Goal: Task Accomplishment & Management: Manage account settings

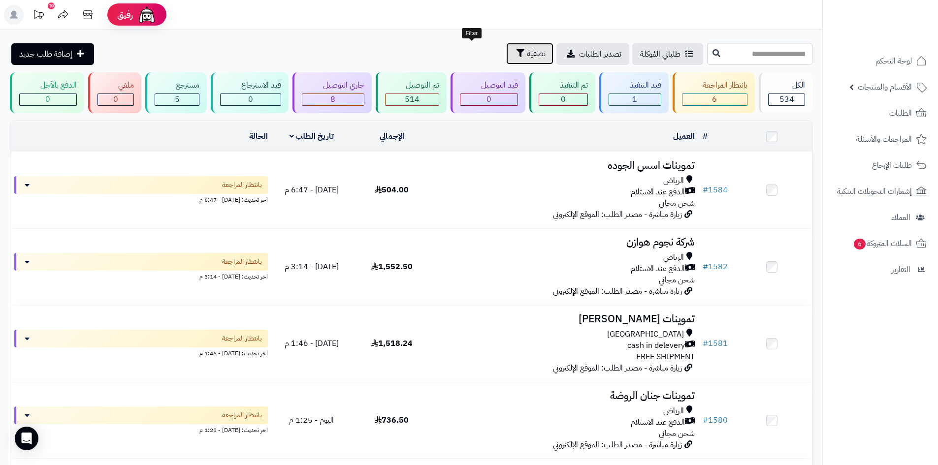
click at [527, 55] on span "تصفية" at bounding box center [536, 54] width 19 height 12
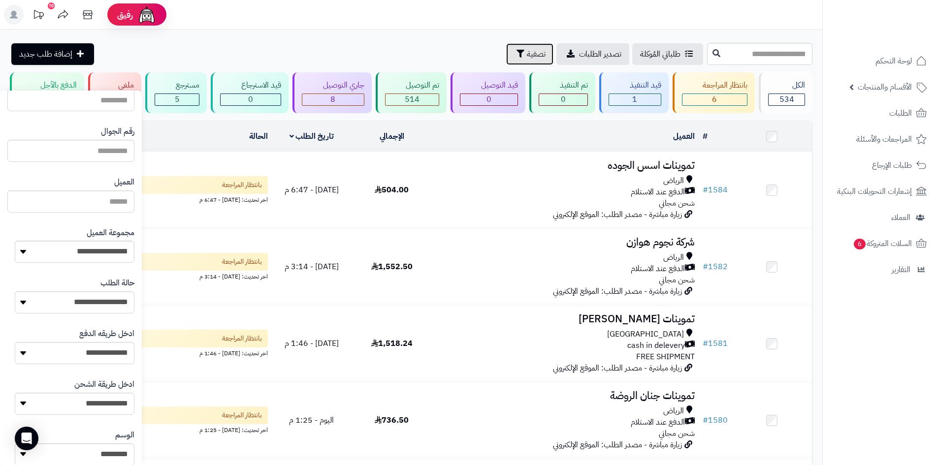
scroll to position [59, 0]
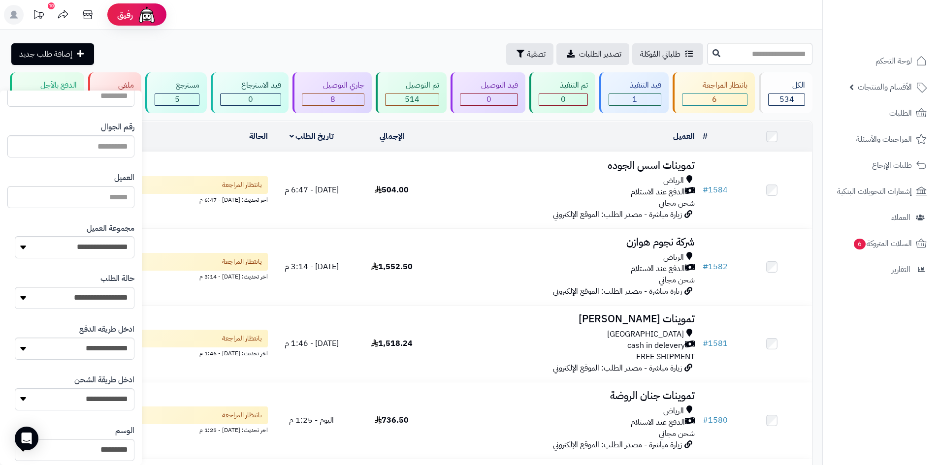
click at [72, 261] on div "**********" at bounding box center [70, 241] width 127 height 51
click at [76, 257] on select "**********" at bounding box center [75, 247] width 120 height 22
select select "*"
click at [15, 236] on select "**********" at bounding box center [75, 247] width 120 height 22
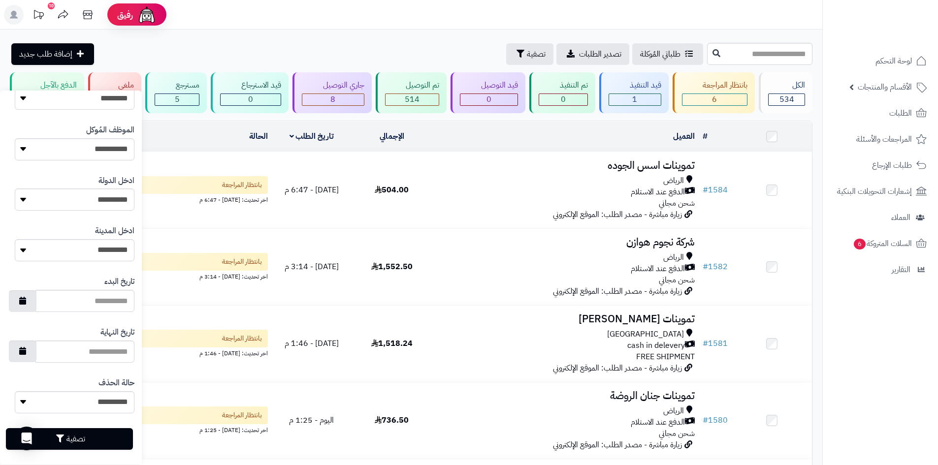
scroll to position [419, 0]
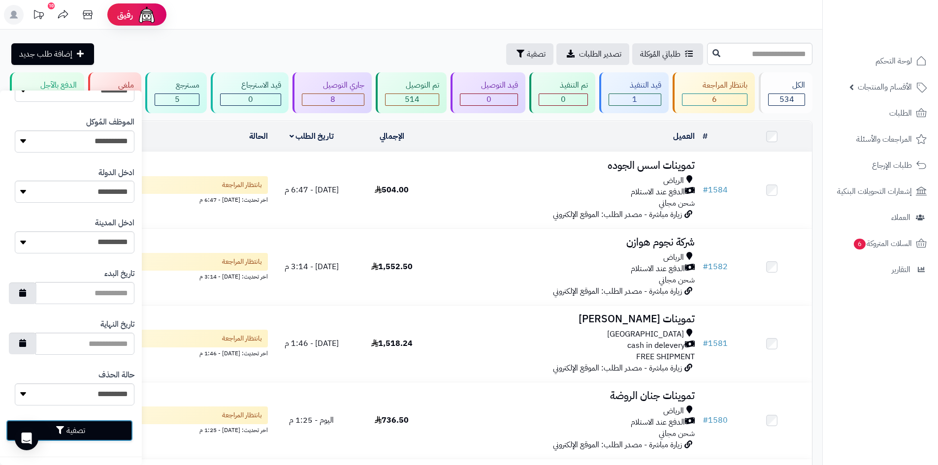
click at [74, 433] on button "تصفية" at bounding box center [69, 431] width 127 height 22
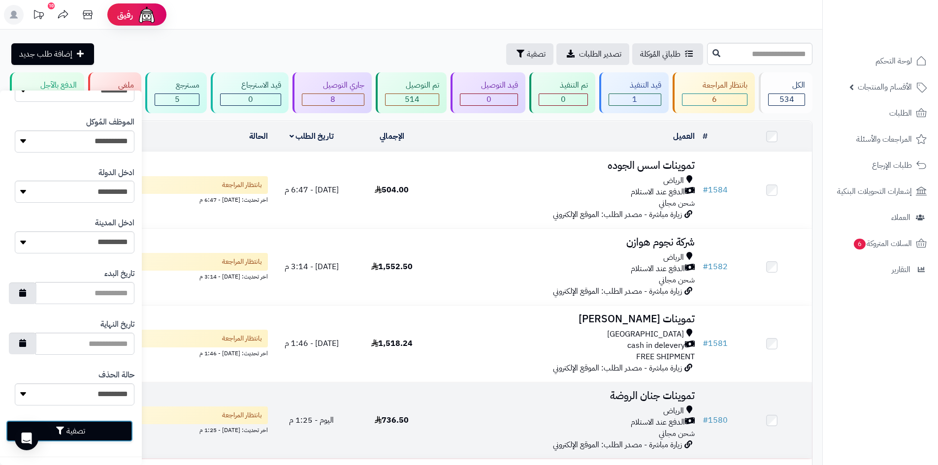
scroll to position [246, 0]
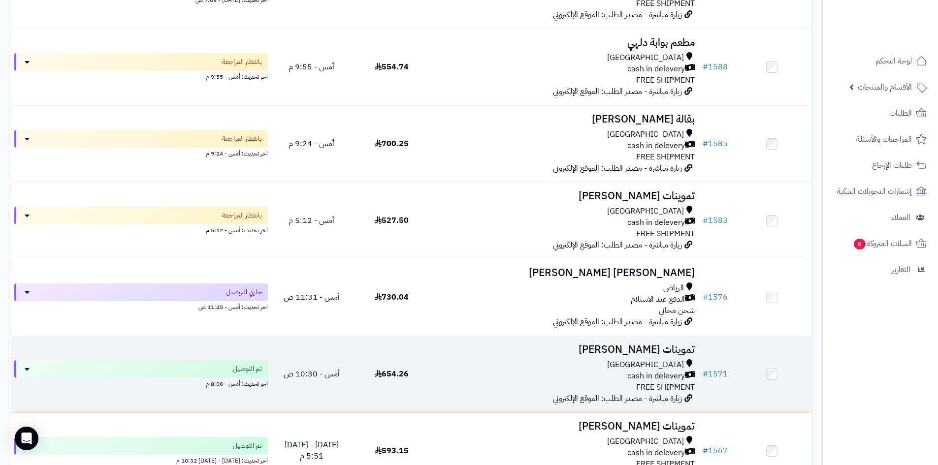
scroll to position [197, 0]
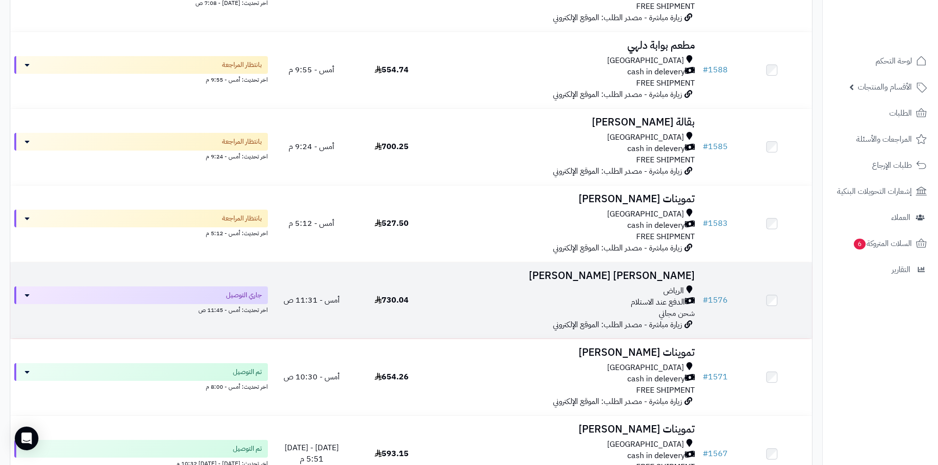
click at [477, 299] on div "الدفع عند الاستلام" at bounding box center [565, 302] width 259 height 11
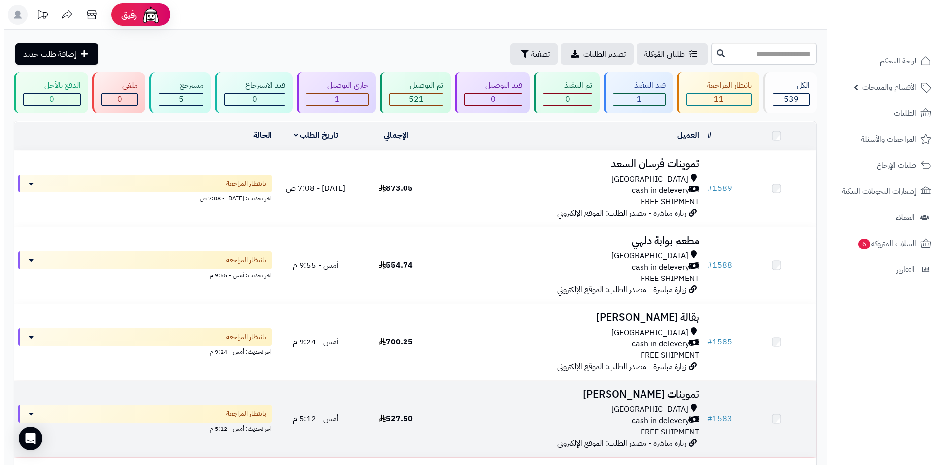
scroll to position [197, 0]
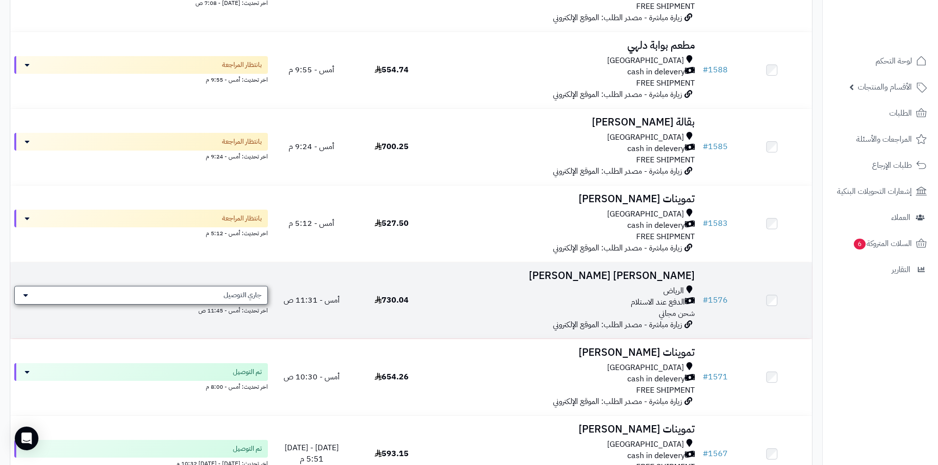
click at [251, 294] on span "جاري التوصيل" at bounding box center [243, 296] width 38 height 10
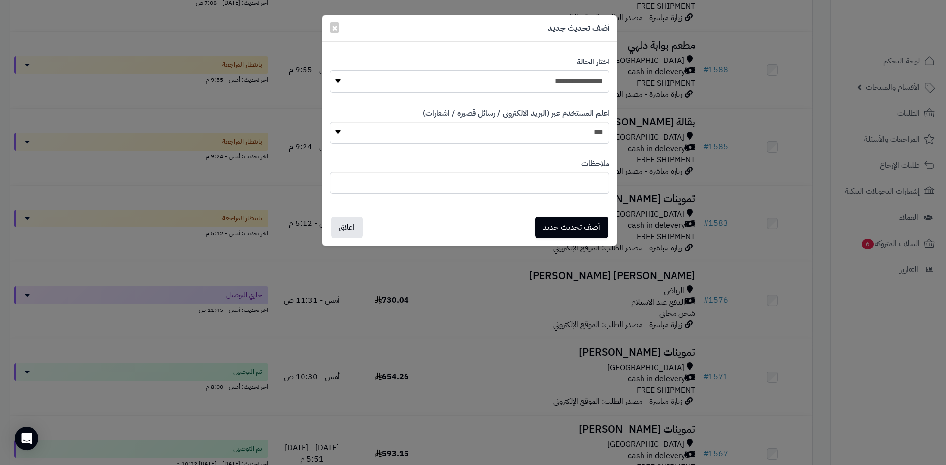
click at [456, 81] on select "**********" at bounding box center [469, 81] width 280 height 22
select select "**"
click at [329, 70] on select "**********" at bounding box center [469, 81] width 280 height 22
click at [547, 233] on button "أضف تحديث جديد" at bounding box center [571, 227] width 73 height 22
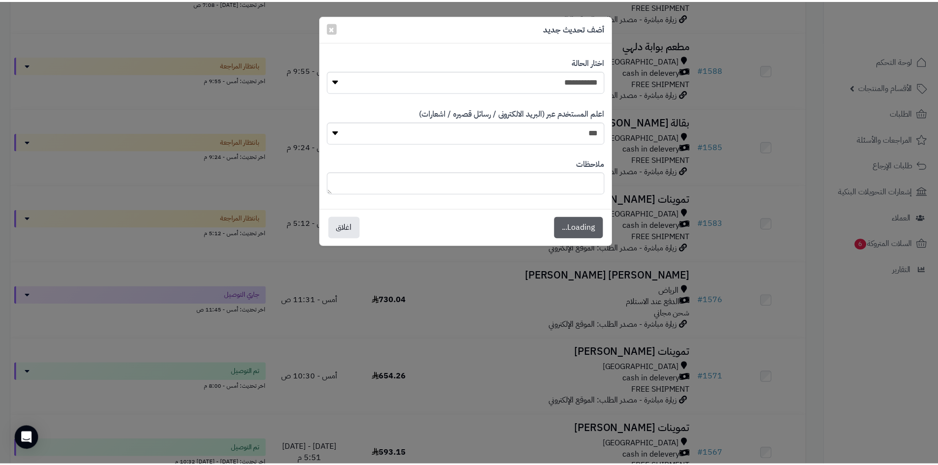
scroll to position [229, 0]
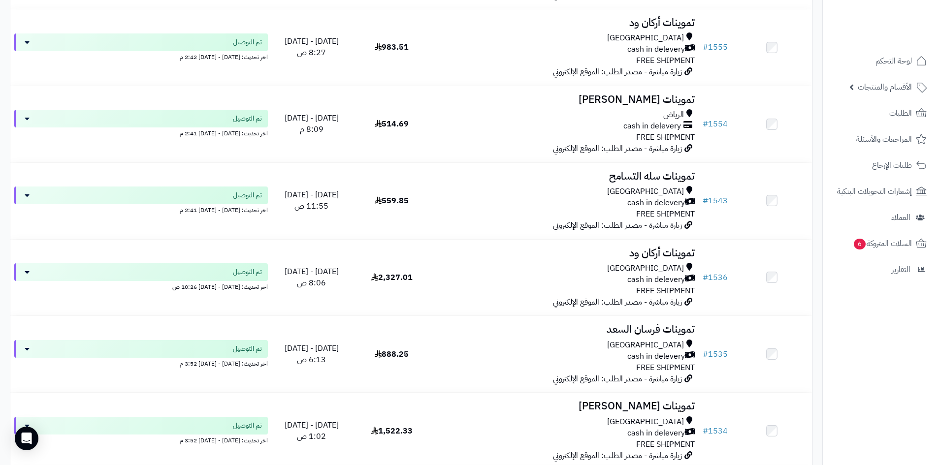
scroll to position [863, 0]
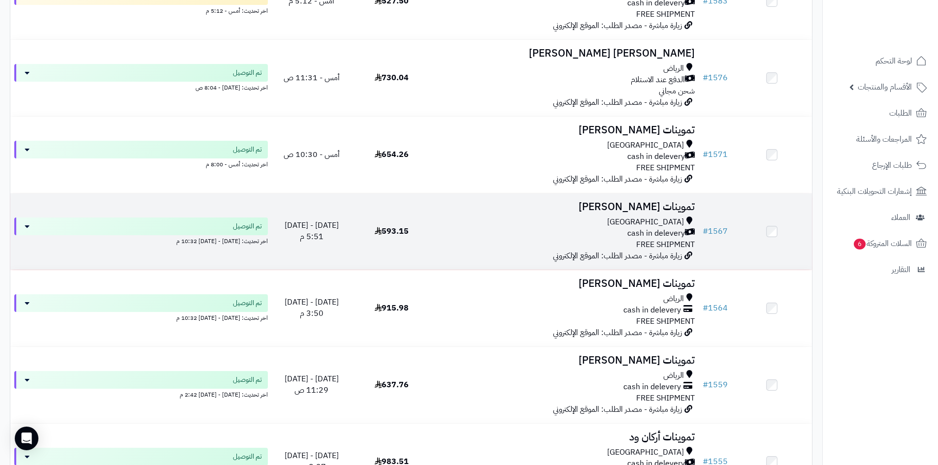
drag, startPoint x: 513, startPoint y: 273, endPoint x: 510, endPoint y: 265, distance: 8.6
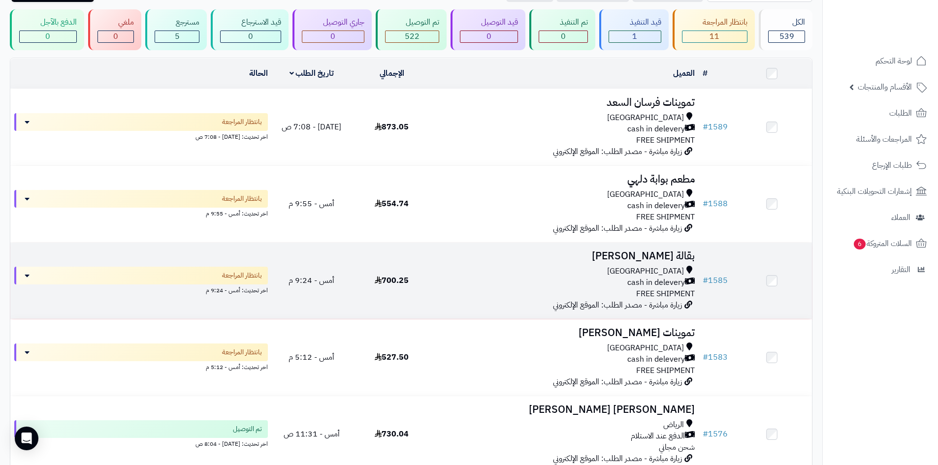
scroll to position [0, 0]
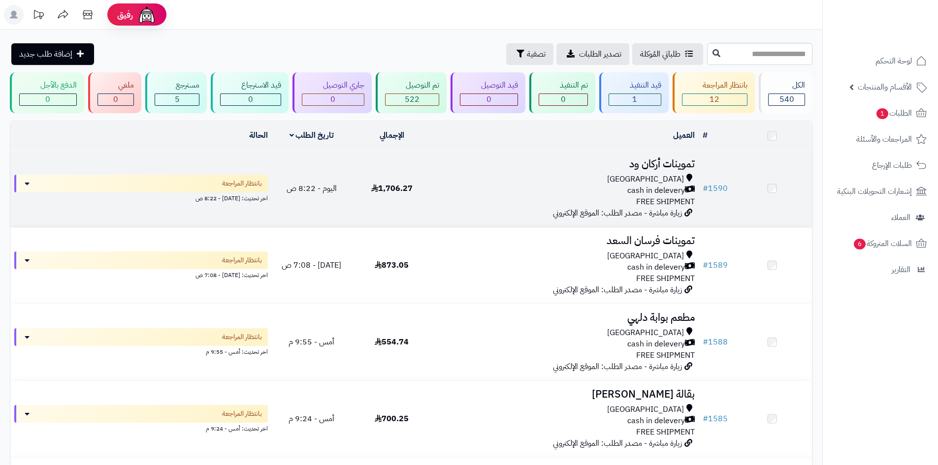
click at [537, 171] on td "تموينات أركان ود Riyadh cash in delevery FREE SHIPMENT زيارة مباشرة - مصدر الطل…" at bounding box center [565, 189] width 267 height 76
click at [458, 204] on div "Riyadh cash in delevery FREE SHIPMENT" at bounding box center [565, 192] width 259 height 34
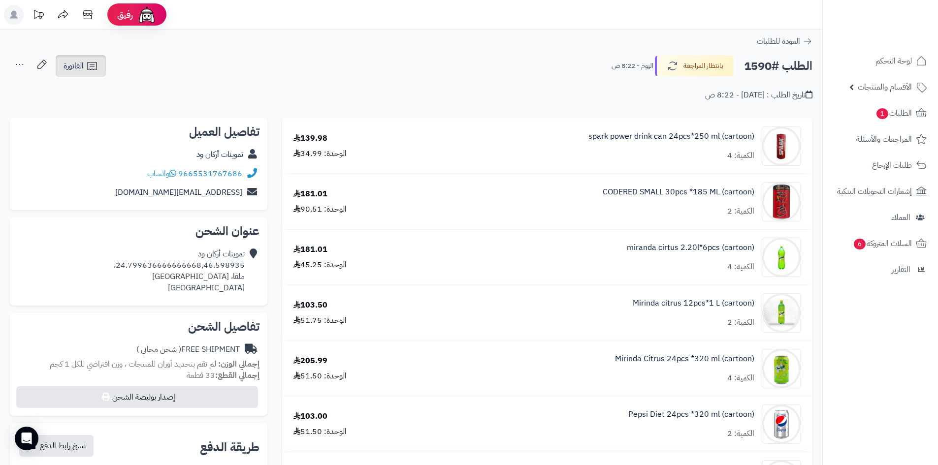
click at [92, 70] on icon at bounding box center [92, 66] width 12 height 12
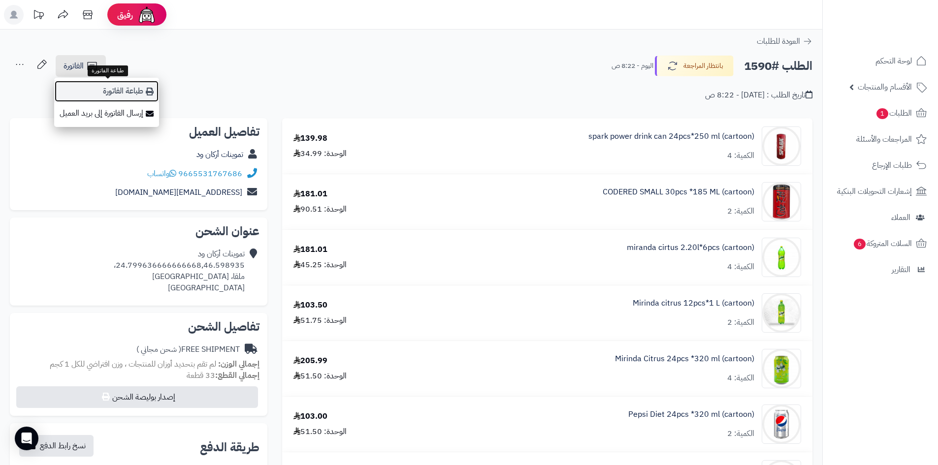
click at [96, 98] on link "طباعة الفاتورة" at bounding box center [106, 91] width 105 height 22
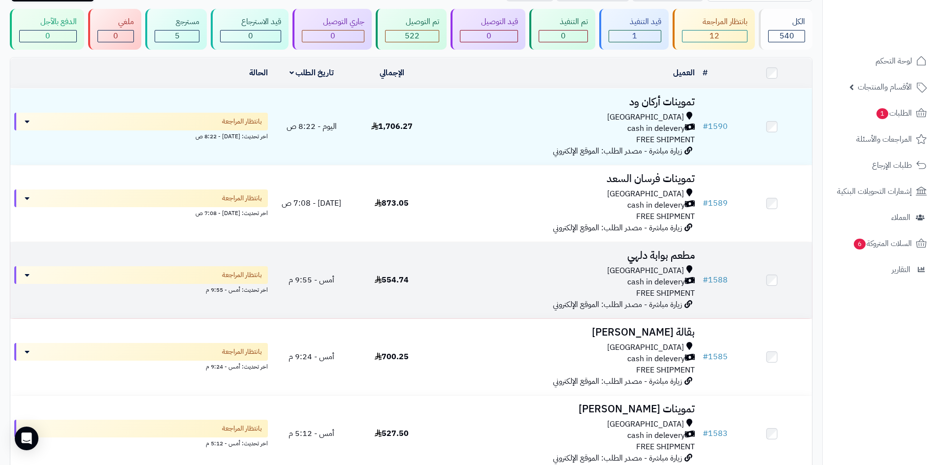
scroll to position [49, 0]
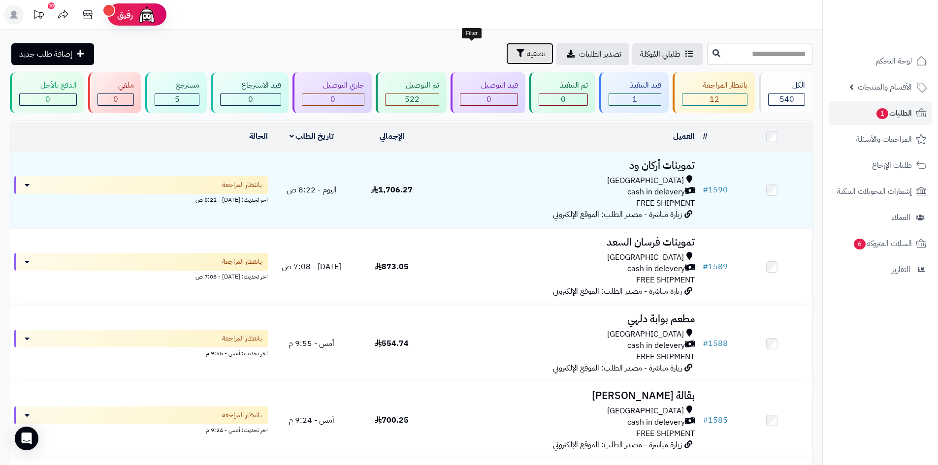
click at [527, 58] on span "تصفية" at bounding box center [536, 54] width 19 height 12
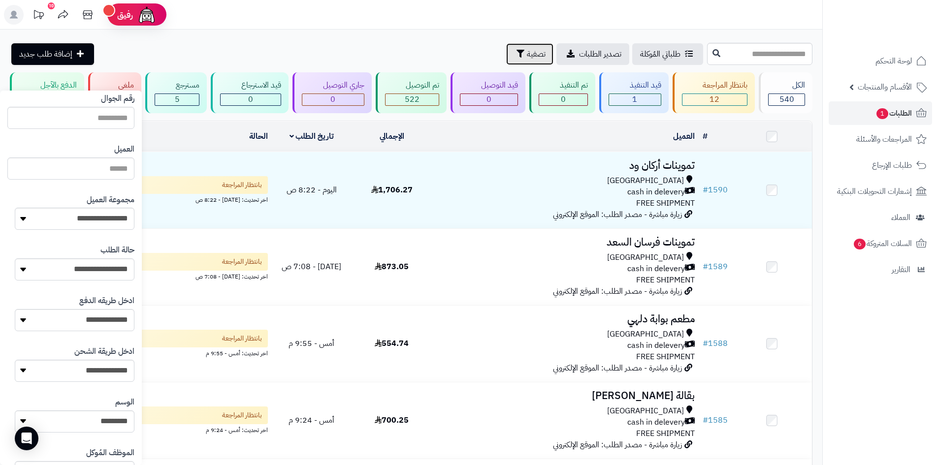
scroll to position [89, 0]
click at [85, 226] on select "**********" at bounding box center [75, 218] width 120 height 22
click at [15, 207] on select "**********" at bounding box center [75, 218] width 120 height 22
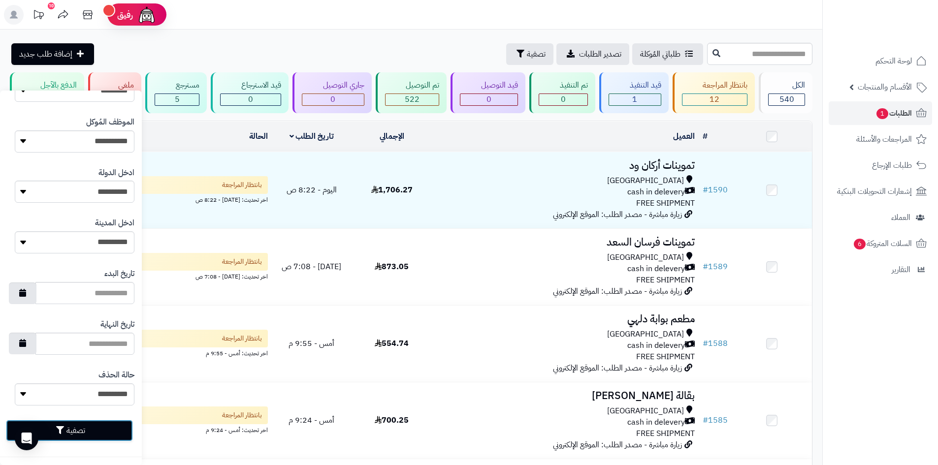
click at [97, 439] on button "تصفية" at bounding box center [69, 431] width 127 height 22
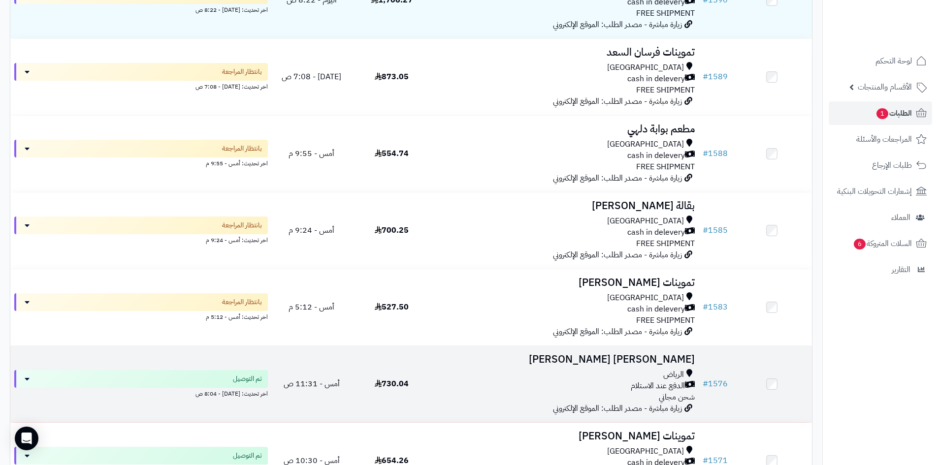
scroll to position [49, 0]
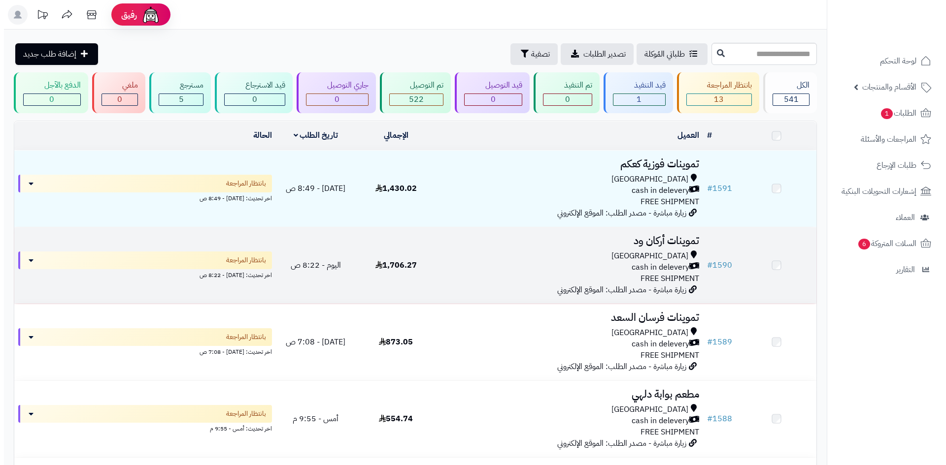
scroll to position [49, 0]
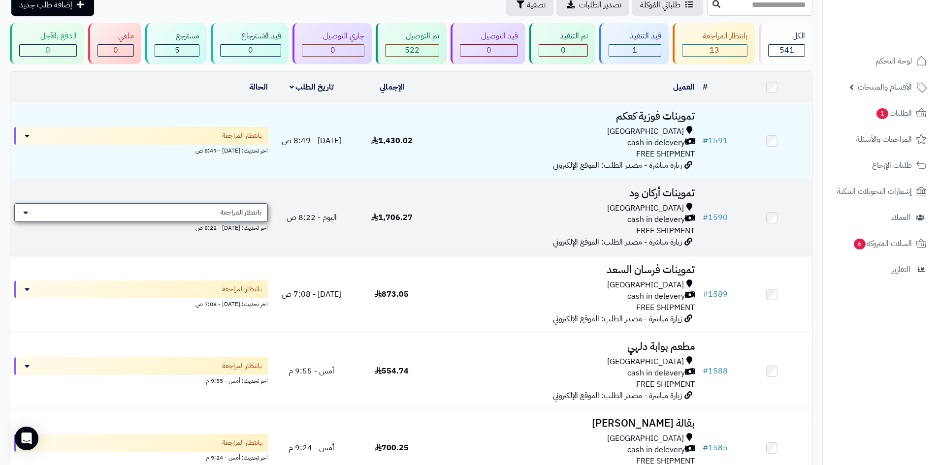
click at [241, 210] on span "بانتظار المراجعة" at bounding box center [240, 213] width 41 height 10
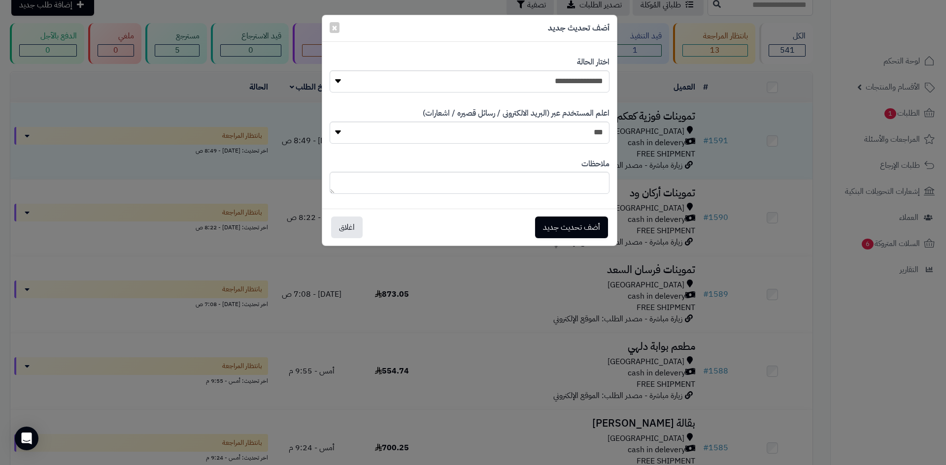
click at [469, 93] on div "**********" at bounding box center [469, 74] width 280 height 51
click at [485, 66] on div "**********" at bounding box center [469, 74] width 280 height 51
click at [485, 71] on select "**********" at bounding box center [469, 81] width 280 height 22
click at [329, 70] on select "**********" at bounding box center [469, 81] width 280 height 22
click at [569, 85] on select "**********" at bounding box center [469, 81] width 280 height 22
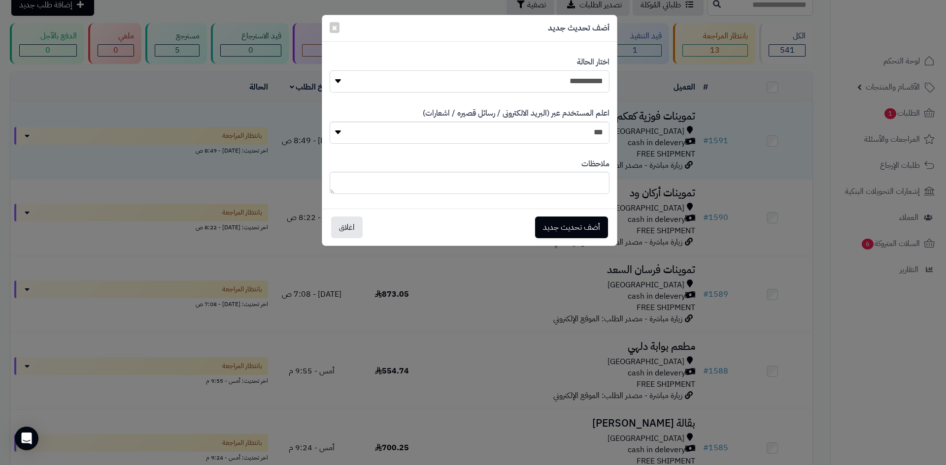
select select "*"
click at [329, 70] on select "**********" at bounding box center [469, 81] width 280 height 22
click at [562, 227] on button "أضف تحديث جديد" at bounding box center [571, 227] width 73 height 22
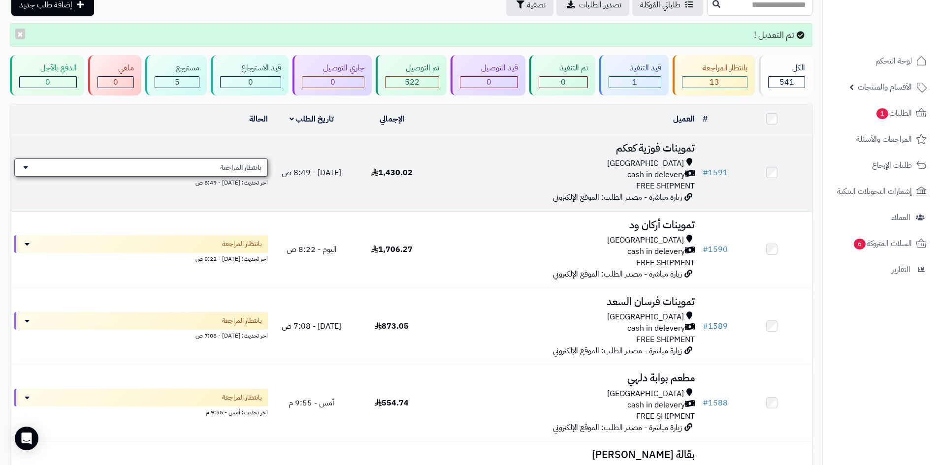
click at [252, 169] on span "بانتظار المراجعة" at bounding box center [240, 168] width 41 height 10
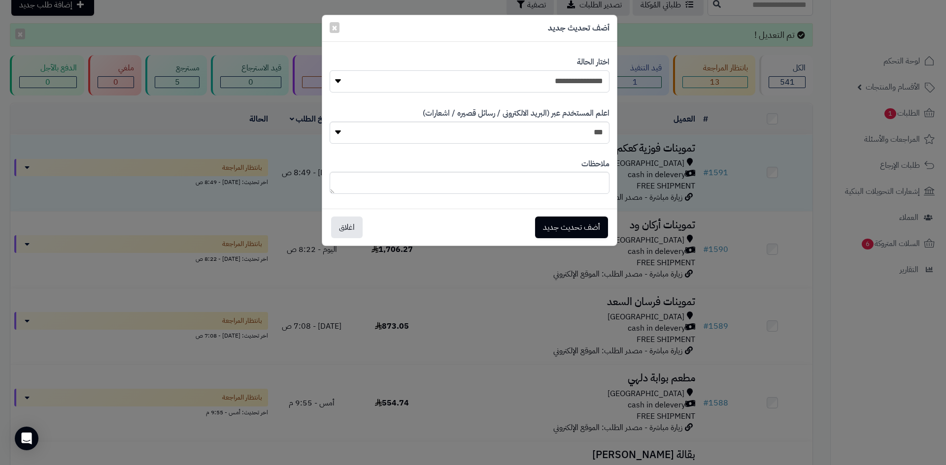
click at [569, 73] on select "**********" at bounding box center [469, 81] width 280 height 22
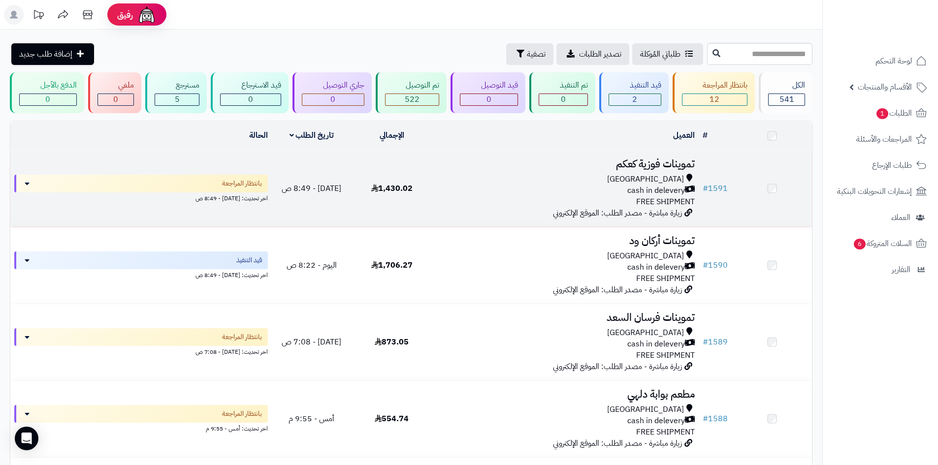
scroll to position [49, 0]
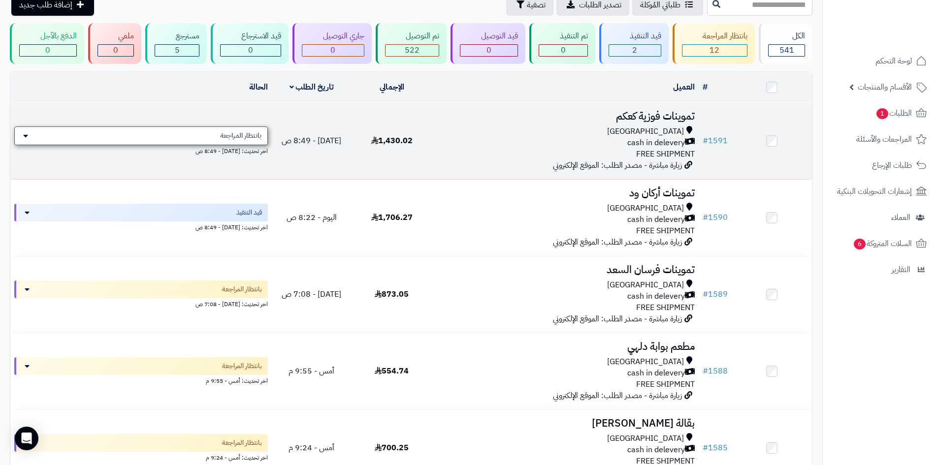
click at [243, 131] on span "بانتظار المراجعة" at bounding box center [240, 136] width 41 height 10
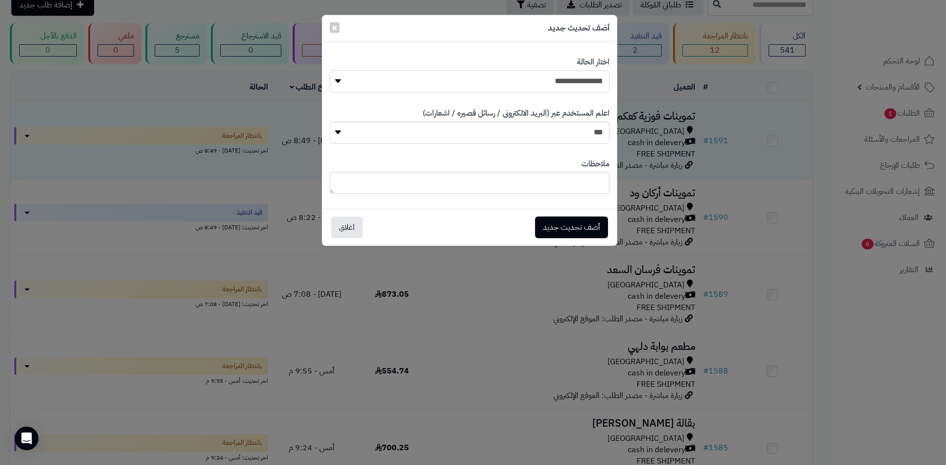
click at [524, 86] on select "**********" at bounding box center [469, 81] width 280 height 22
select select "*"
click at [329, 70] on select "**********" at bounding box center [469, 81] width 280 height 22
click at [557, 217] on button "أضف تحديث جديد" at bounding box center [571, 227] width 73 height 22
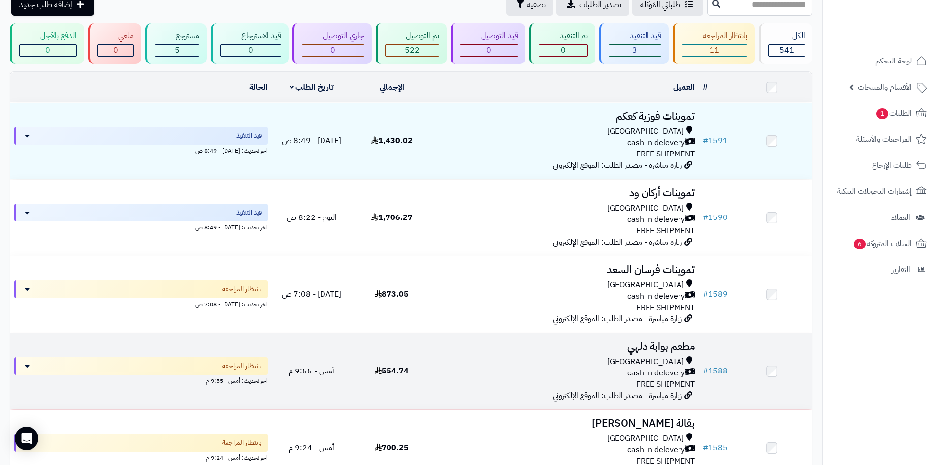
scroll to position [197, 0]
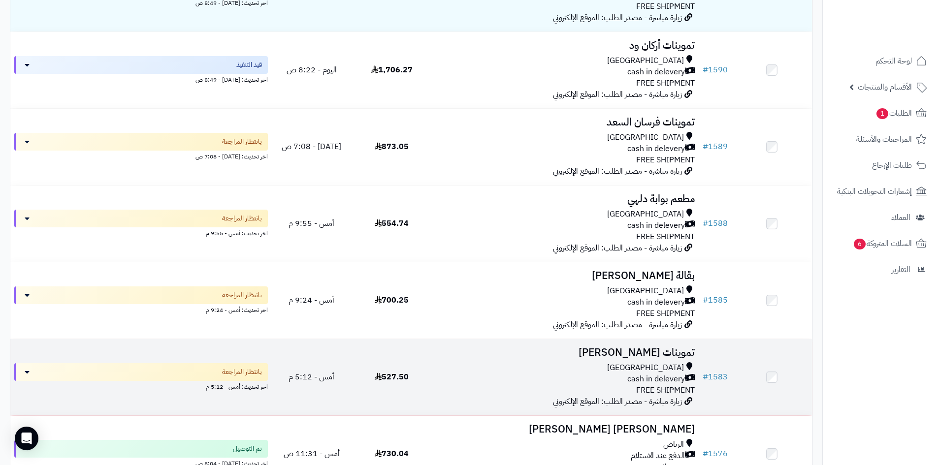
click at [443, 380] on div "cash in delevery" at bounding box center [565, 379] width 259 height 11
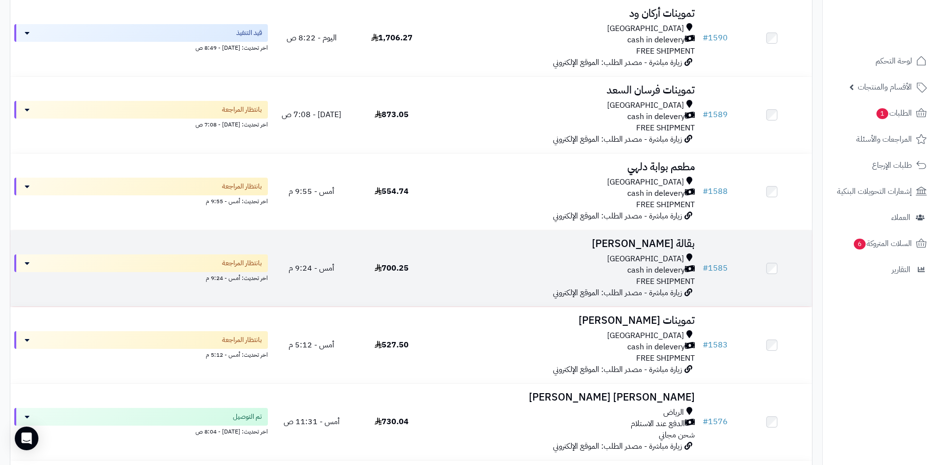
scroll to position [246, 0]
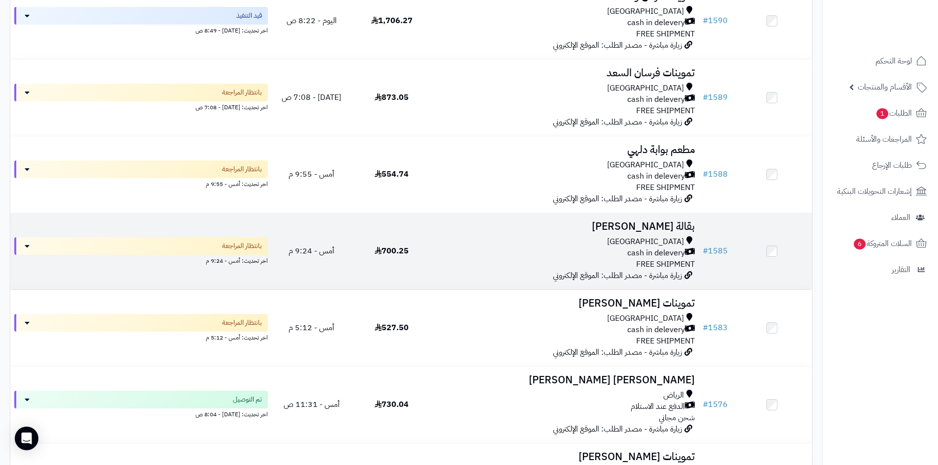
click at [514, 259] on div "Riyadh cash in delevery FREE SHIPMENT" at bounding box center [565, 253] width 259 height 34
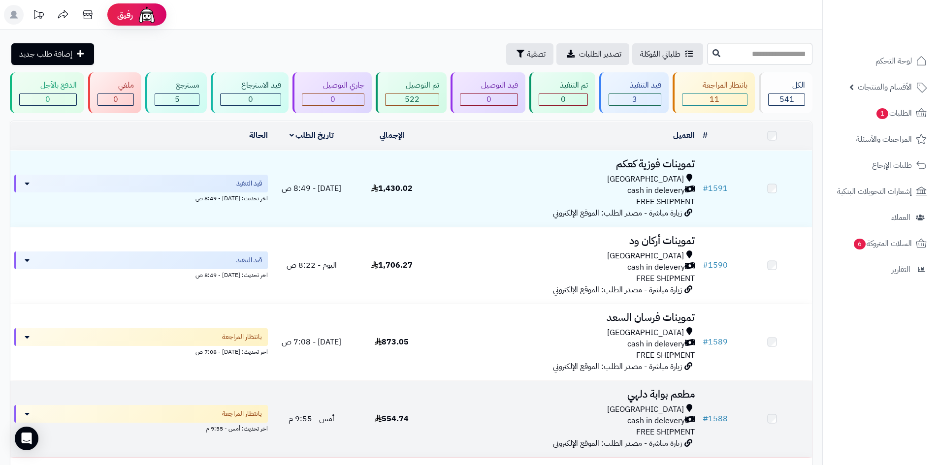
scroll to position [246, 0]
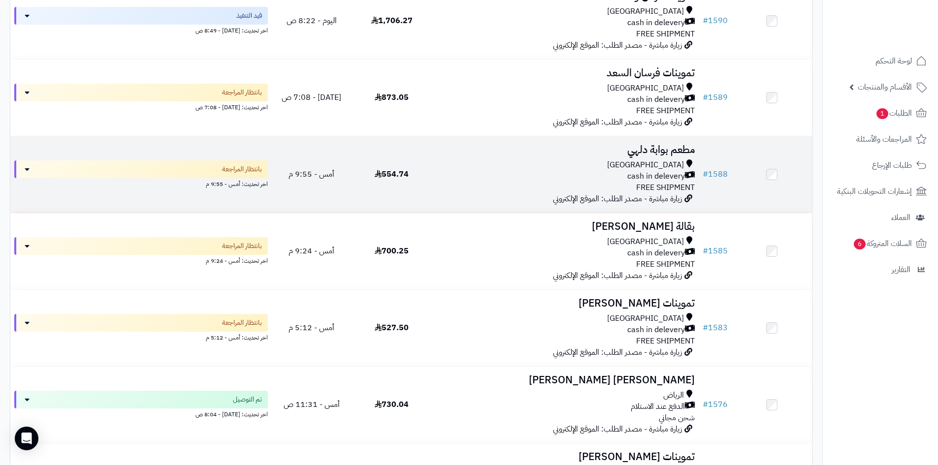
click at [556, 163] on div "[GEOGRAPHIC_DATA]" at bounding box center [565, 165] width 259 height 11
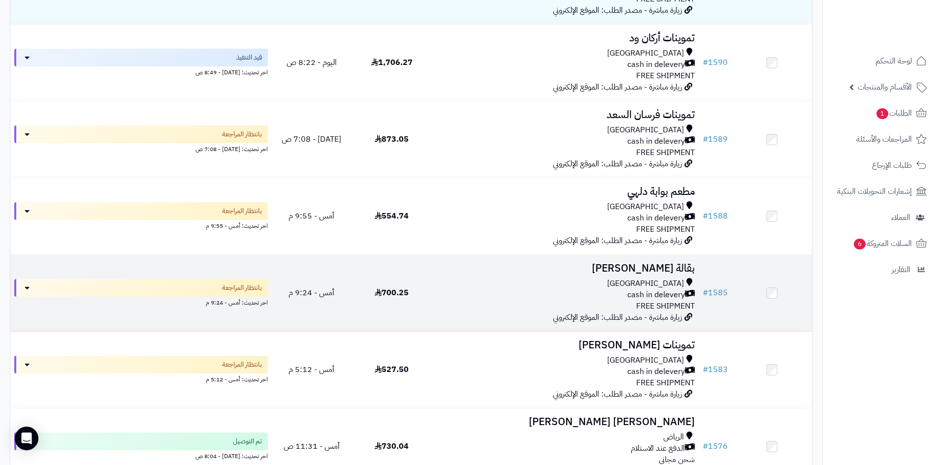
scroll to position [99, 0]
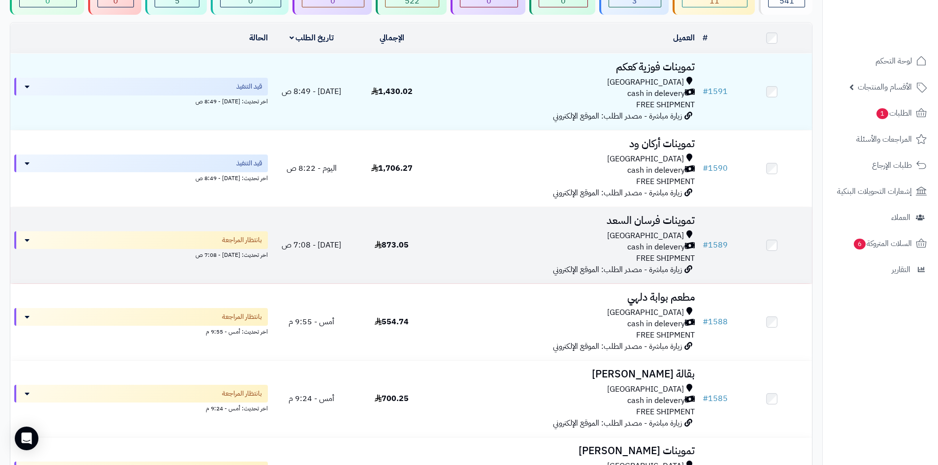
click at [588, 244] on div "cash in delevery" at bounding box center [565, 247] width 259 height 11
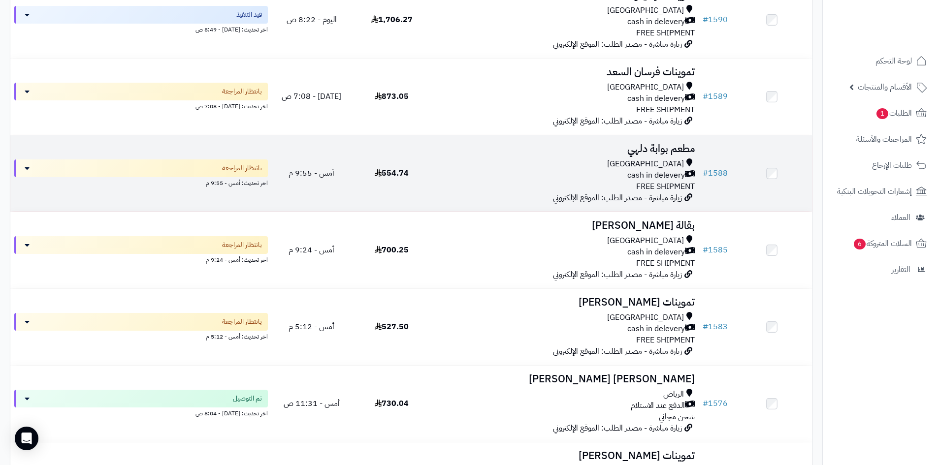
scroll to position [296, 0]
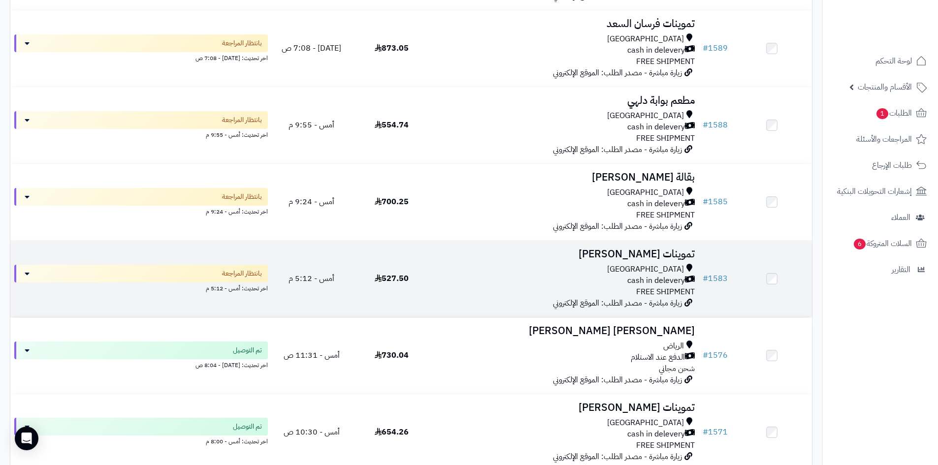
click at [407, 295] on td "527.50" at bounding box center [392, 279] width 80 height 76
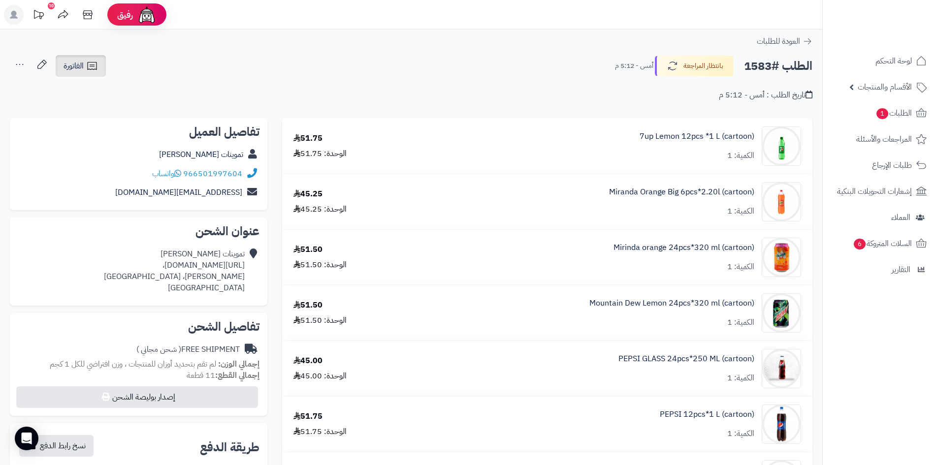
click at [82, 69] on span "الفاتورة" at bounding box center [74, 66] width 20 height 12
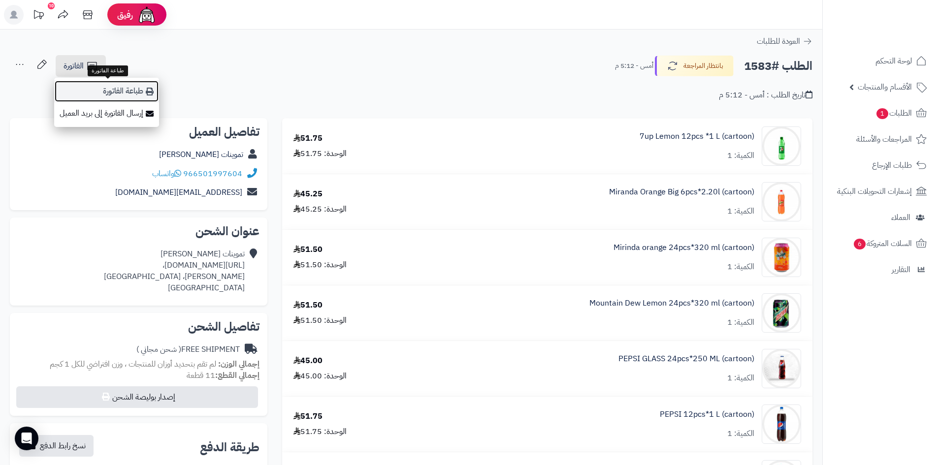
click at [100, 82] on link "طباعة الفاتورة" at bounding box center [106, 91] width 105 height 22
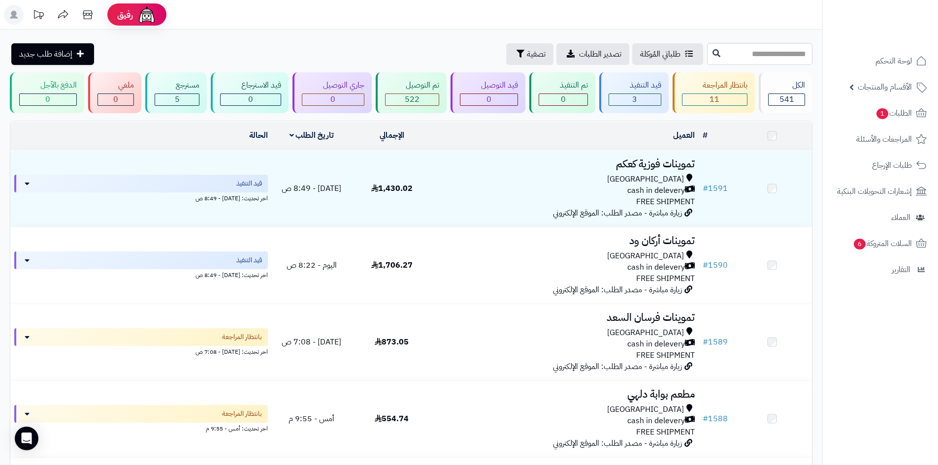
scroll to position [296, 0]
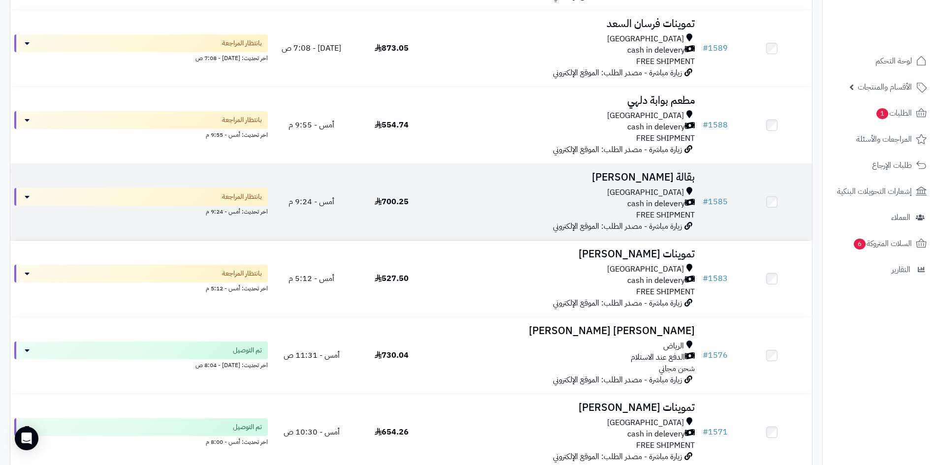
click at [363, 204] on td "700.25" at bounding box center [392, 202] width 80 height 76
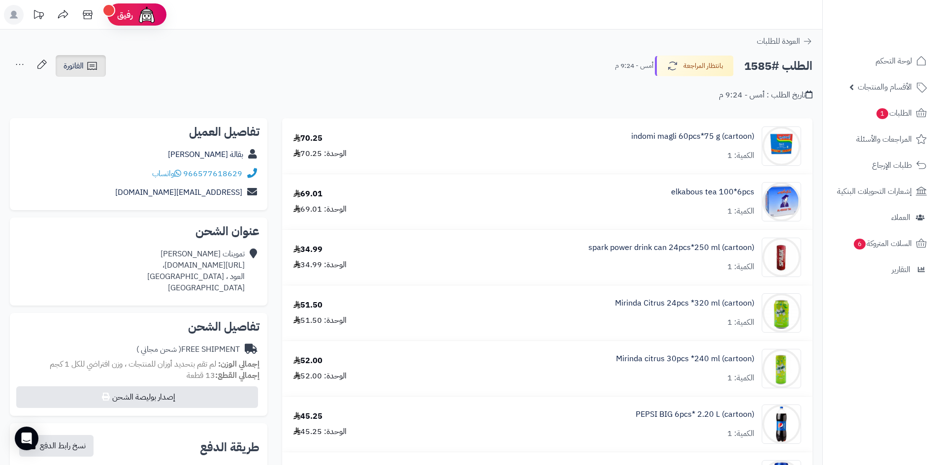
click at [91, 74] on link "الفاتورة" at bounding box center [81, 66] width 50 height 22
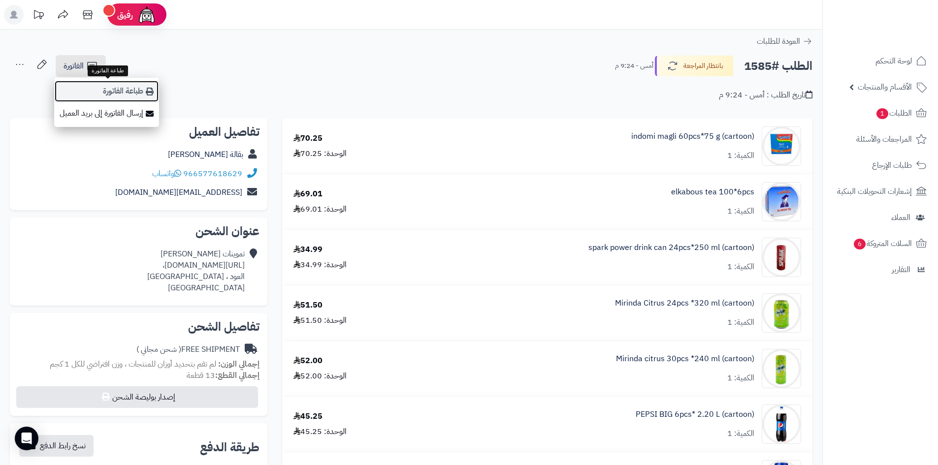
click at [118, 92] on link "طباعة الفاتورة" at bounding box center [106, 91] width 105 height 22
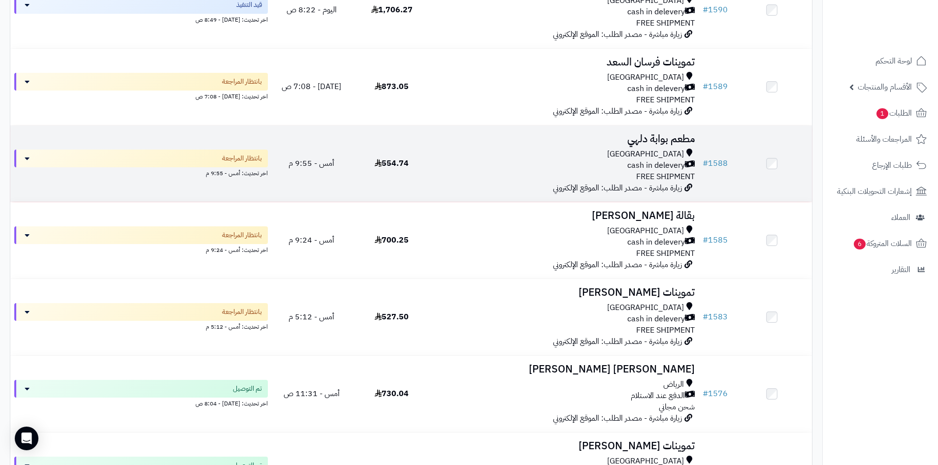
scroll to position [197, 0]
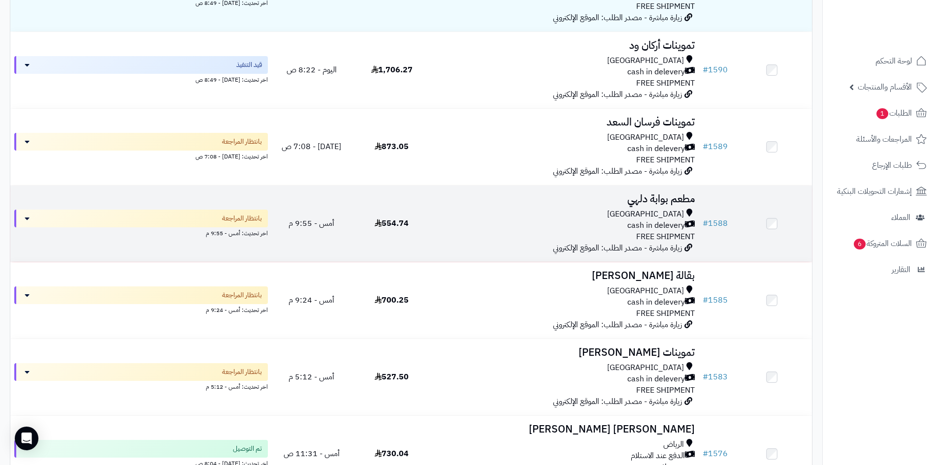
click at [569, 225] on div "cash in delevery" at bounding box center [565, 225] width 259 height 11
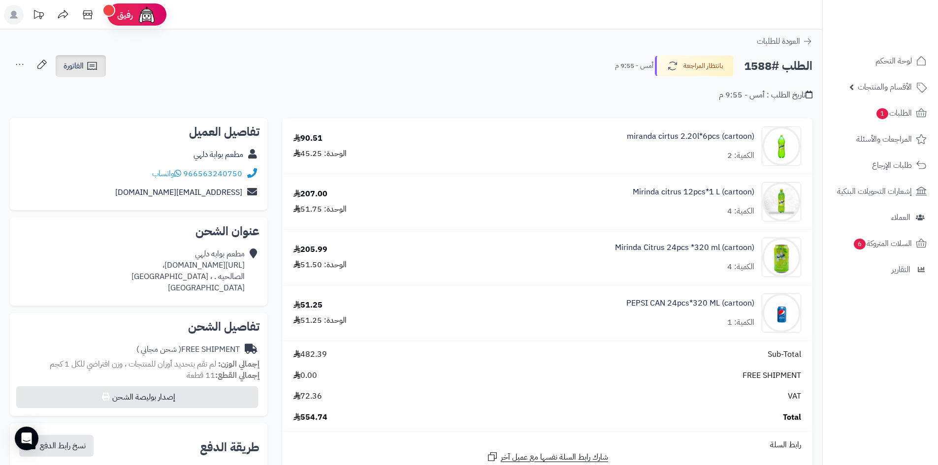
click at [87, 69] on icon at bounding box center [92, 66] width 12 height 12
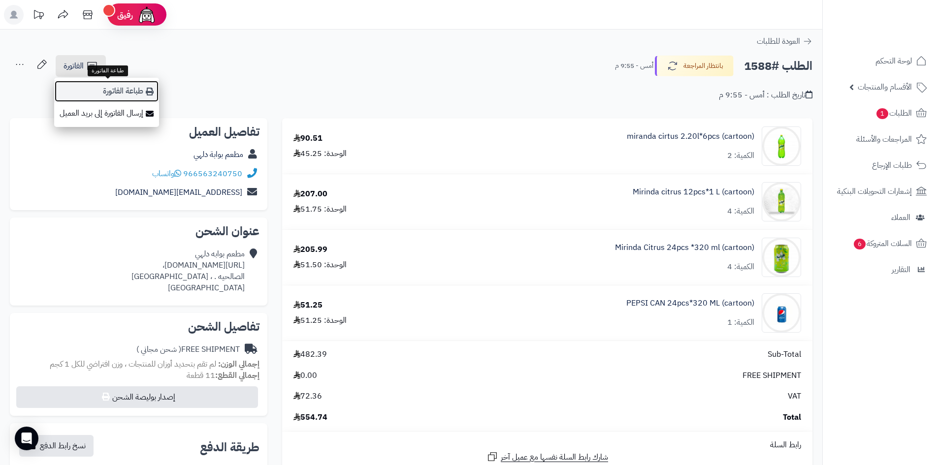
click at [101, 90] on link "طباعة الفاتورة" at bounding box center [106, 91] width 105 height 22
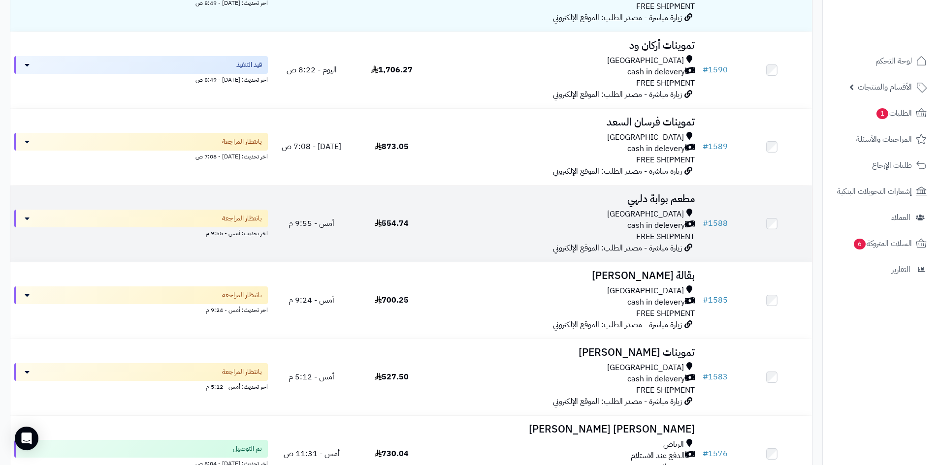
scroll to position [148, 0]
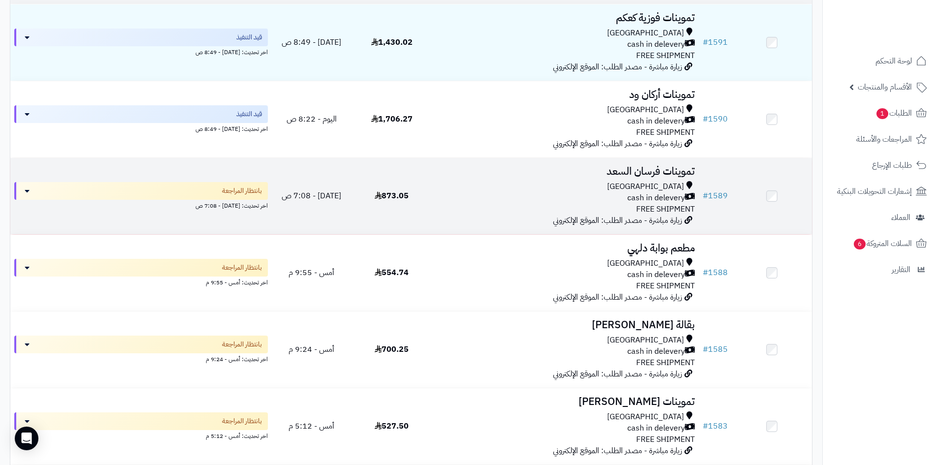
click at [506, 216] on td "تموينات فرسان السعد Riyadh cash in delevery FREE SHIPMENT زيارة مباشرة - مصدر ا…" at bounding box center [565, 196] width 267 height 76
click at [518, 199] on div "cash in delevery" at bounding box center [565, 198] width 259 height 11
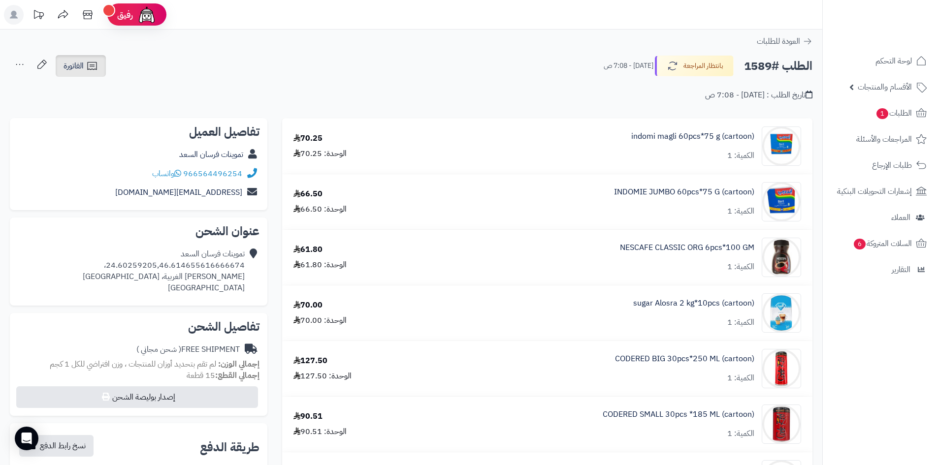
click at [62, 65] on link "الفاتورة" at bounding box center [81, 66] width 50 height 22
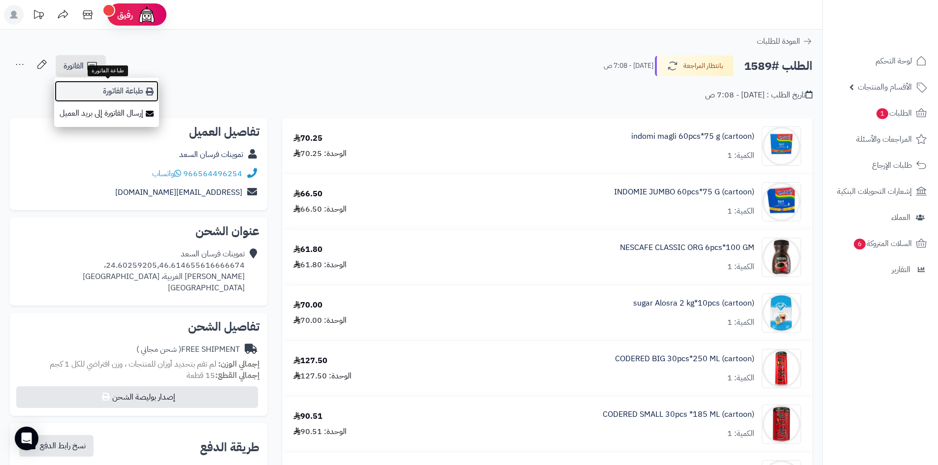
click at [91, 86] on link "طباعة الفاتورة" at bounding box center [106, 91] width 105 height 22
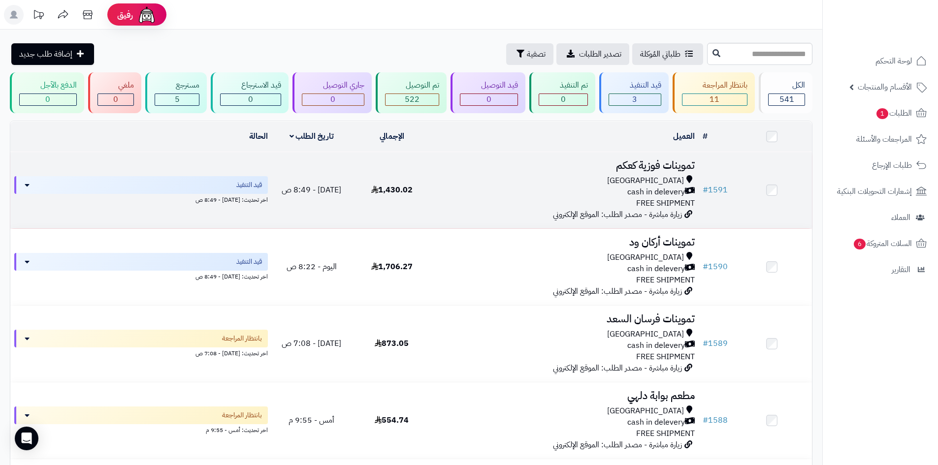
click at [557, 187] on div "cash in delevery" at bounding box center [565, 192] width 259 height 11
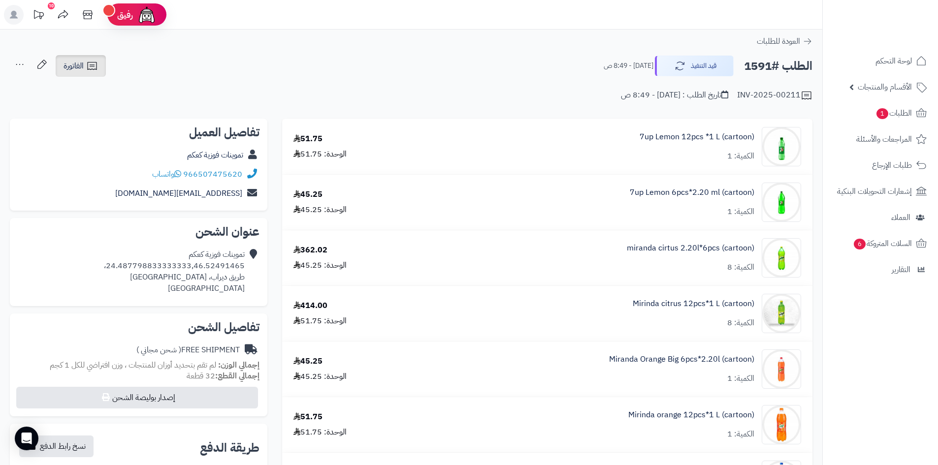
click at [66, 74] on link "الفاتورة" at bounding box center [81, 66] width 50 height 22
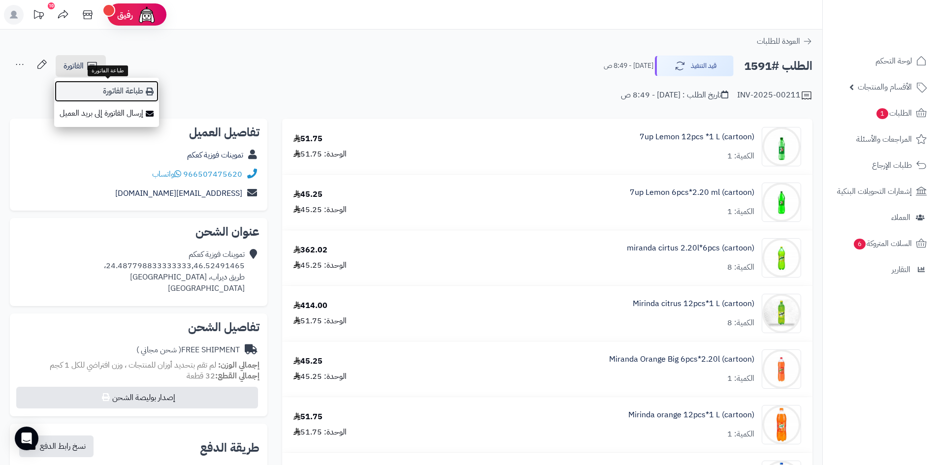
click at [85, 95] on link "طباعة الفاتورة" at bounding box center [106, 91] width 105 height 22
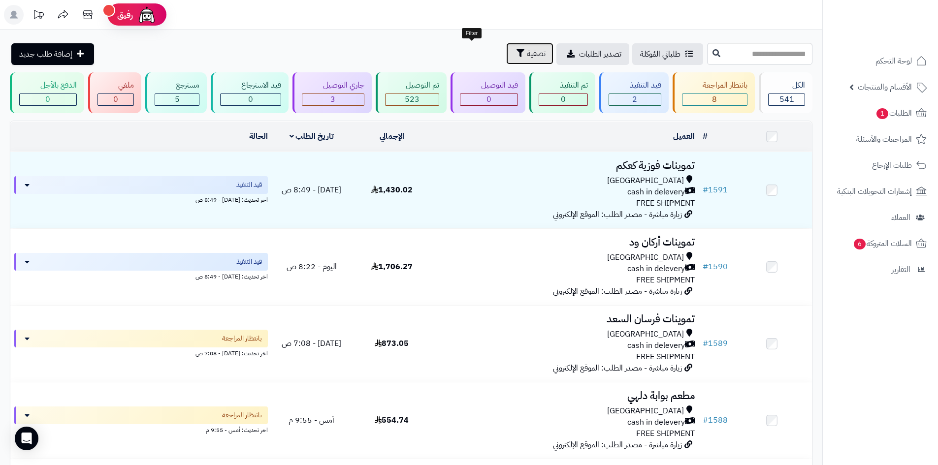
click at [517, 53] on icon "button" at bounding box center [521, 53] width 8 height 8
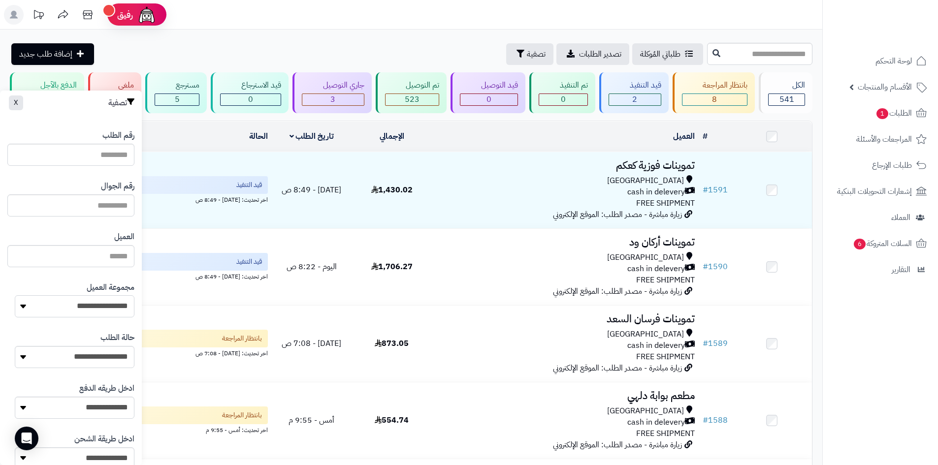
click at [38, 302] on select "**********" at bounding box center [75, 307] width 120 height 22
select select "*"
click at [15, 296] on select "**********" at bounding box center [75, 307] width 120 height 22
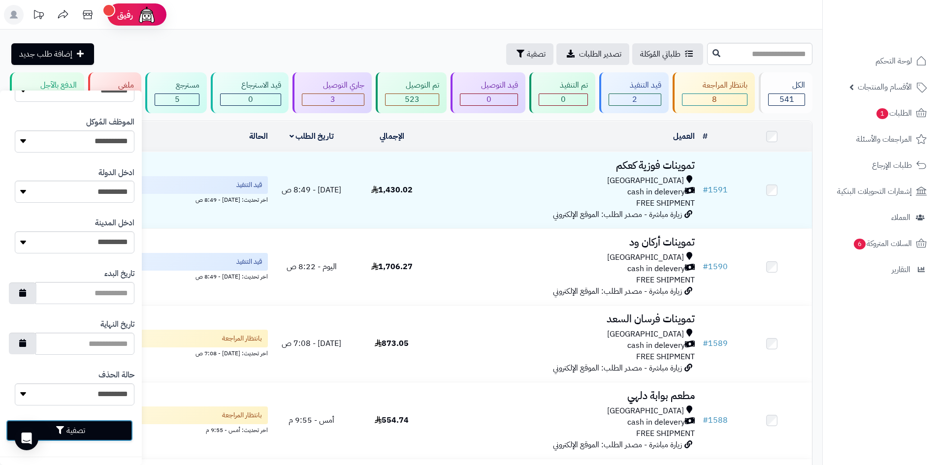
click at [59, 423] on button "تصفية" at bounding box center [69, 431] width 127 height 22
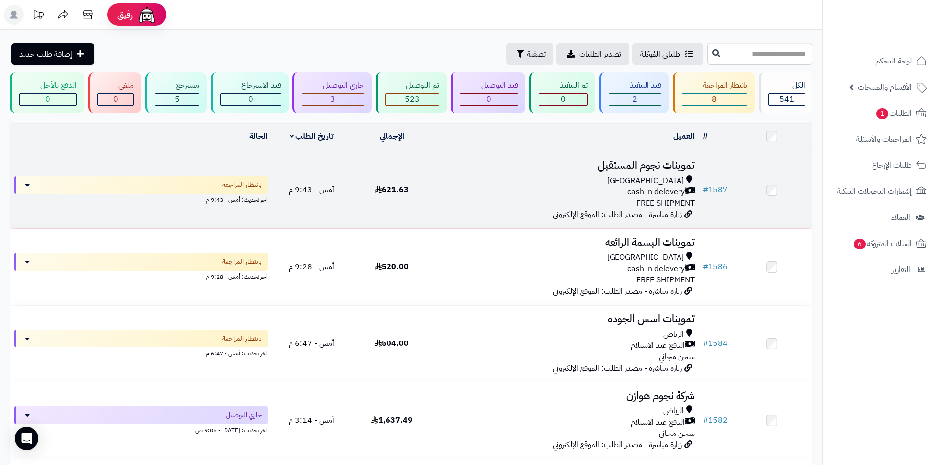
click at [437, 192] on div "cash in delevery" at bounding box center [565, 192] width 259 height 11
click at [562, 176] on div "Riyadh" at bounding box center [565, 180] width 259 height 11
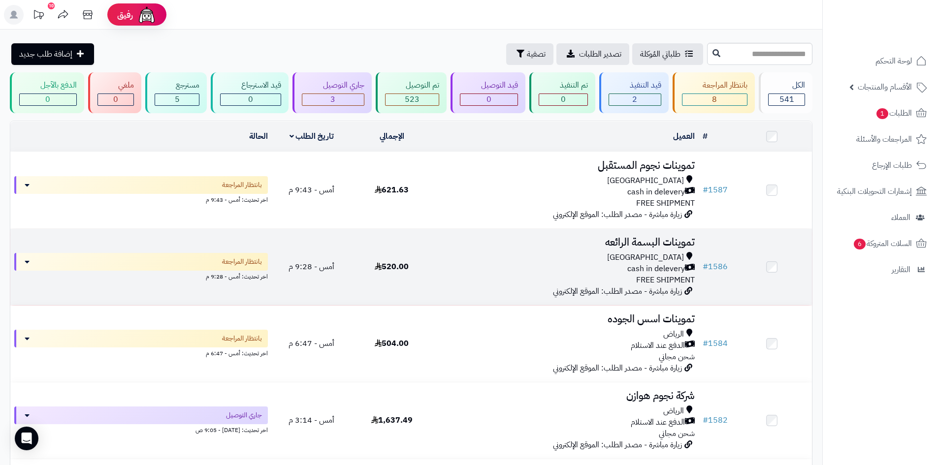
click at [583, 263] on div "cash in delevery" at bounding box center [565, 268] width 259 height 11
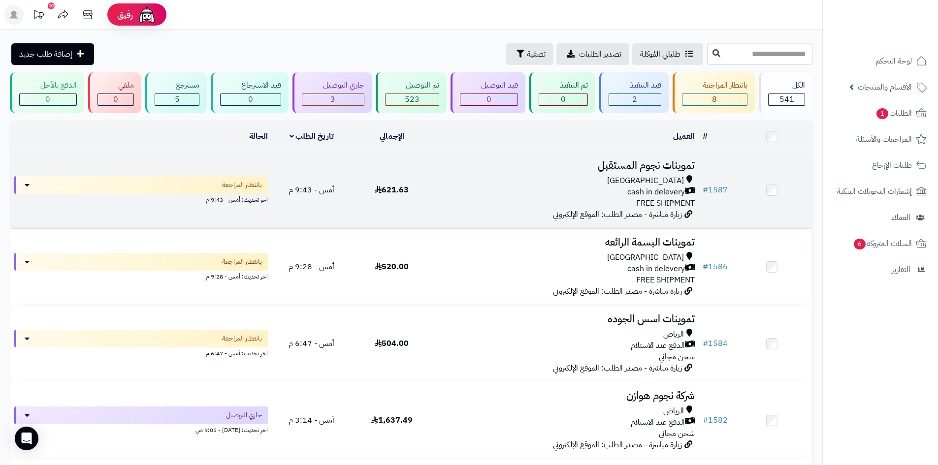
click at [637, 197] on span "FREE SHIPMENT" at bounding box center [665, 203] width 59 height 12
click at [532, 182] on div "Riyadh" at bounding box center [565, 180] width 259 height 11
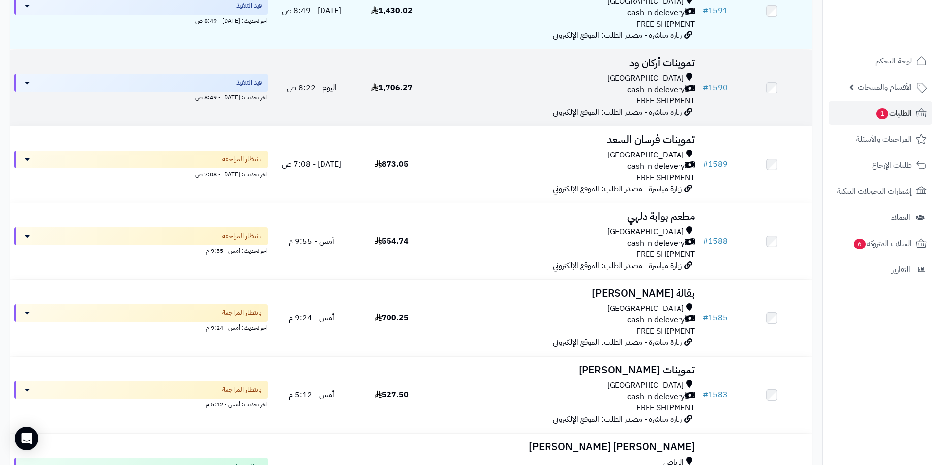
scroll to position [197, 0]
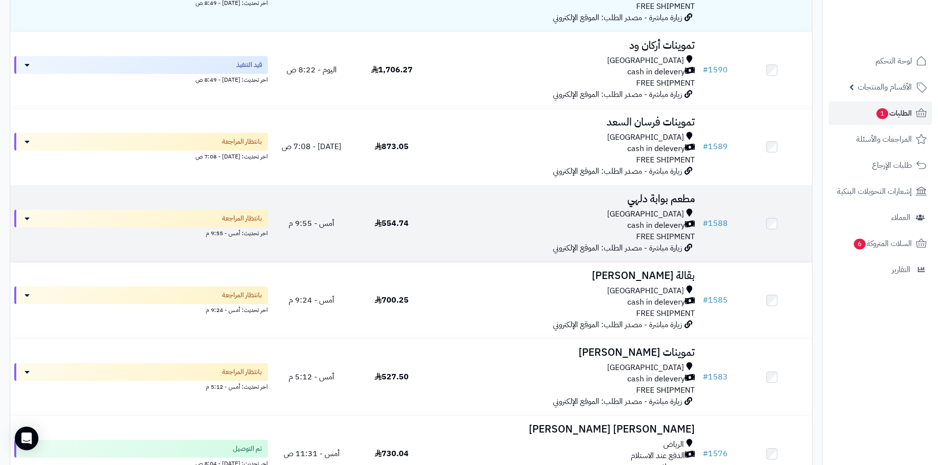
click at [594, 229] on div "cash in delevery" at bounding box center [565, 225] width 259 height 11
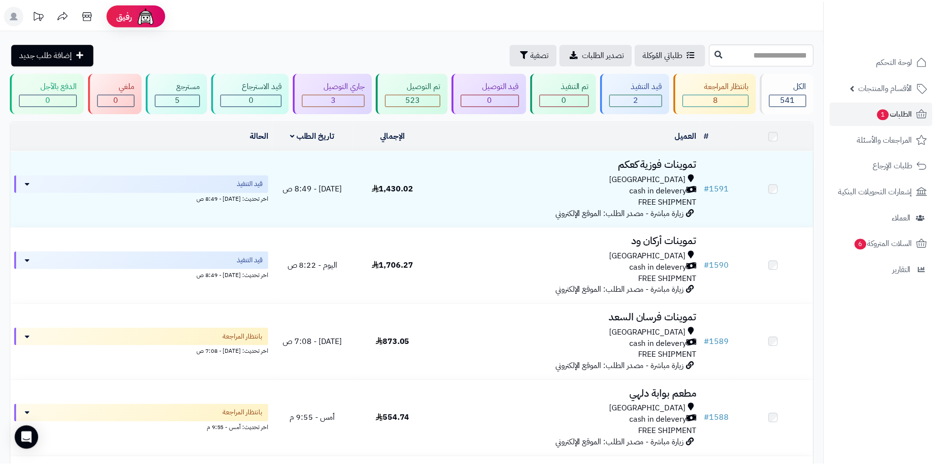
scroll to position [197, 0]
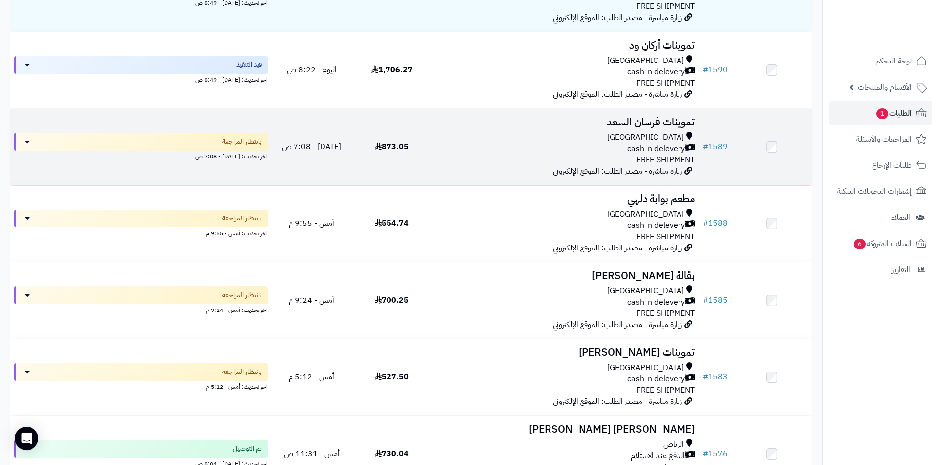
click at [524, 159] on div "Riyadh cash in delevery FREE SHIPMENT" at bounding box center [565, 149] width 259 height 34
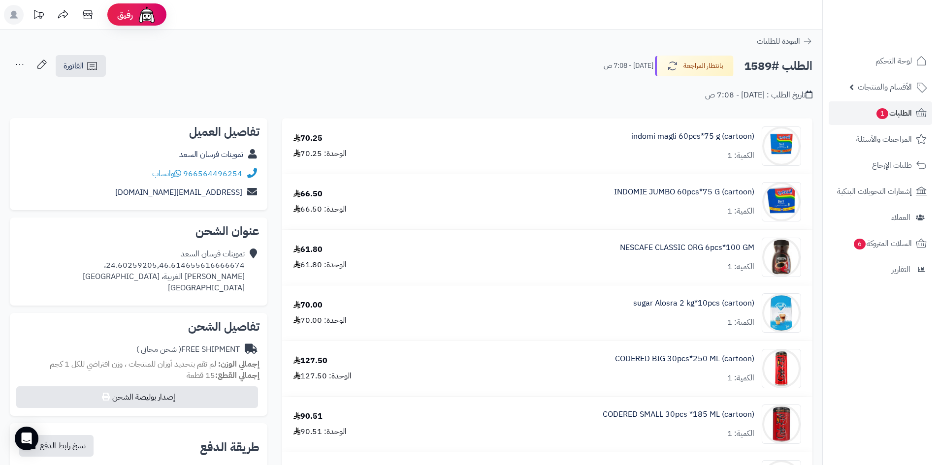
scroll to position [49, 0]
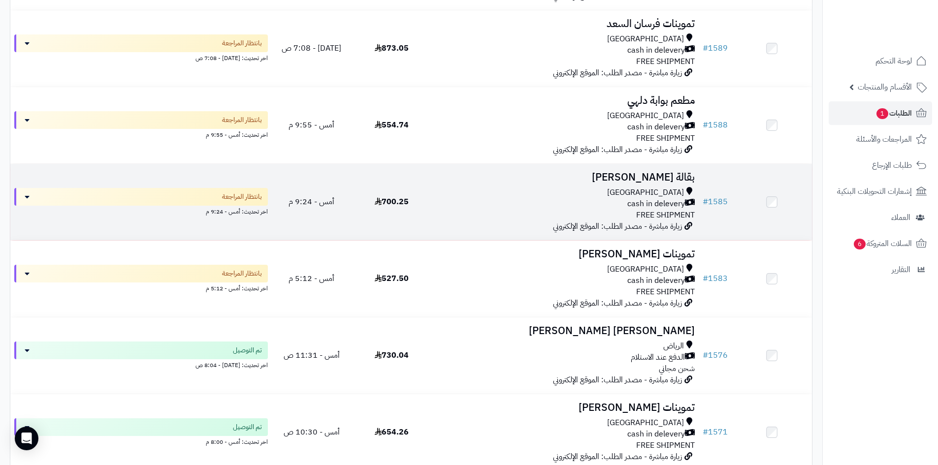
scroll to position [246, 0]
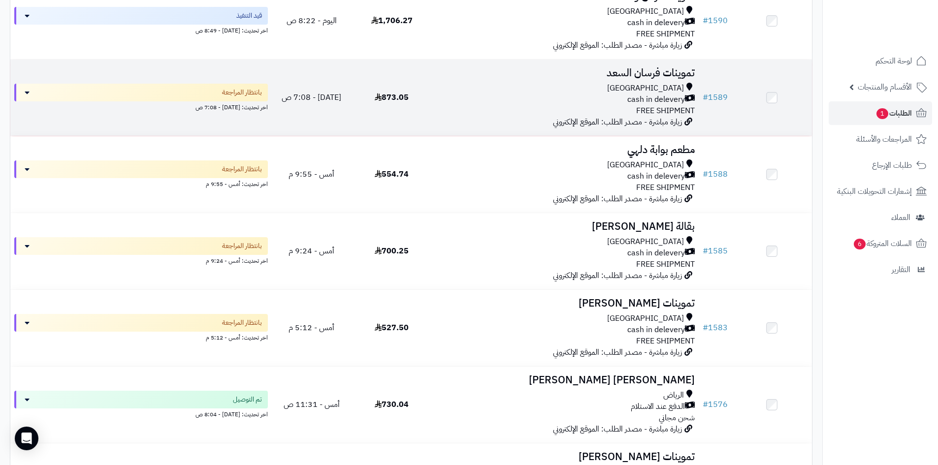
click at [578, 110] on div "Riyadh cash in delevery FREE SHIPMENT" at bounding box center [565, 100] width 259 height 34
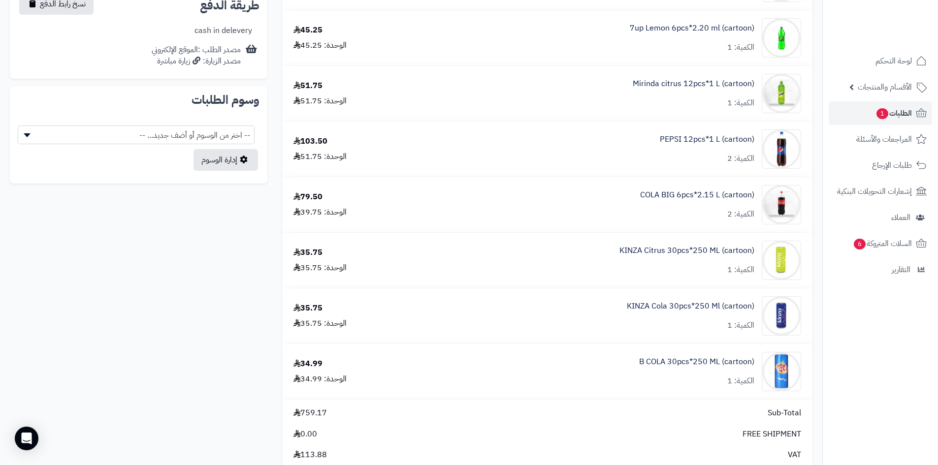
scroll to position [443, 0]
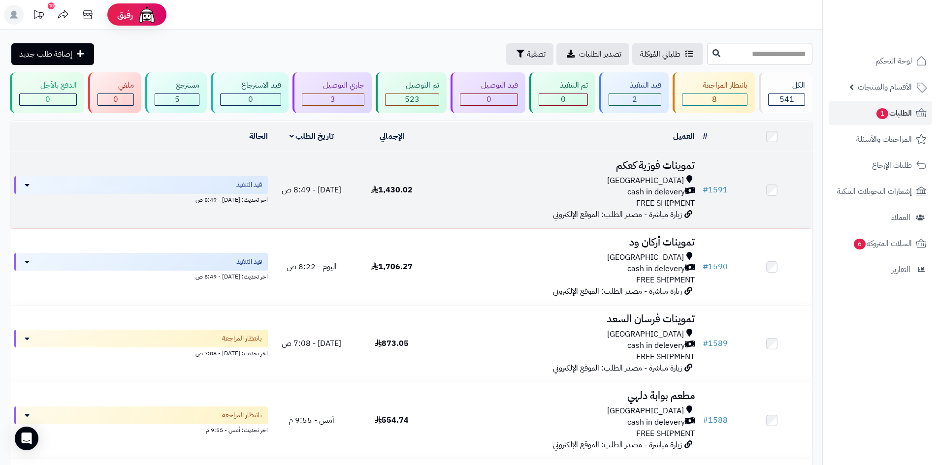
click at [597, 197] on div "Riyadh cash in delevery FREE SHIPMENT" at bounding box center [565, 192] width 259 height 34
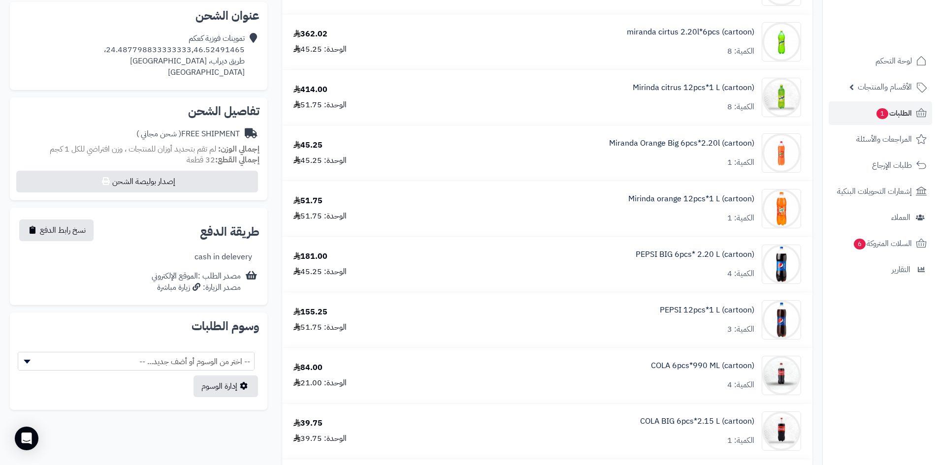
scroll to position [99, 0]
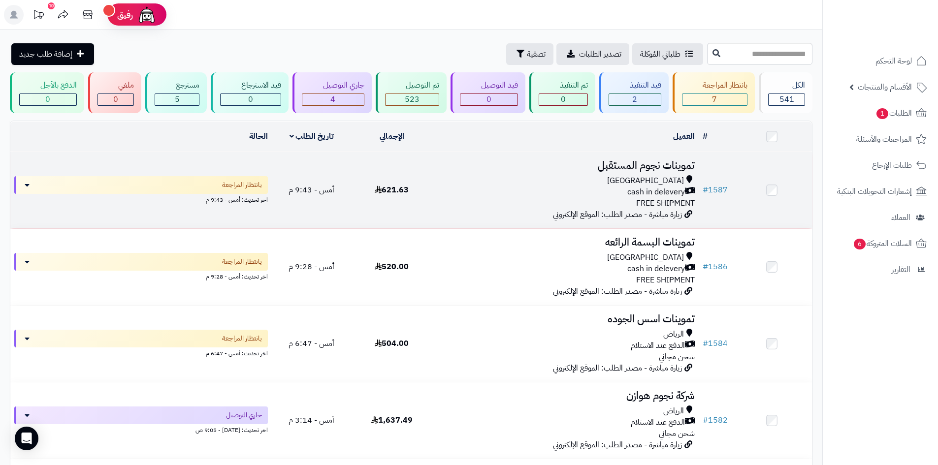
click at [577, 177] on div "Riyadh" at bounding box center [565, 180] width 259 height 11
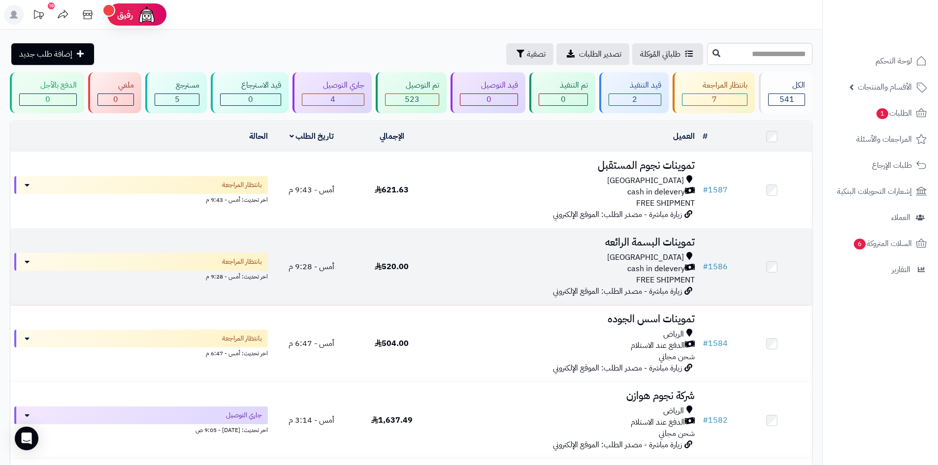
click at [591, 254] on div "[GEOGRAPHIC_DATA]" at bounding box center [565, 257] width 259 height 11
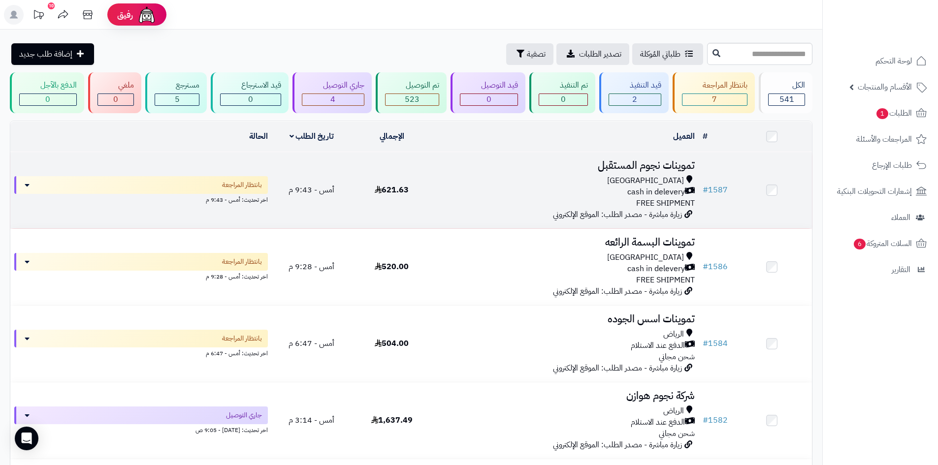
click at [471, 183] on div "[GEOGRAPHIC_DATA]" at bounding box center [565, 180] width 259 height 11
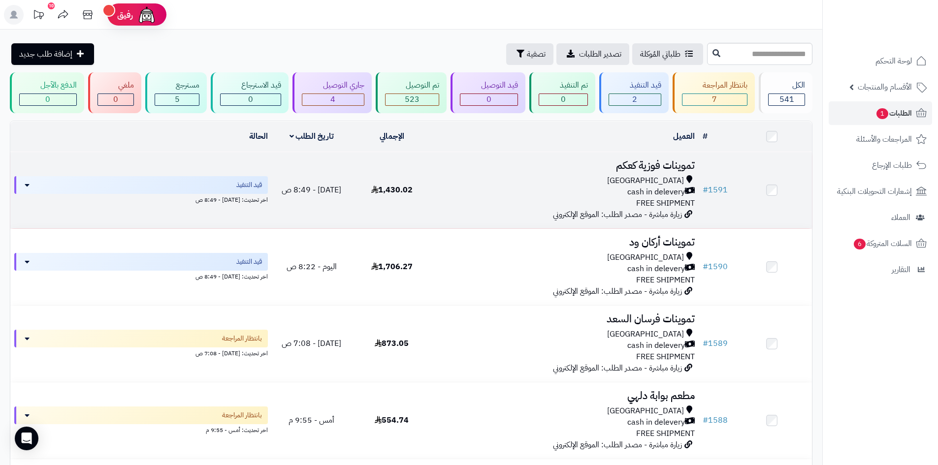
click at [608, 181] on div "[GEOGRAPHIC_DATA]" at bounding box center [565, 180] width 259 height 11
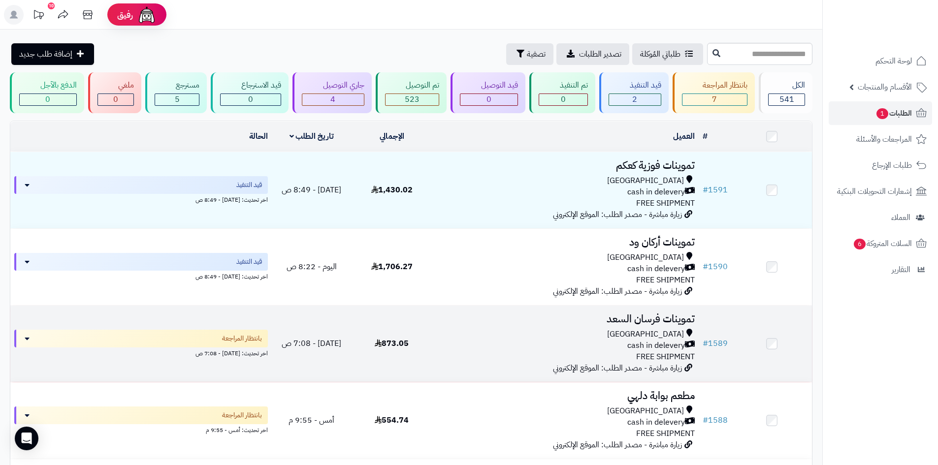
click at [585, 322] on h3 "تموينات فرسان السعد" at bounding box center [565, 319] width 259 height 11
click at [522, 329] on div "Riyadh" at bounding box center [565, 334] width 259 height 11
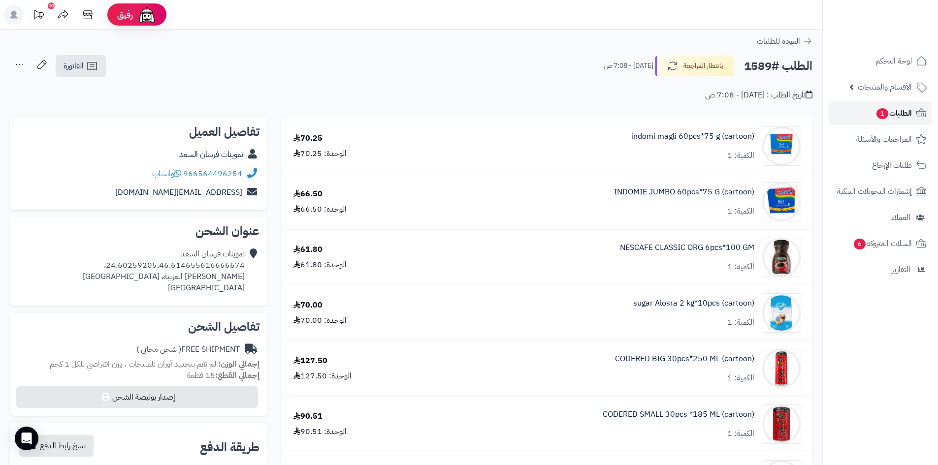
click at [890, 113] on span "الطلبات 1" at bounding box center [894, 113] width 36 height 14
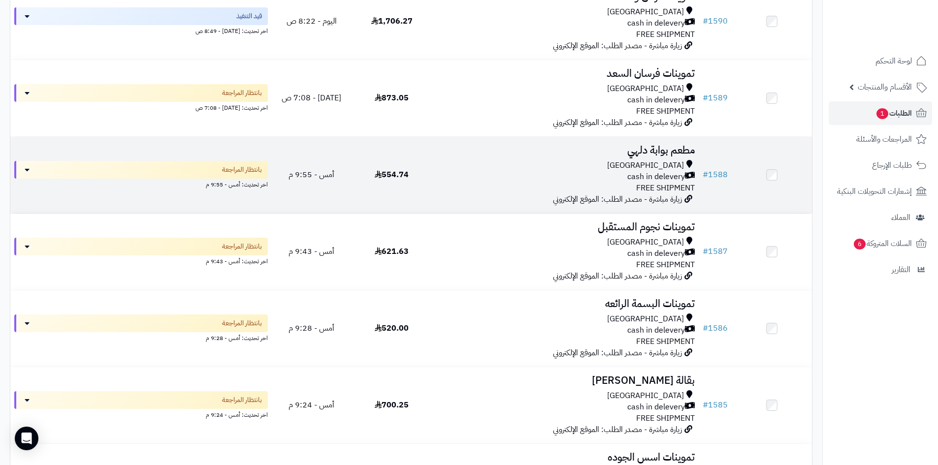
scroll to position [246, 0]
click at [497, 160] on div "[GEOGRAPHIC_DATA]" at bounding box center [565, 165] width 259 height 11
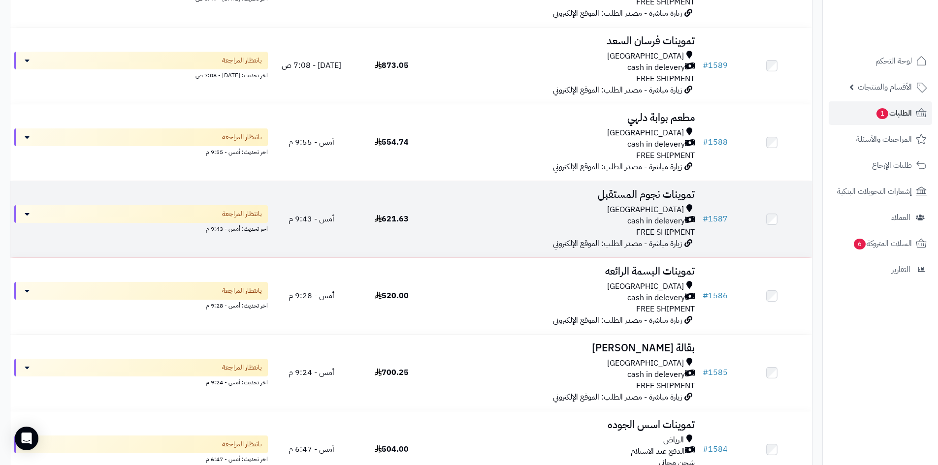
scroll to position [296, 0]
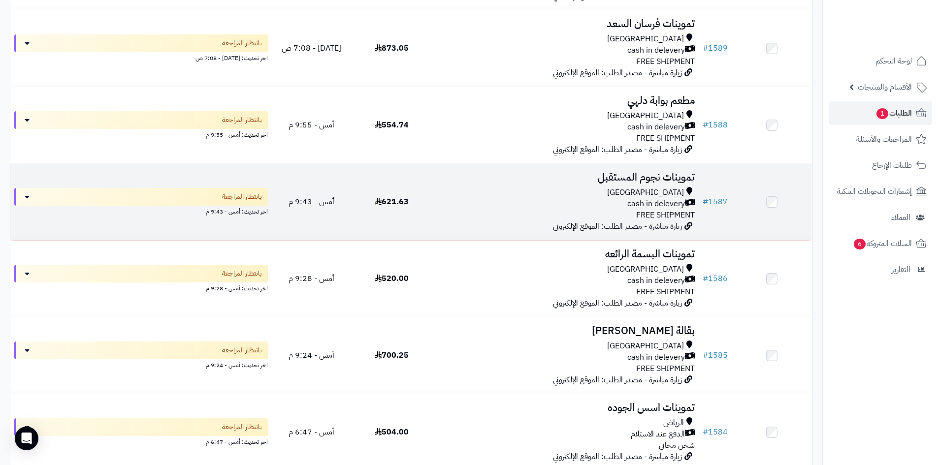
click at [570, 195] on div "Riyadh" at bounding box center [565, 192] width 259 height 11
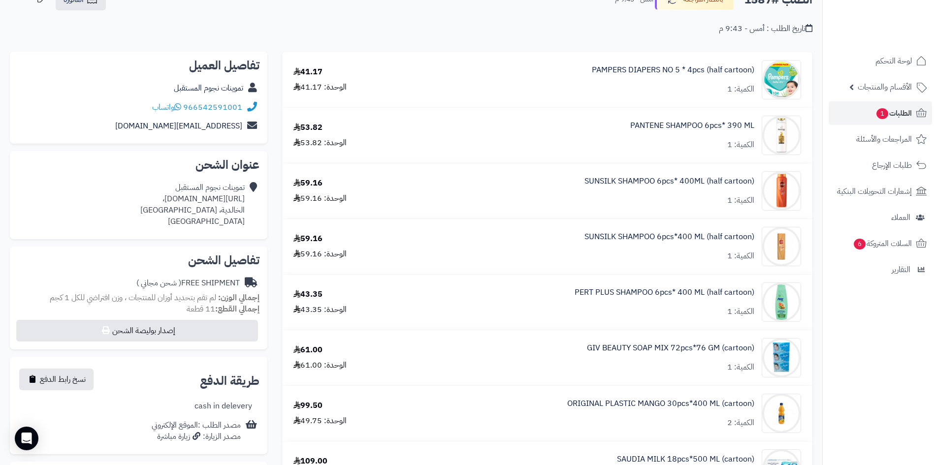
scroll to position [49, 0]
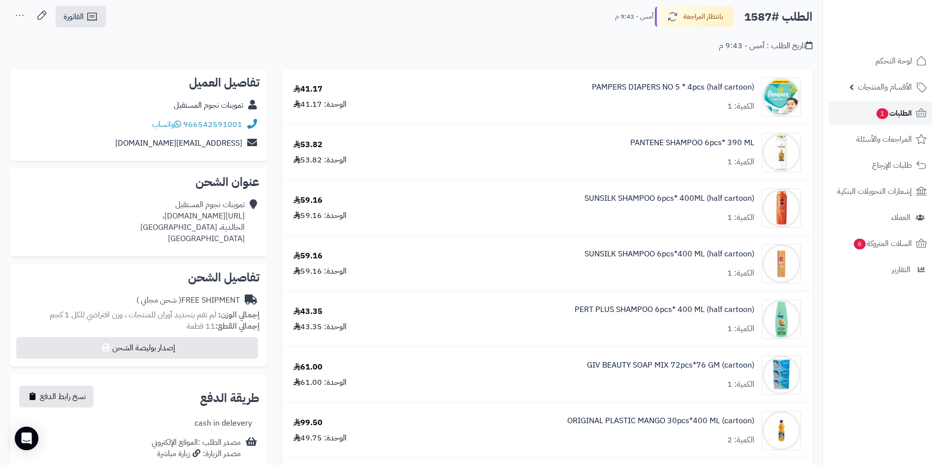
click at [859, 119] on link "الطلبات 1" at bounding box center [880, 113] width 103 height 24
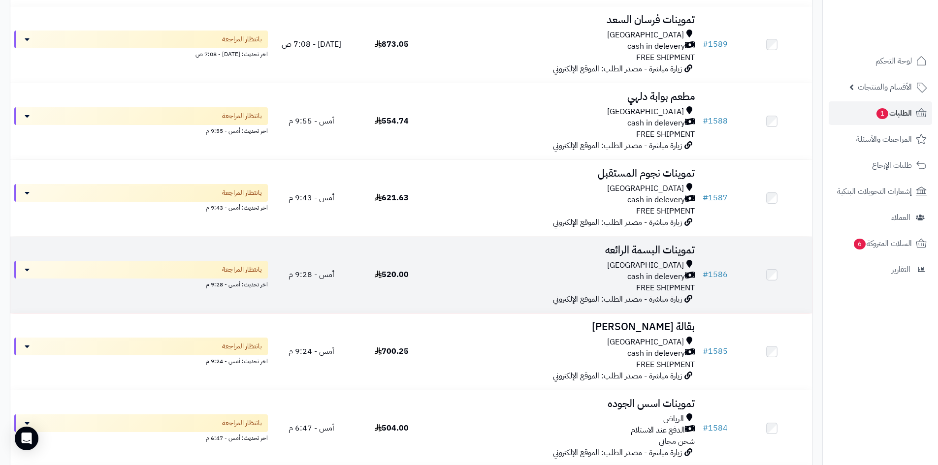
scroll to position [296, 0]
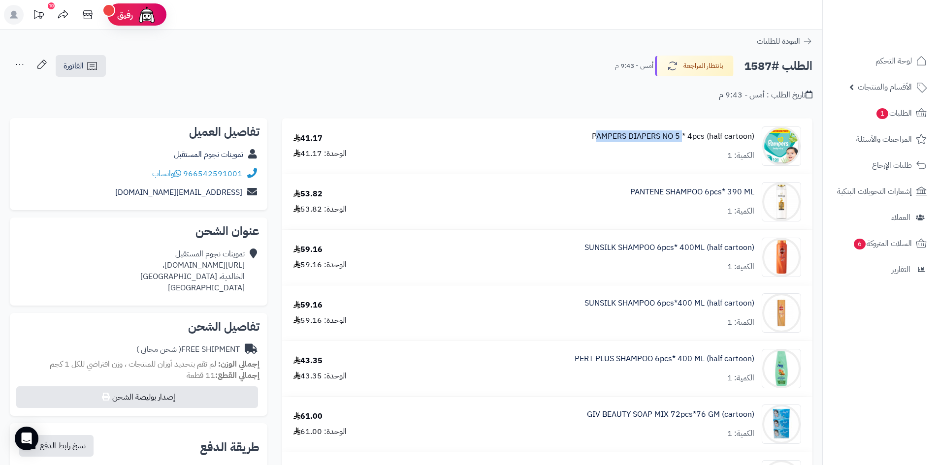
drag, startPoint x: 575, startPoint y: 136, endPoint x: 676, endPoint y: 133, distance: 100.5
click at [680, 135] on div "PAMPERS DIAPERS NO 5 * 4pcs (half cartoon) الكمية: 1" at bounding box center [607, 146] width 401 height 39
copy link "PAMPERS DIAPERS NO 5"
drag, startPoint x: 621, startPoint y: 191, endPoint x: 709, endPoint y: 229, distance: 95.8
click at [709, 228] on td "PANTENE SHAMPOO 6pcs* 390 ML الكمية: 1" at bounding box center [607, 201] width 409 height 55
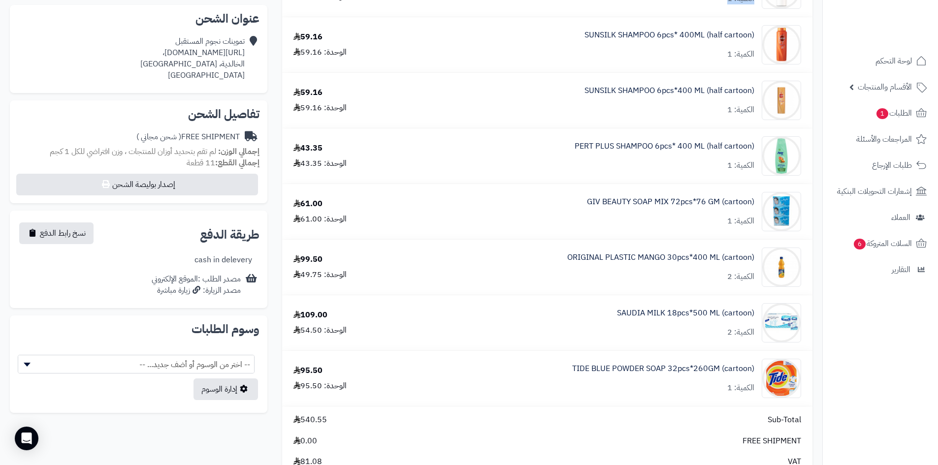
scroll to position [148, 0]
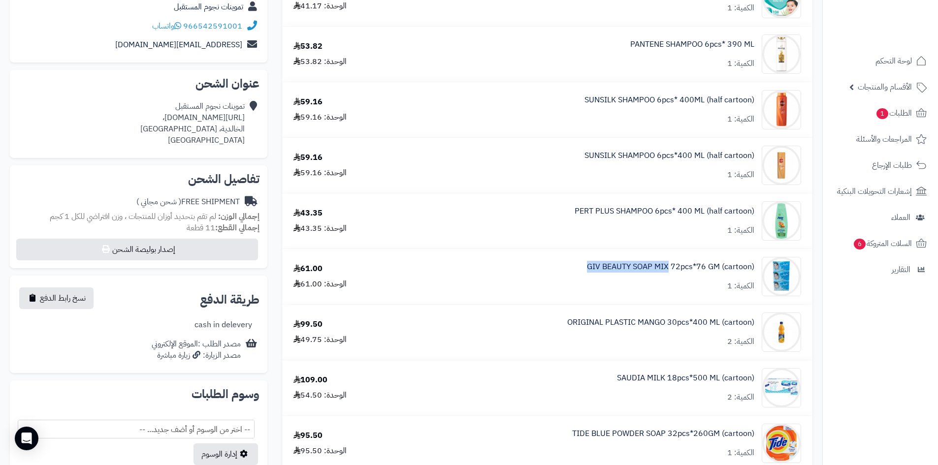
drag, startPoint x: 575, startPoint y: 262, endPoint x: 669, endPoint y: 273, distance: 94.7
click at [669, 273] on div "GIV BEAUTY SOAP MIX 72pcs*76 GM (cartoon) الكمية: 1" at bounding box center [607, 276] width 401 height 39
copy link "GIV BEAUTY SOAP MIX"
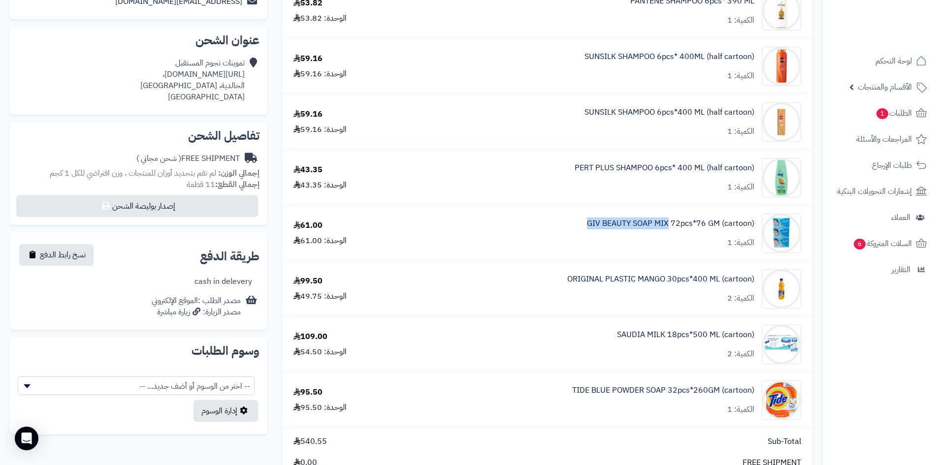
scroll to position [246, 0]
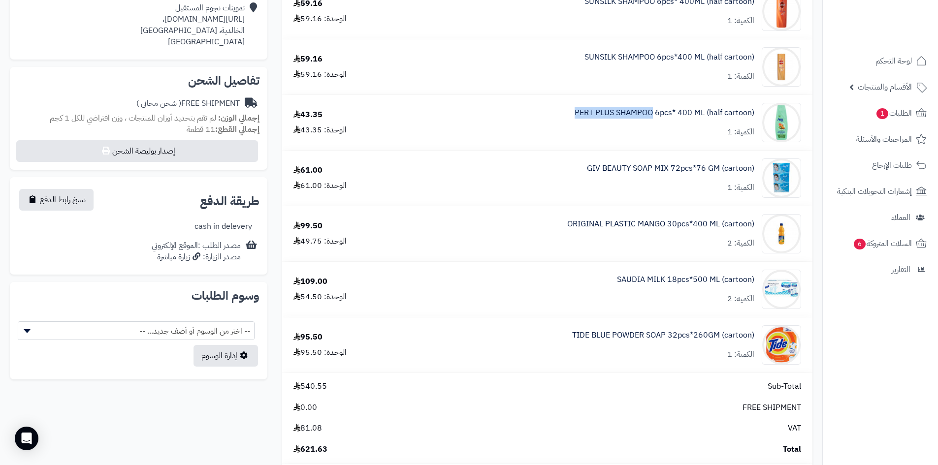
drag, startPoint x: 567, startPoint y: 109, endPoint x: 652, endPoint y: 106, distance: 84.8
click at [652, 106] on div "PERT PLUS SHAMPOO 6pcs* 400 ML (half cartoon) الكمية: 1" at bounding box center [607, 122] width 401 height 39
copy link "PERT PLUS SHAMPOO"
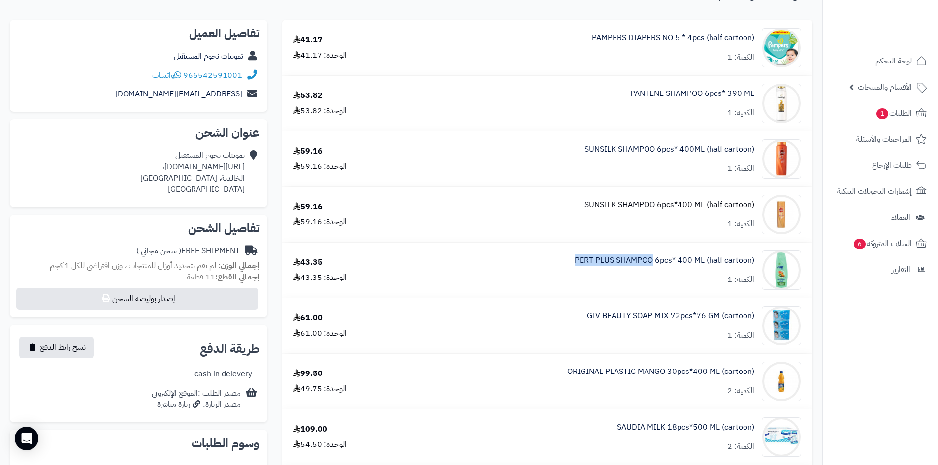
scroll to position [49, 0]
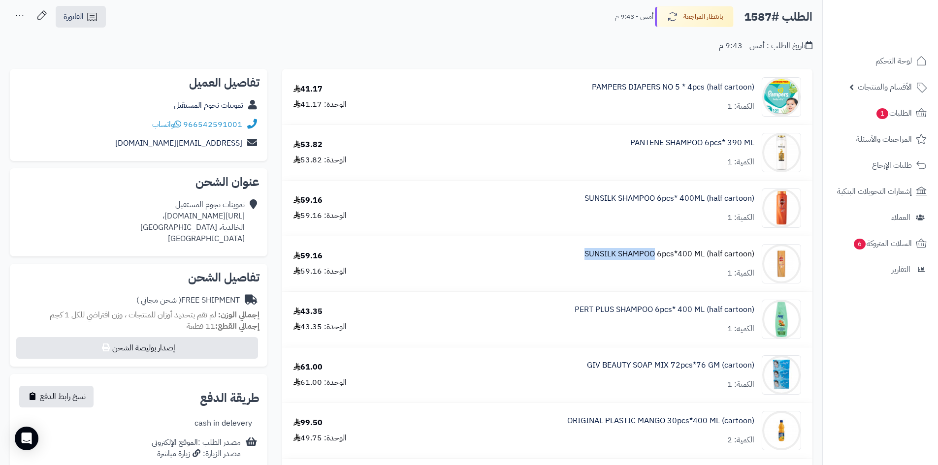
drag, startPoint x: 576, startPoint y: 251, endPoint x: 657, endPoint y: 257, distance: 80.5
click at [657, 257] on div "SUNSILK SHAMPOO 6pcs*400 ML (half cartoon) الكمية: 1" at bounding box center [607, 263] width 401 height 39
copy link "SUNSILK SHAMPOO"
drag, startPoint x: 577, startPoint y: 197, endPoint x: 655, endPoint y: 198, distance: 77.8
click at [655, 198] on div "SUNSILK SHAMPOO 6pcs* 400ML (half cartoon) الكمية: 1" at bounding box center [607, 208] width 401 height 39
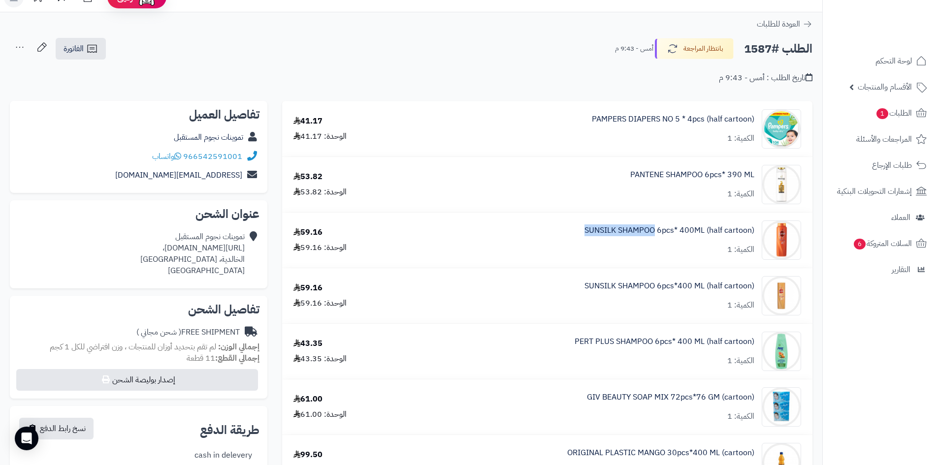
scroll to position [0, 0]
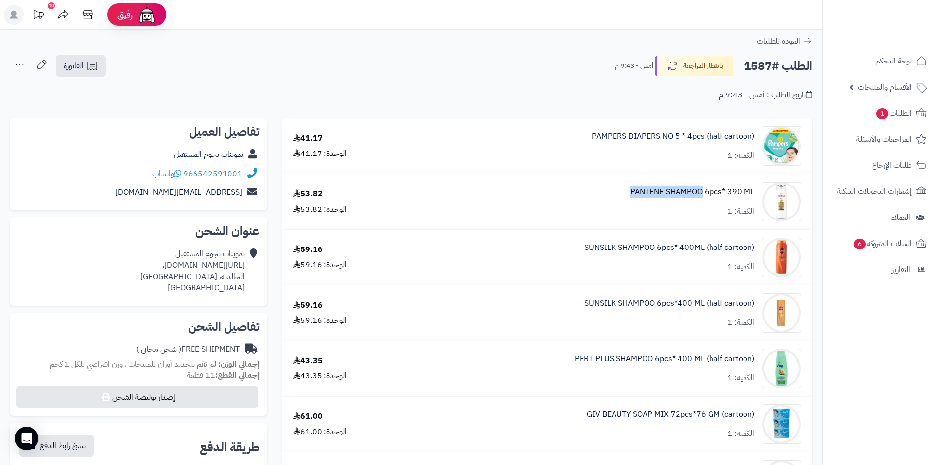
drag, startPoint x: 616, startPoint y: 190, endPoint x: 703, endPoint y: 194, distance: 87.8
click at [703, 194] on div "PANTENE SHAMPOO 6pcs* 390 ML الكمية: 1" at bounding box center [607, 201] width 401 height 39
copy link "PANTENE SHAMPOO"
click at [85, 66] on link "الفاتورة" at bounding box center [81, 66] width 50 height 22
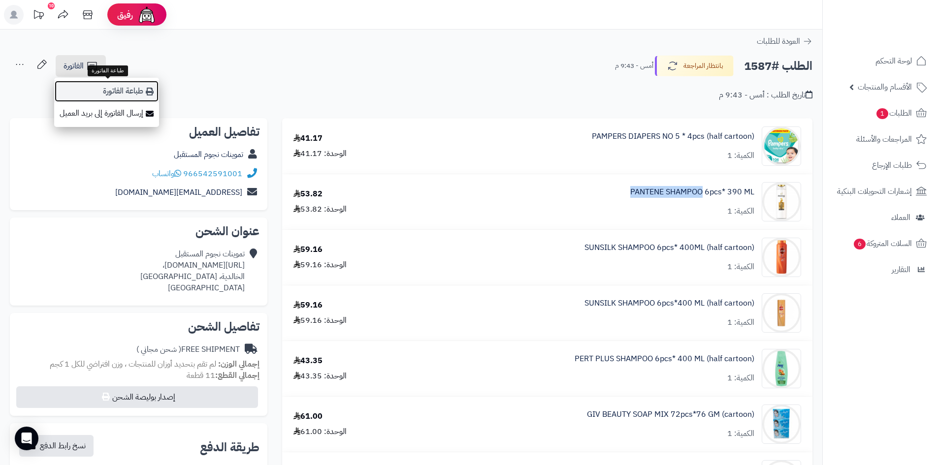
click at [94, 86] on link "طباعة الفاتورة" at bounding box center [106, 91] width 105 height 22
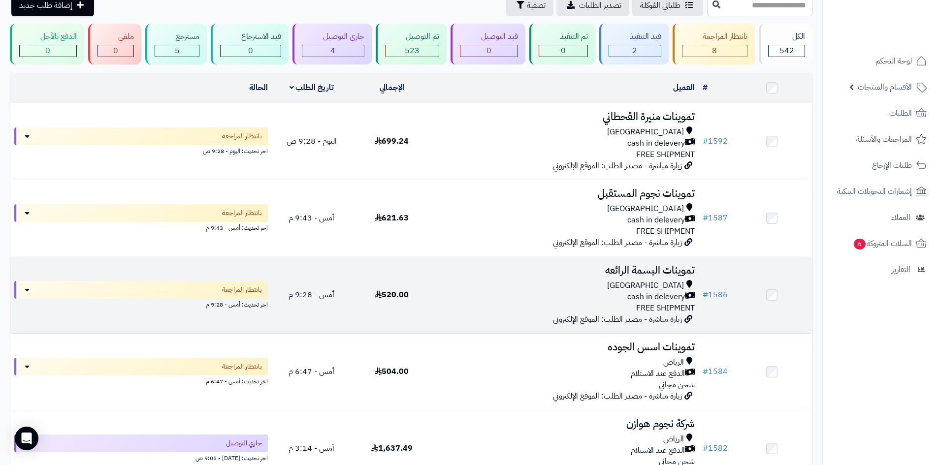
scroll to position [49, 0]
click at [447, 277] on td "تموينات البسمة الرائعه Riyadh cash in delevery FREE SHIPMENT زيارة مباشرة - مصد…" at bounding box center [565, 295] width 267 height 76
click at [389, 286] on td "520.00" at bounding box center [392, 295] width 80 height 76
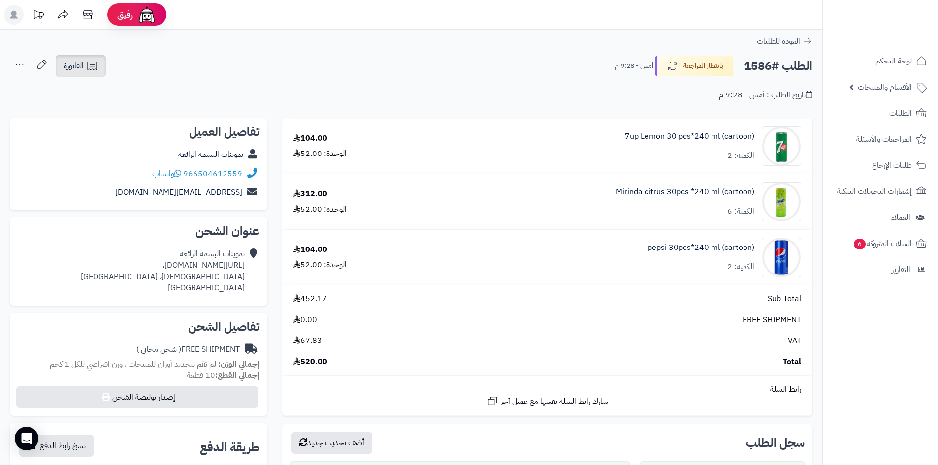
click at [94, 61] on icon at bounding box center [92, 66] width 12 height 12
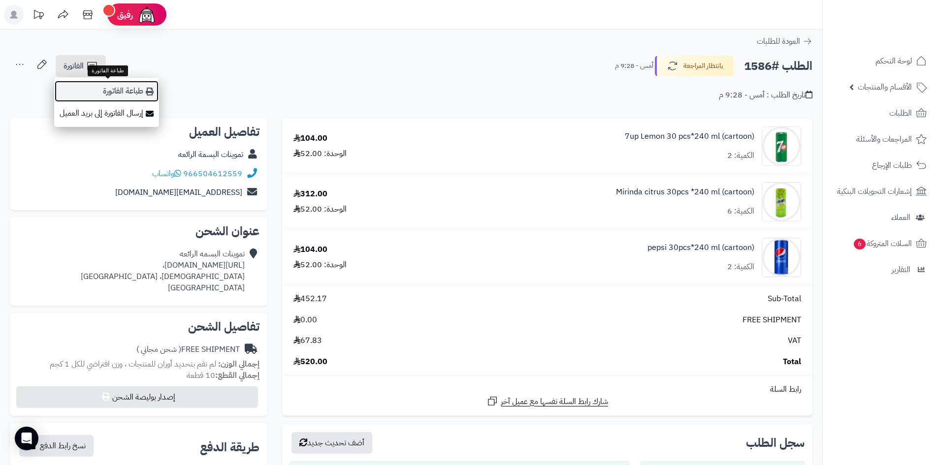
click at [96, 84] on link "طباعة الفاتورة" at bounding box center [106, 91] width 105 height 22
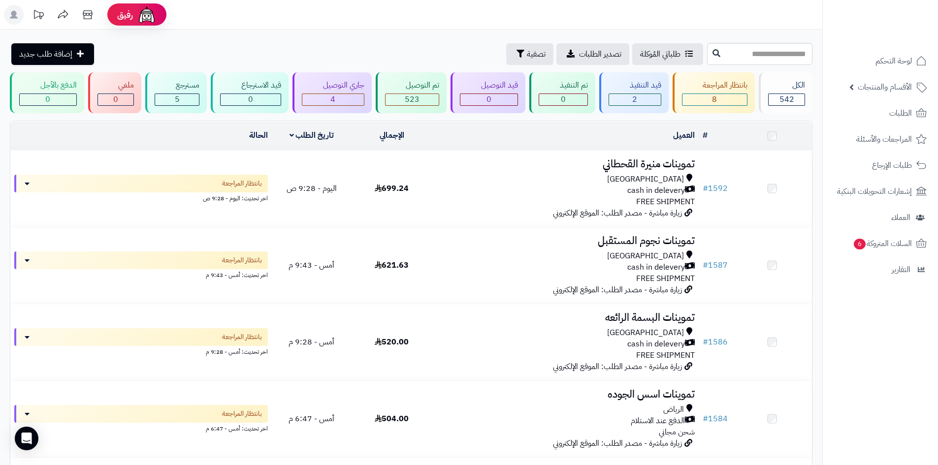
scroll to position [49, 0]
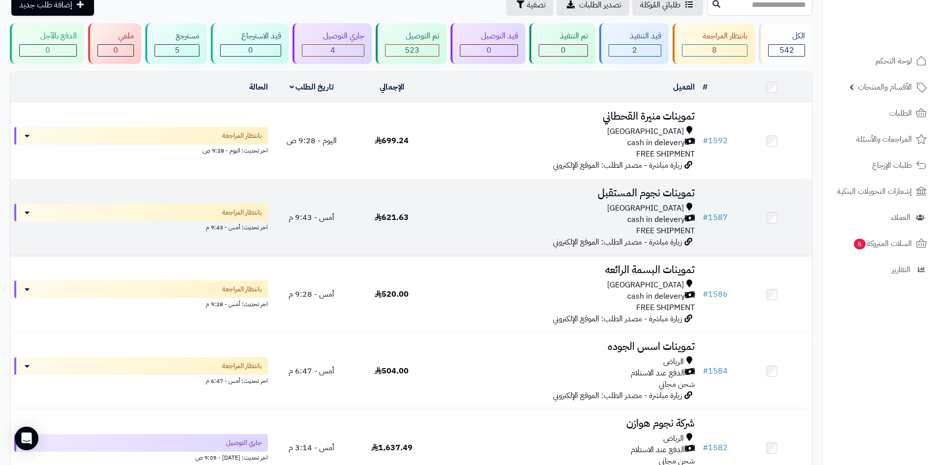
click at [571, 217] on div "cash in delevery" at bounding box center [565, 219] width 259 height 11
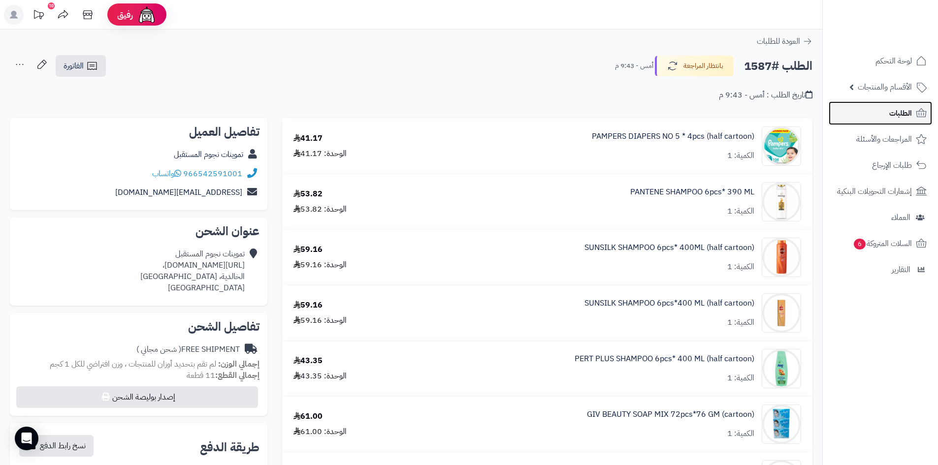
click at [906, 111] on span "الطلبات" at bounding box center [900, 113] width 23 height 14
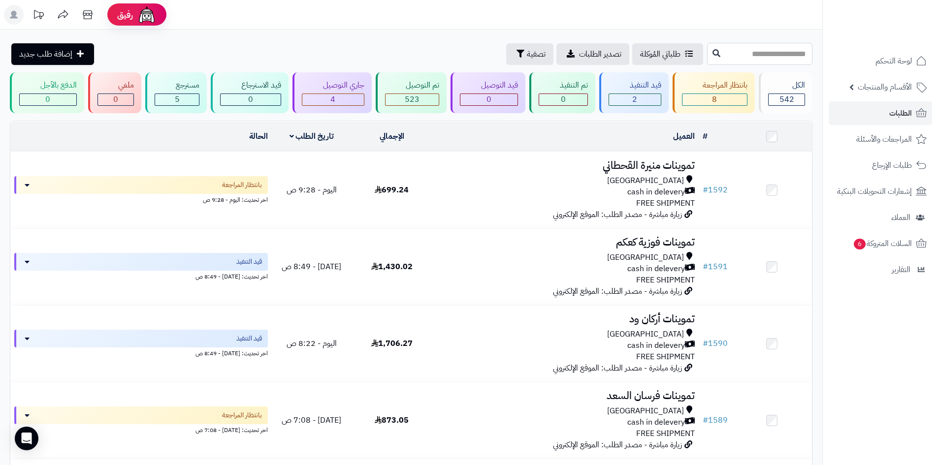
click at [707, 49] on input "text" at bounding box center [759, 54] width 105 height 22
type input "****"
drag, startPoint x: 721, startPoint y: 70, endPoint x: 658, endPoint y: 55, distance: 63.9
click at [713, 55] on icon at bounding box center [717, 53] width 8 height 8
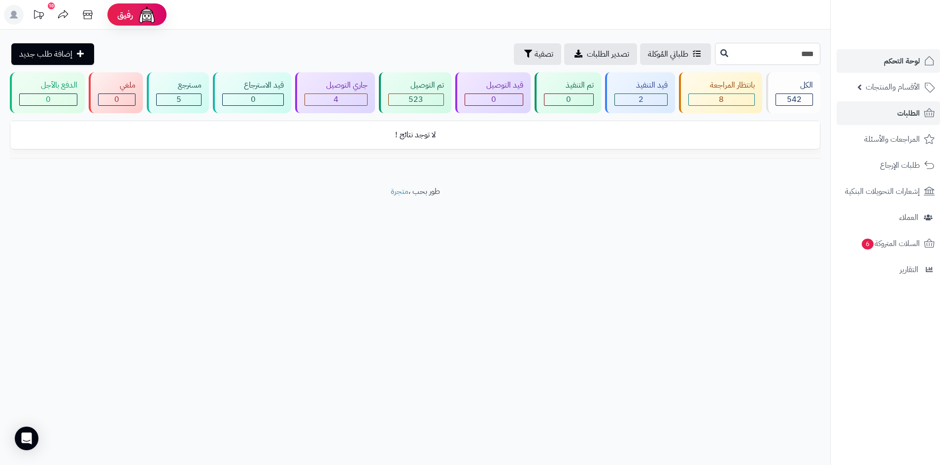
drag, startPoint x: 798, startPoint y: 60, endPoint x: 840, endPoint y: 60, distance: 42.4
click at [840, 60] on div "رفيق ! 10 الطلبات معالجة مكتمل إرجاع المنتجات العملاء المتواجدون الان 548 عملاء…" at bounding box center [473, 232] width 946 height 465
click at [893, 88] on span "الأقسام والمنتجات" at bounding box center [892, 87] width 54 height 14
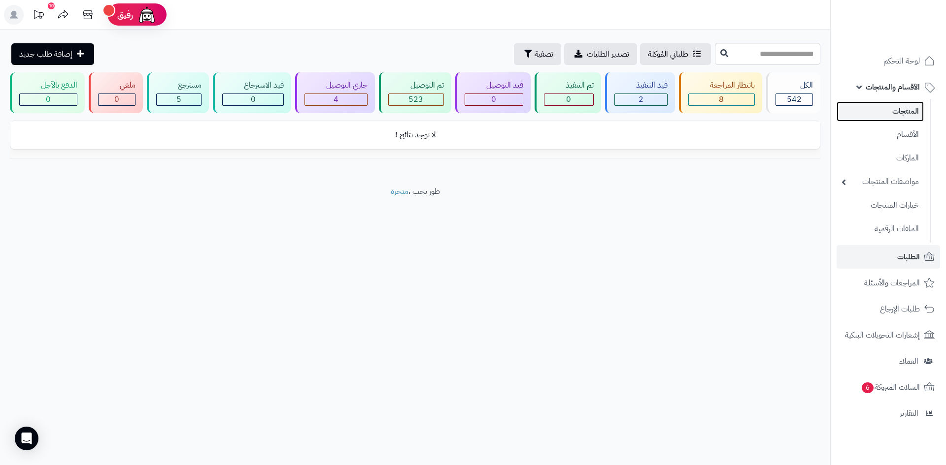
click at [902, 105] on link "المنتجات" at bounding box center [879, 111] width 87 height 20
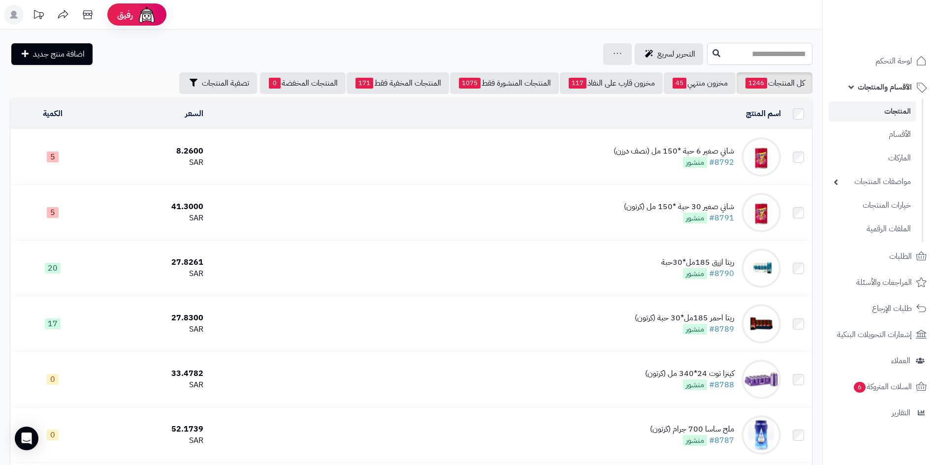
click at [761, 64] on input "text" at bounding box center [759, 54] width 105 height 22
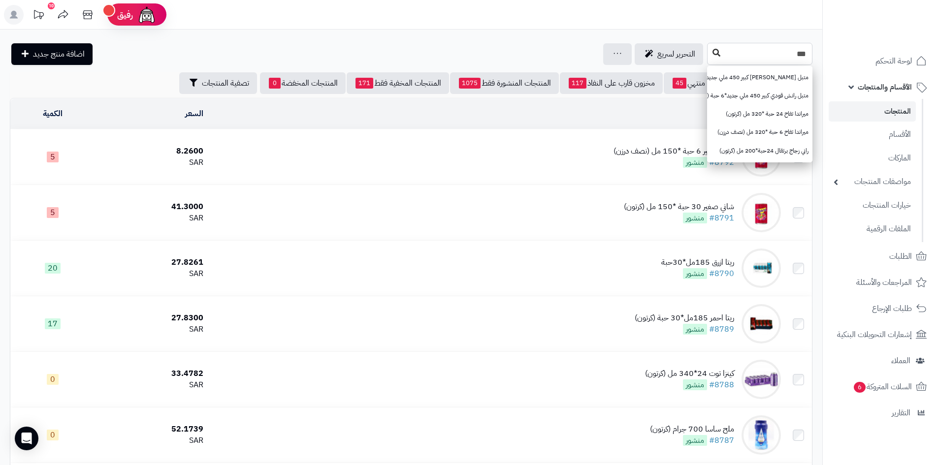
type input "***"
click at [709, 53] on button at bounding box center [716, 53] width 15 height 19
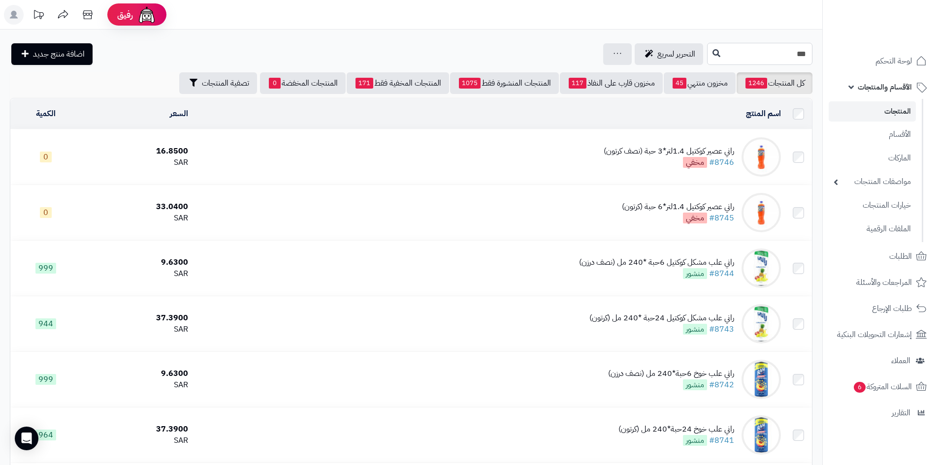
click at [749, 54] on input "***" at bounding box center [759, 54] width 105 height 22
type input "********"
click at [645, 52] on div "التحرير لسريع جرد مخزون المنتجات جرد مخزون الخيارات فقط تعديل أسعار المنتجات ال…" at bounding box center [653, 54] width 103 height 22
click at [709, 56] on button at bounding box center [716, 53] width 15 height 19
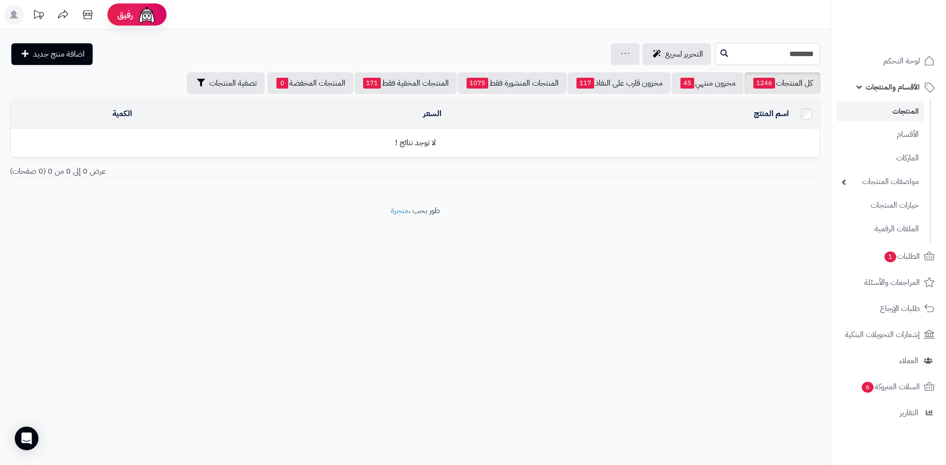
drag, startPoint x: 778, startPoint y: 60, endPoint x: 801, endPoint y: 65, distance: 24.3
click at [801, 65] on div "**********" at bounding box center [415, 118] width 830 height 176
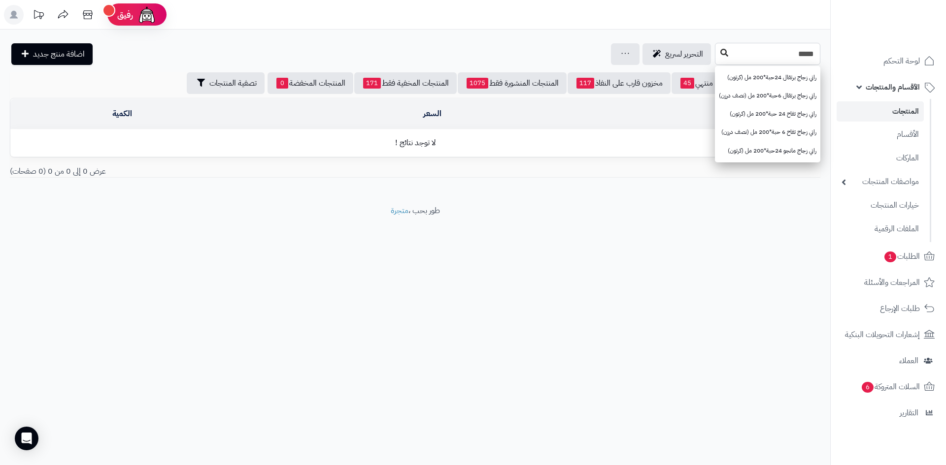
type input "****"
click at [717, 57] on button at bounding box center [724, 53] width 15 height 19
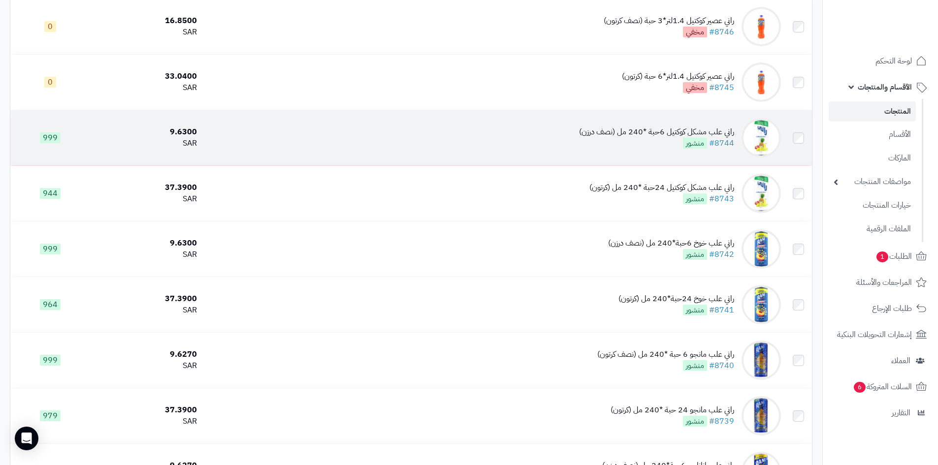
scroll to position [148, 0]
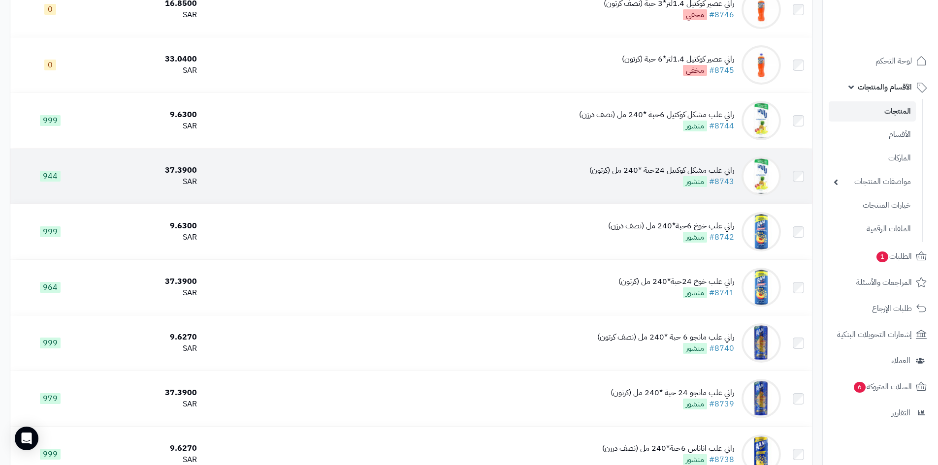
click at [588, 175] on td "راني علب مشكل كوكتيل 24حبة *240 مل (كرتون) #8743 منشور" at bounding box center [493, 176] width 584 height 55
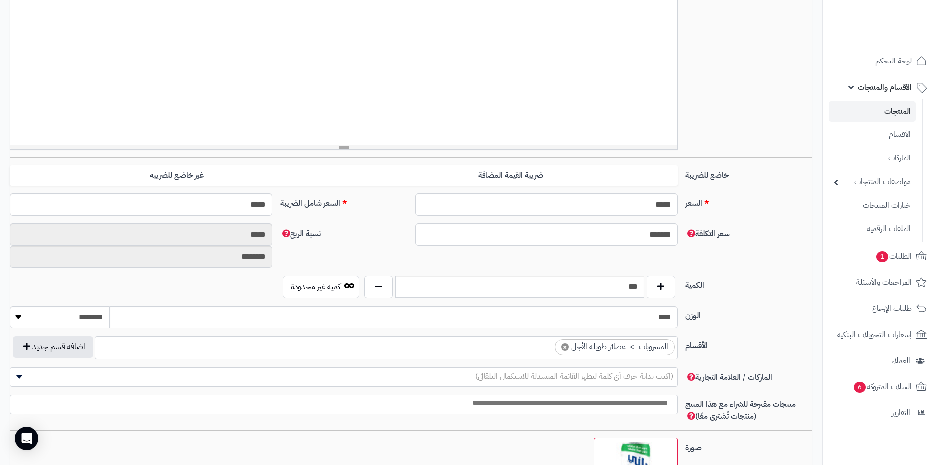
scroll to position [296, 0]
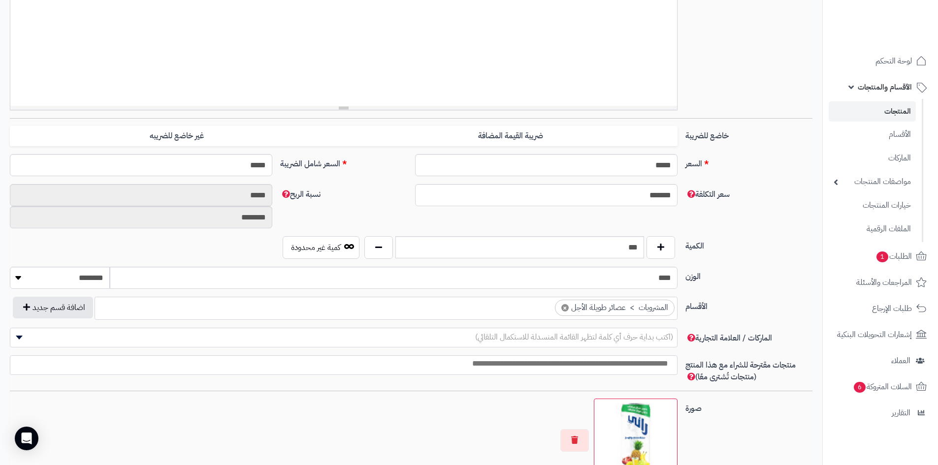
click at [892, 111] on link "المنتجات" at bounding box center [872, 111] width 87 height 20
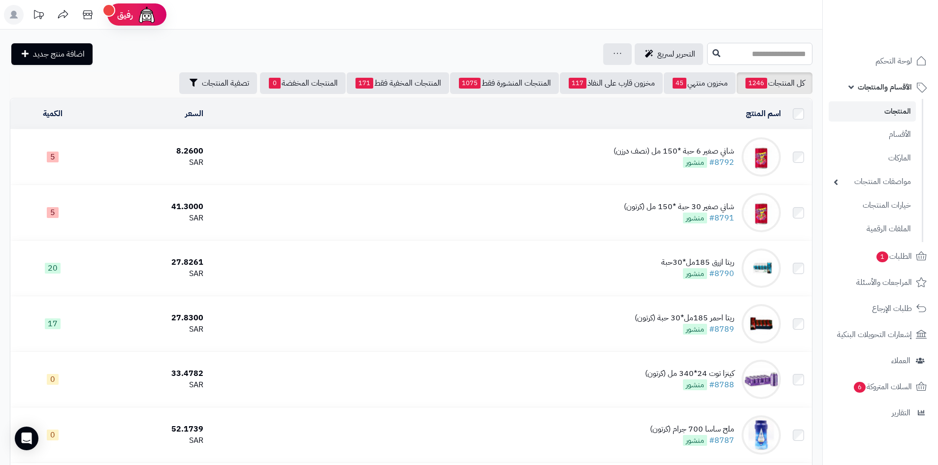
click at [746, 55] on input "text" at bounding box center [759, 54] width 105 height 22
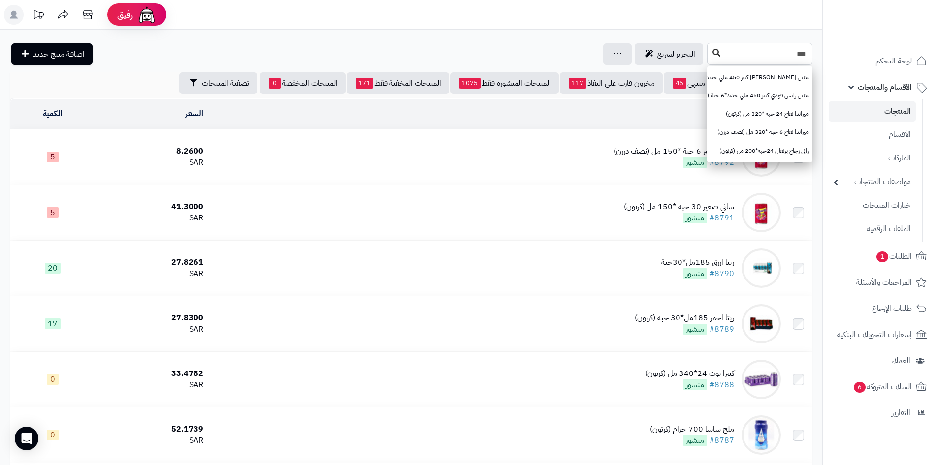
type input "***"
click at [709, 57] on button at bounding box center [716, 53] width 15 height 19
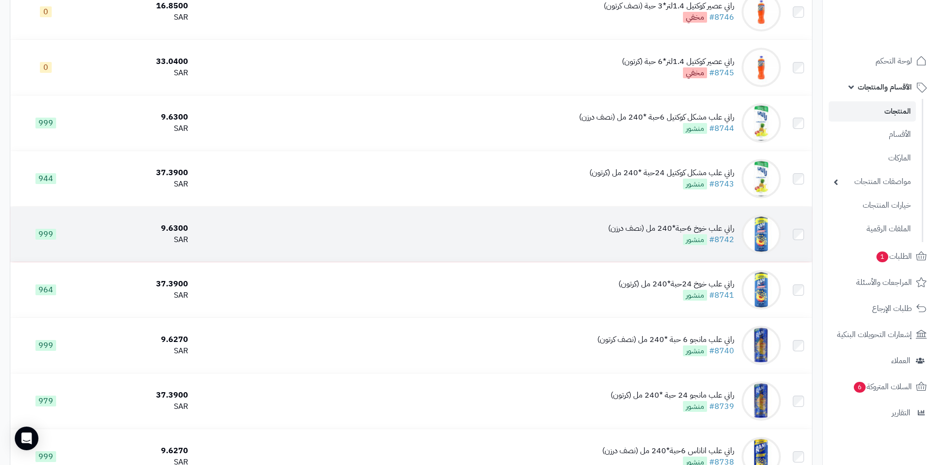
scroll to position [148, 0]
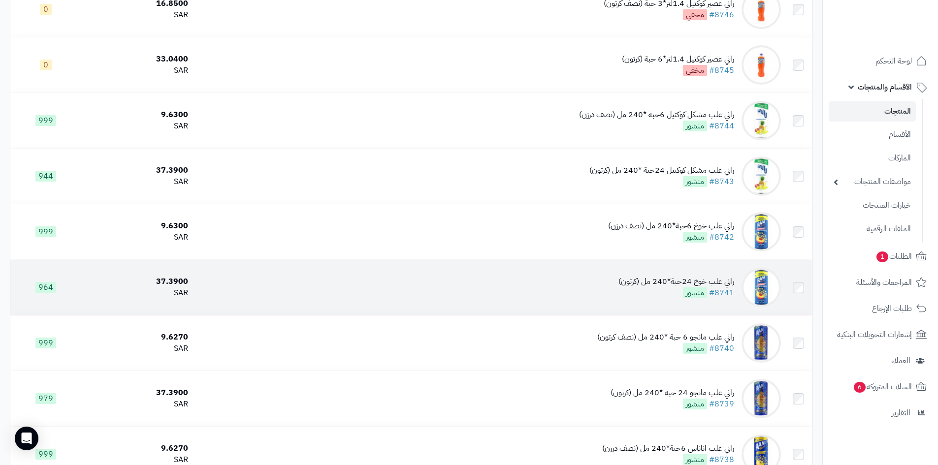
click at [574, 290] on td "راني علب خوخ 24حبة*240 مل (كرتون) #8741 منشور" at bounding box center [488, 287] width 593 height 55
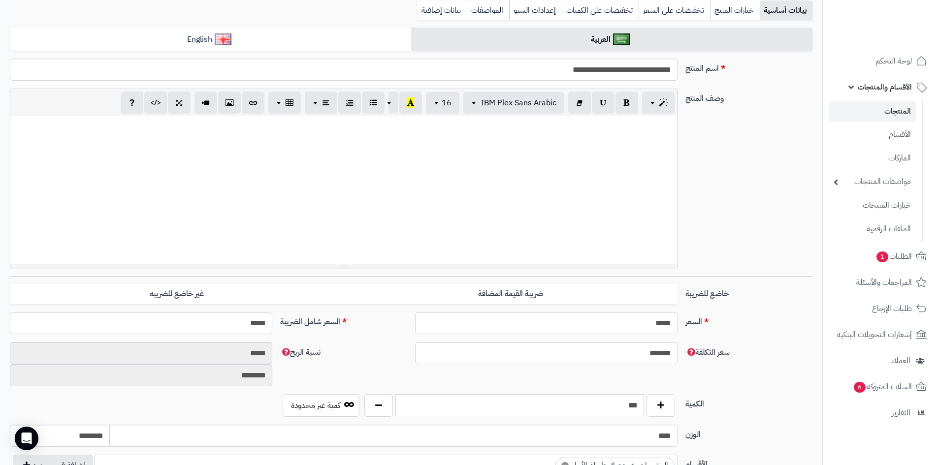
scroll to position [148, 0]
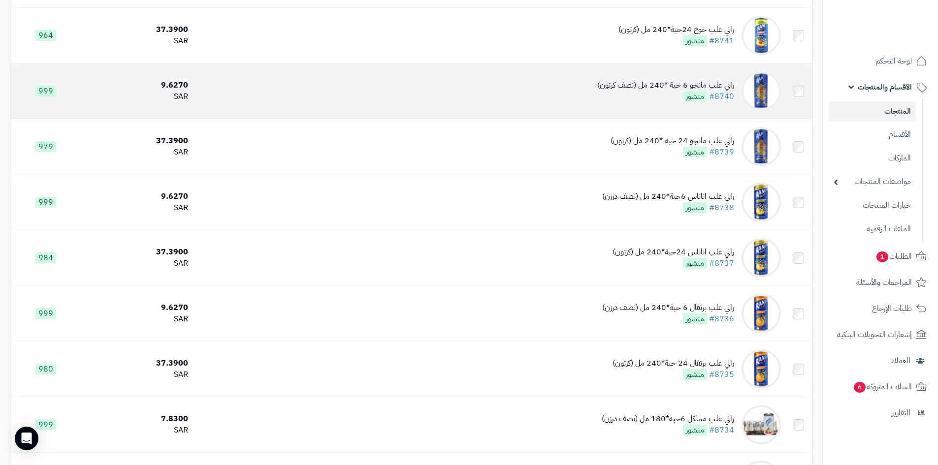
scroll to position [542, 0]
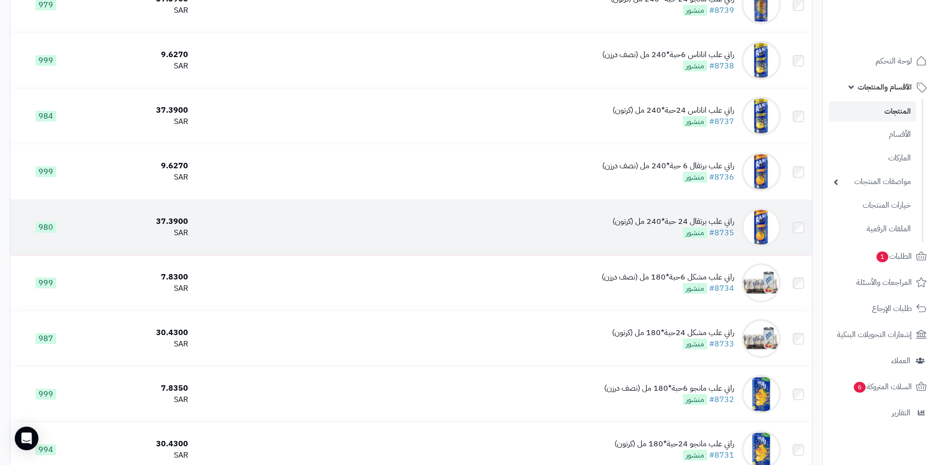
click at [578, 224] on td "راني علب برتقال 24 حبة*240 مل (كرتون) #8735 منشور" at bounding box center [488, 227] width 593 height 55
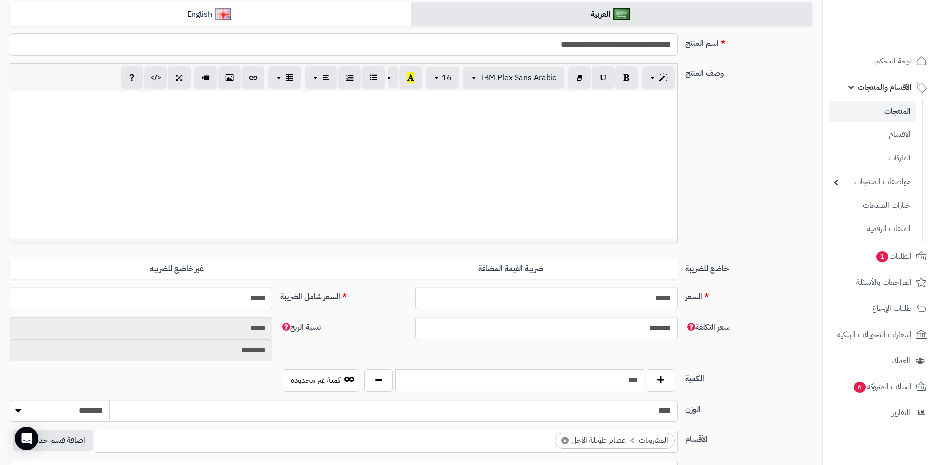
scroll to position [197, 0]
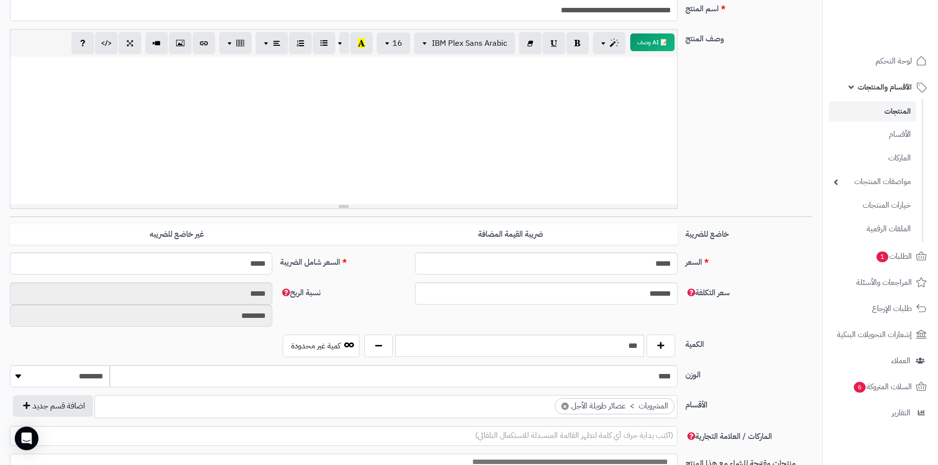
click at [903, 115] on link "المنتجات" at bounding box center [872, 111] width 87 height 20
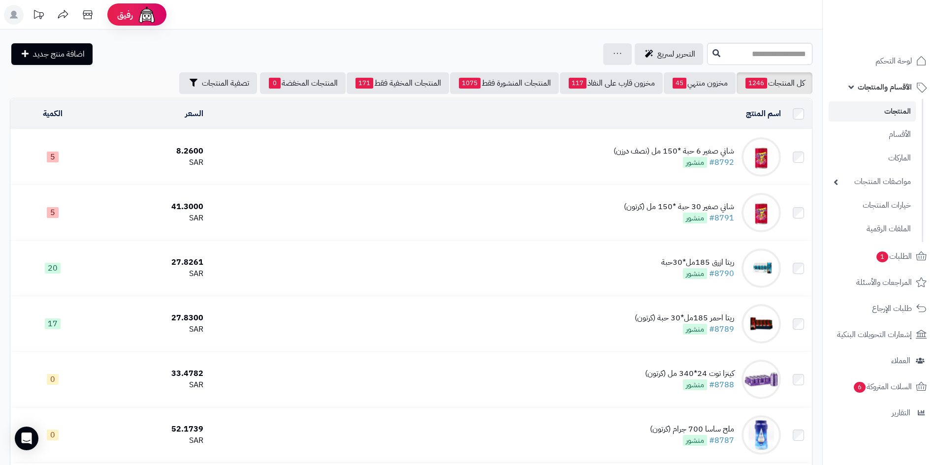
click at [890, 114] on link "المنتجات" at bounding box center [872, 111] width 87 height 20
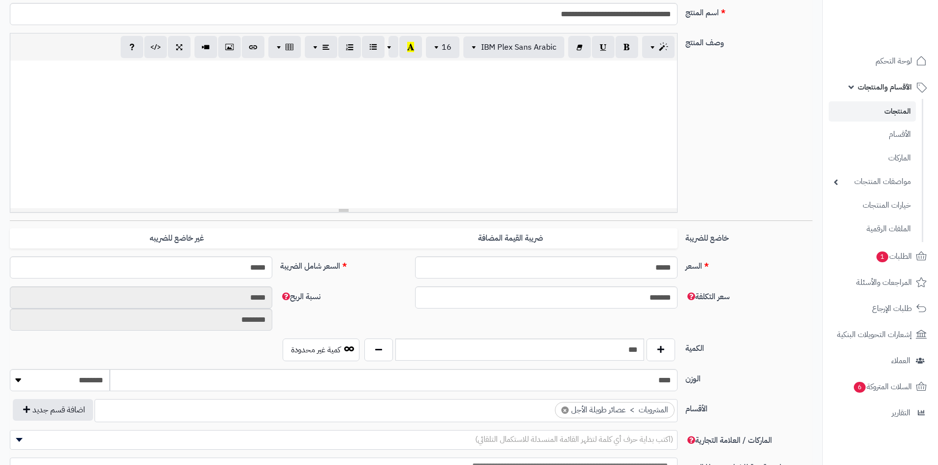
scroll to position [219, 0]
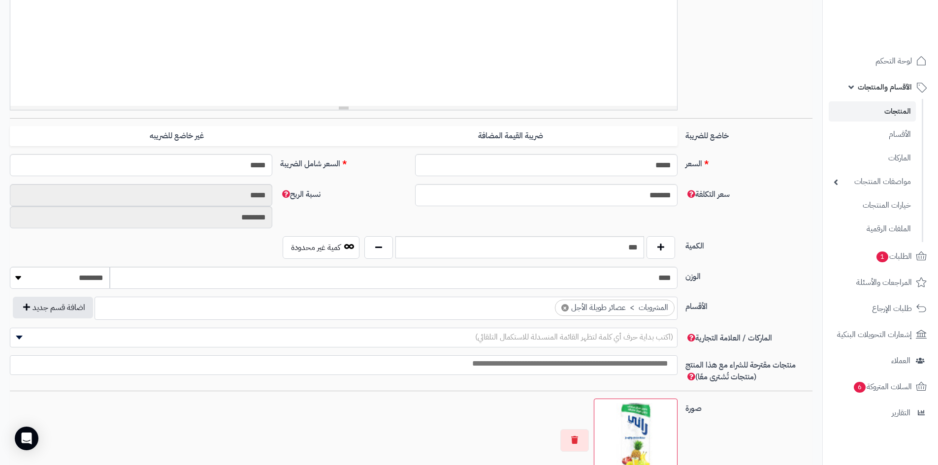
scroll to position [219, 0]
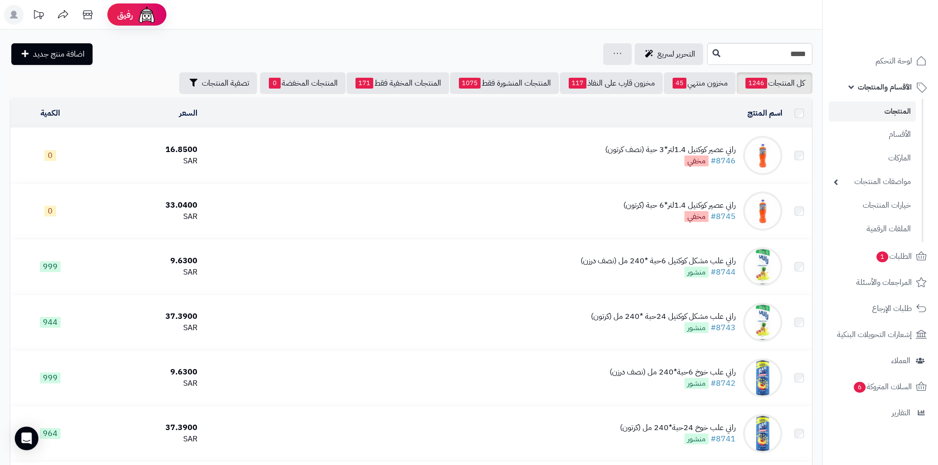
scroll to position [148, 0]
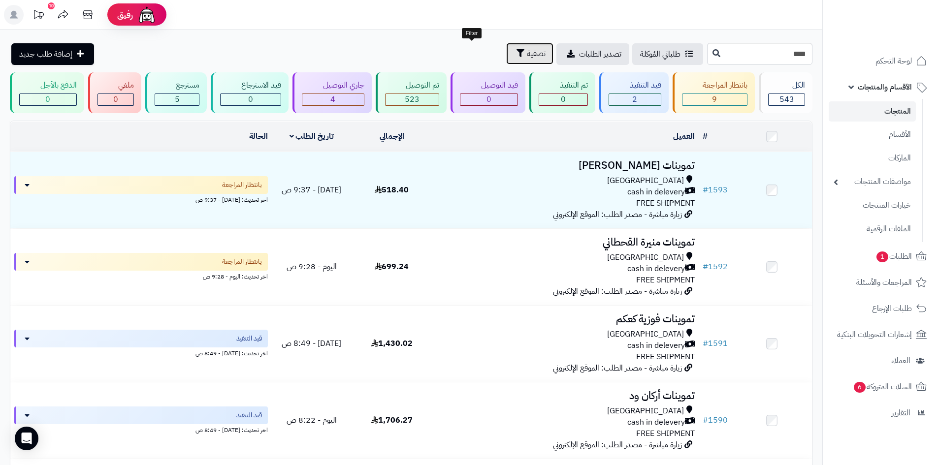
click at [527, 57] on span "تصفية" at bounding box center [536, 54] width 19 height 12
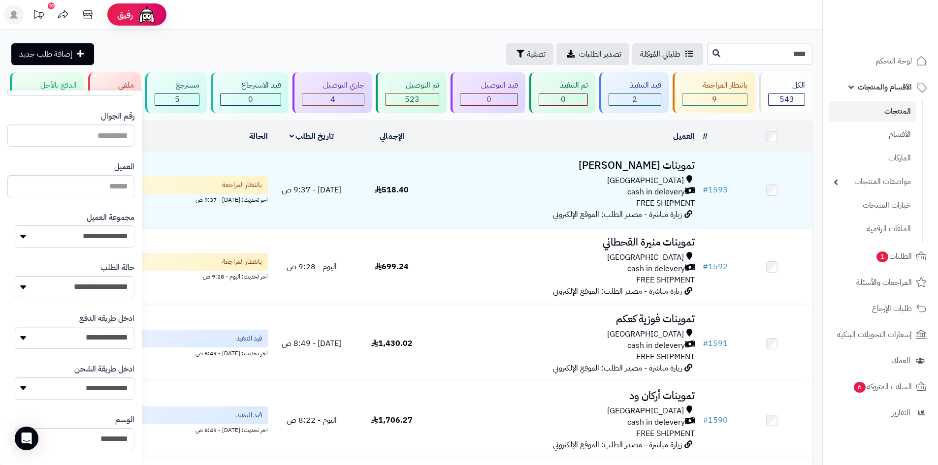
click at [61, 240] on select "**********" at bounding box center [75, 237] width 120 height 22
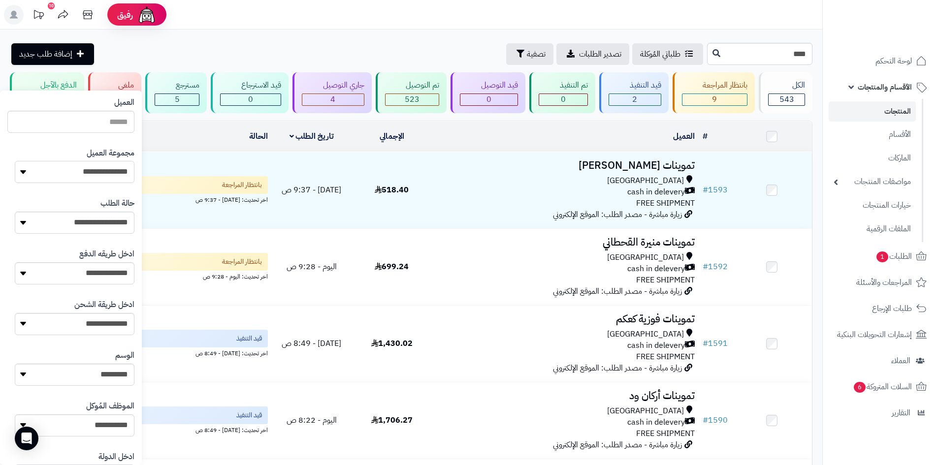
scroll to position [132, 0]
click at [80, 180] on select "**********" at bounding box center [75, 174] width 120 height 22
select select "*"
click at [15, 163] on select "**********" at bounding box center [75, 174] width 120 height 22
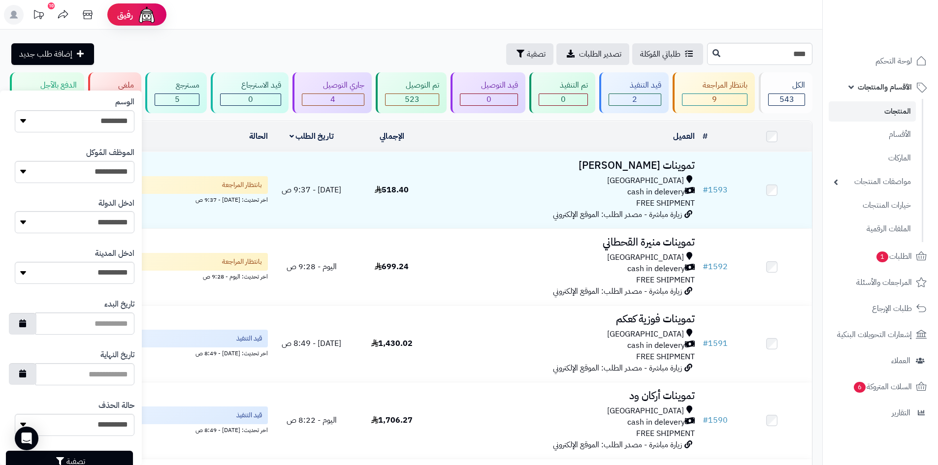
scroll to position [419, 0]
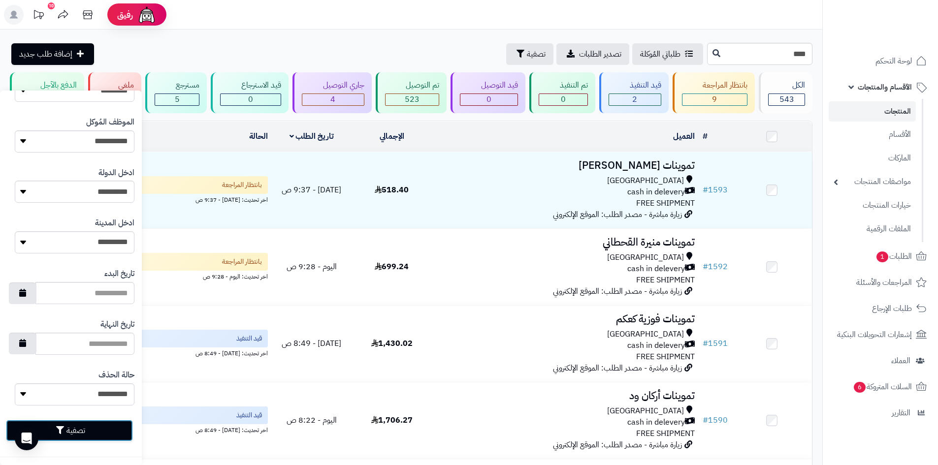
click at [73, 428] on button "تصفية" at bounding box center [69, 431] width 127 height 22
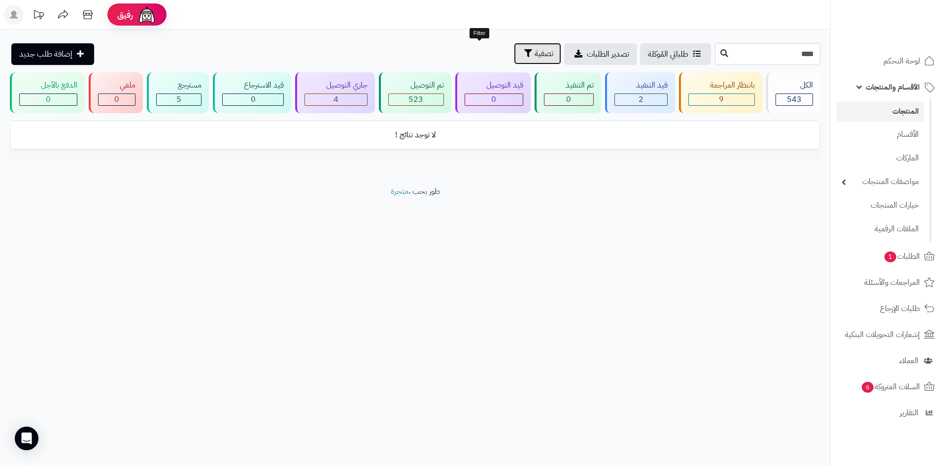
click at [534, 50] on span "تصفية" at bounding box center [543, 54] width 19 height 12
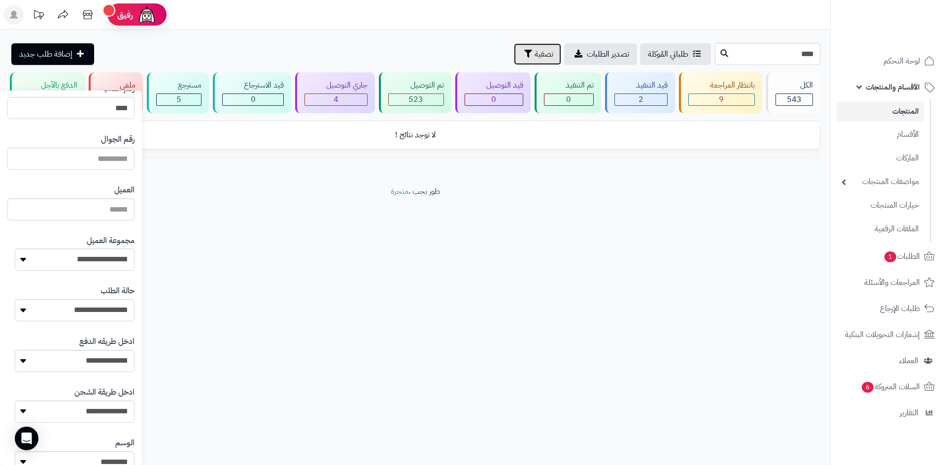
scroll to position [50, 0]
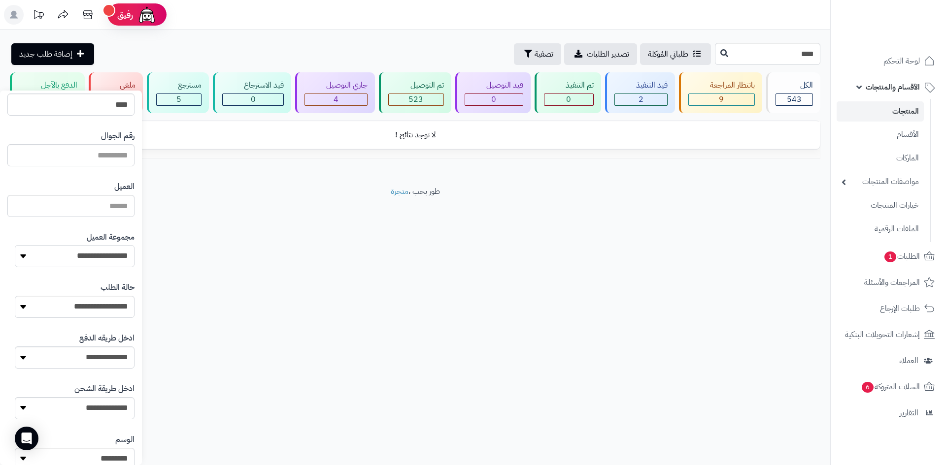
click at [56, 259] on select "**********" at bounding box center [75, 256] width 120 height 22
click at [15, 245] on select "**********" at bounding box center [75, 256] width 120 height 22
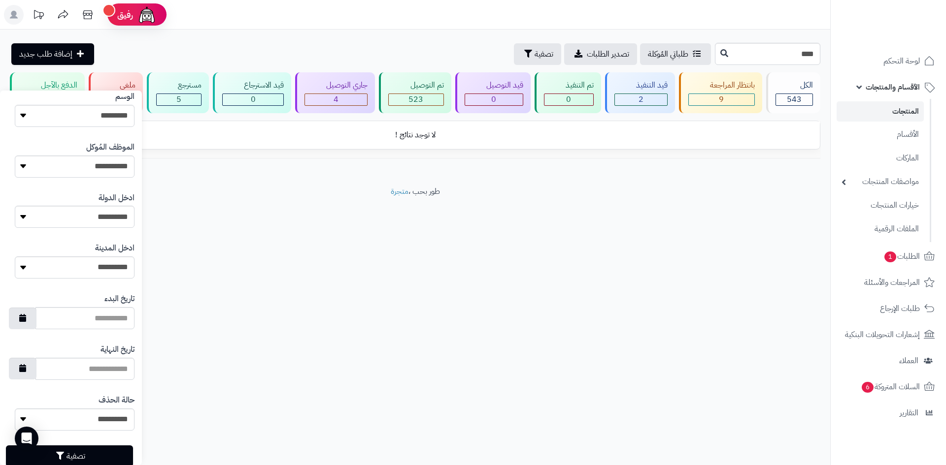
click at [31, 338] on div "تاريخ النهاية" at bounding box center [70, 362] width 127 height 51
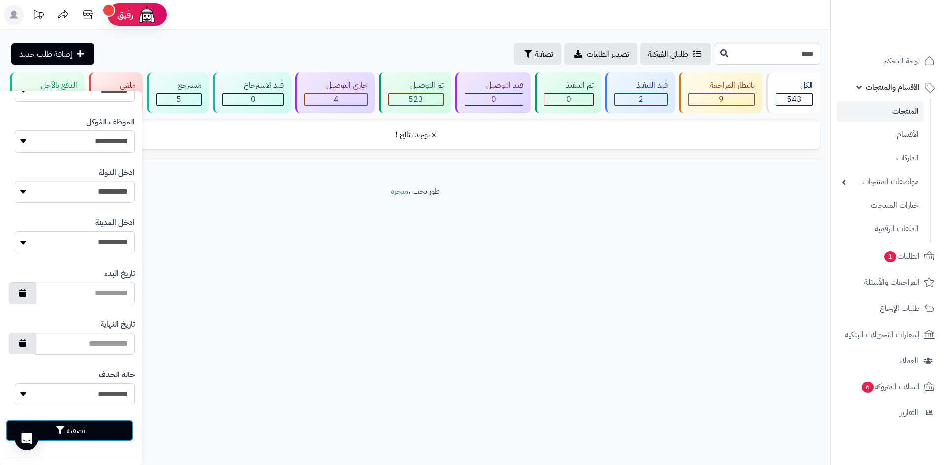
click at [59, 428] on icon "button" at bounding box center [60, 431] width 8 height 8
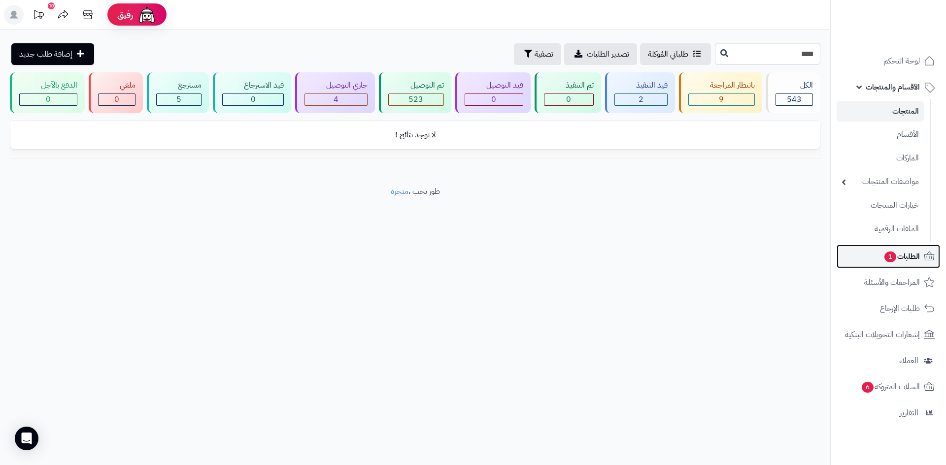
click at [868, 250] on link "الطلبات 1" at bounding box center [887, 257] width 103 height 24
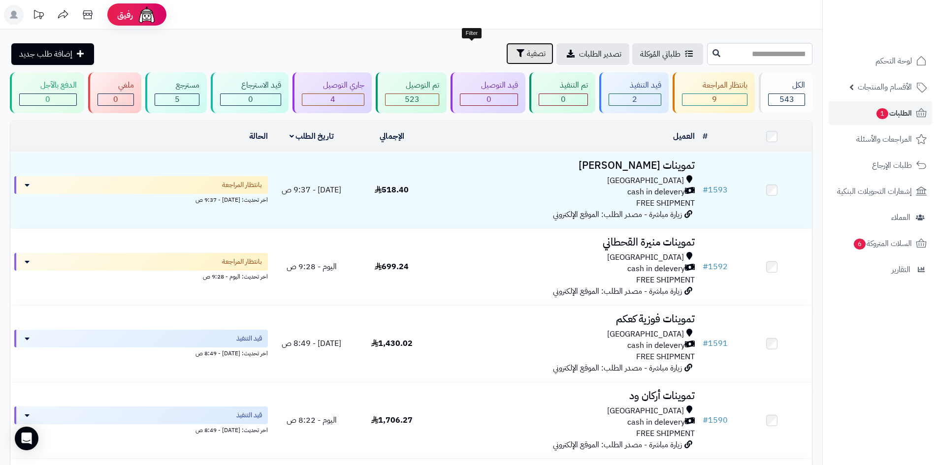
click at [527, 57] on span "تصفية" at bounding box center [536, 54] width 19 height 12
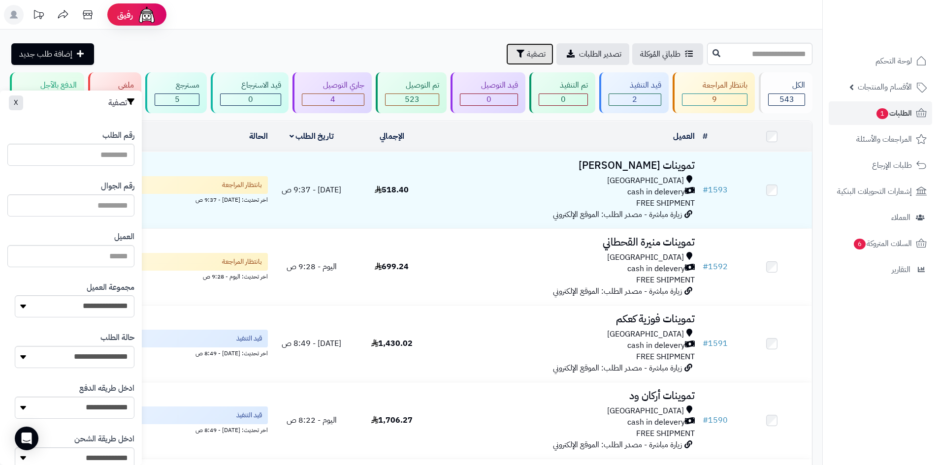
scroll to position [41, 0]
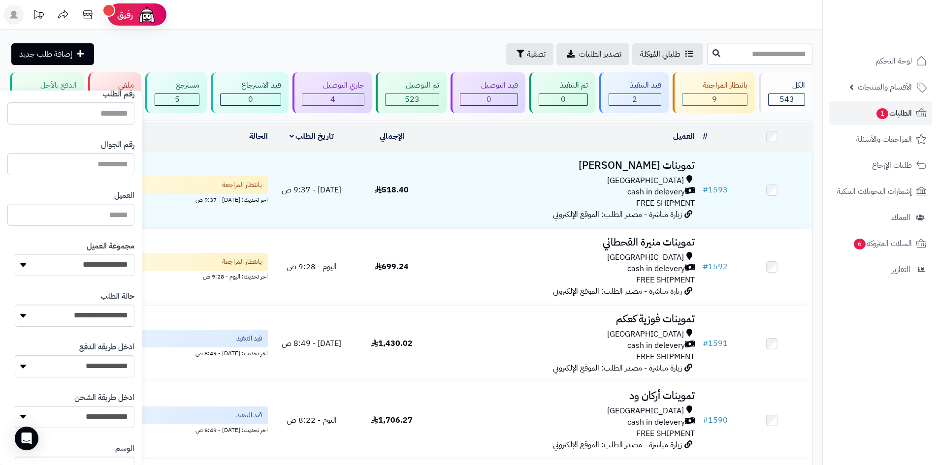
click at [83, 278] on div "**********" at bounding box center [70, 258] width 127 height 51
click at [86, 272] on select "**********" at bounding box center [75, 265] width 120 height 22
select select "*"
click at [15, 254] on select "**********" at bounding box center [75, 265] width 120 height 22
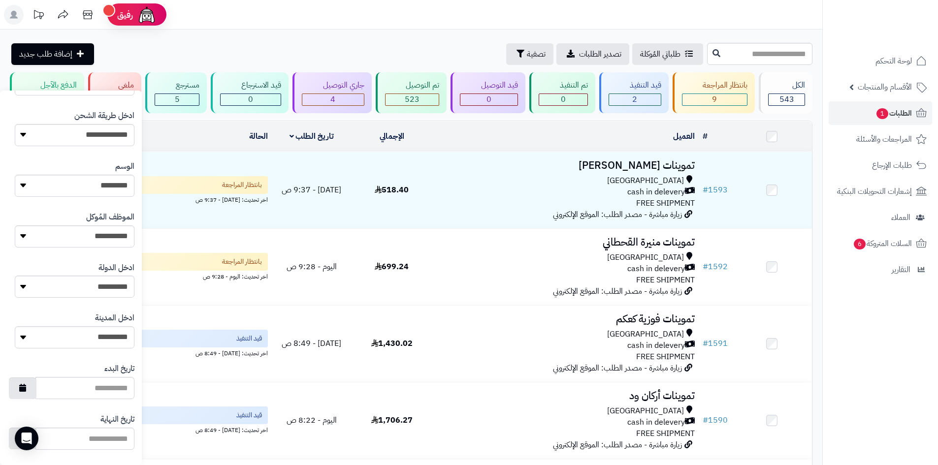
scroll to position [419, 0]
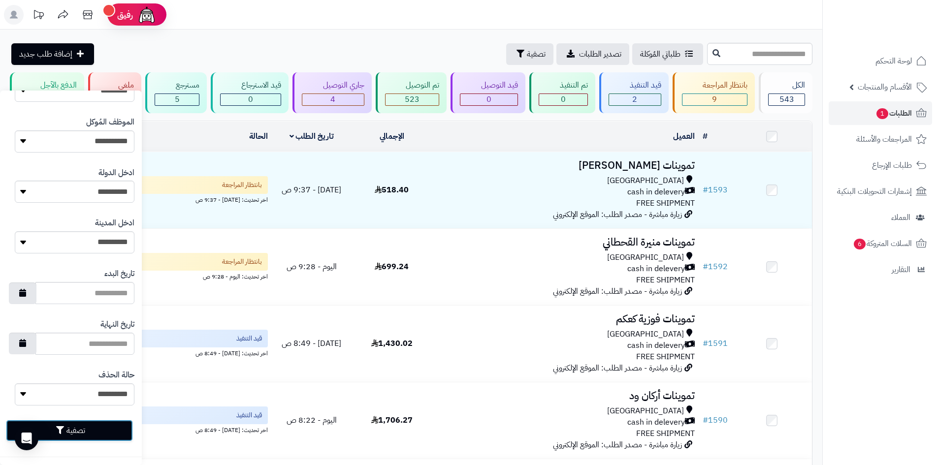
click at [48, 429] on button "تصفية" at bounding box center [69, 431] width 127 height 22
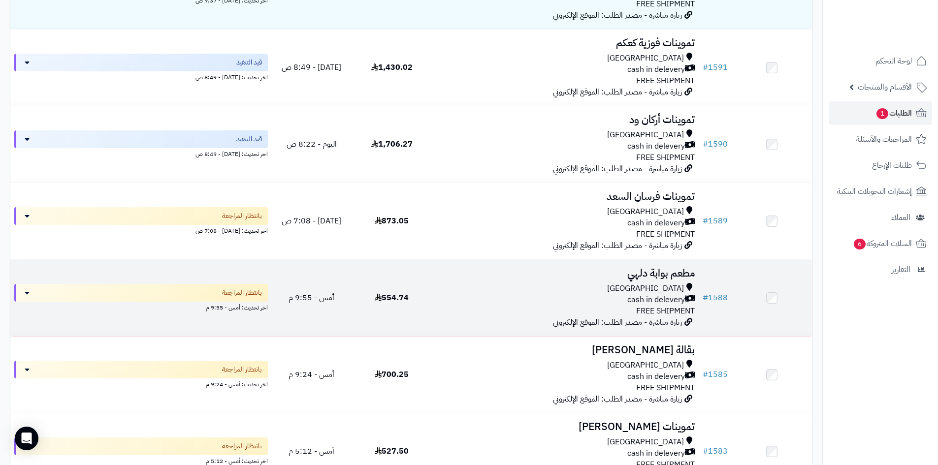
scroll to position [99, 0]
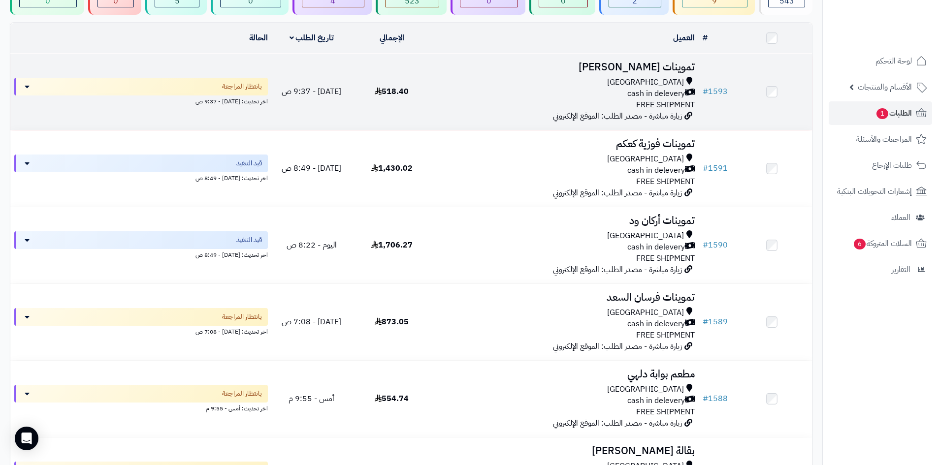
click at [486, 92] on div "cash in delevery" at bounding box center [565, 93] width 259 height 11
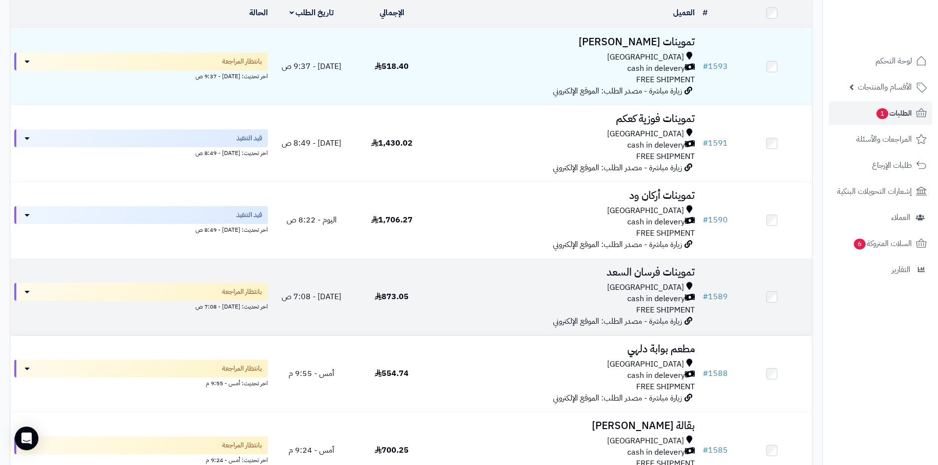
scroll to position [49, 0]
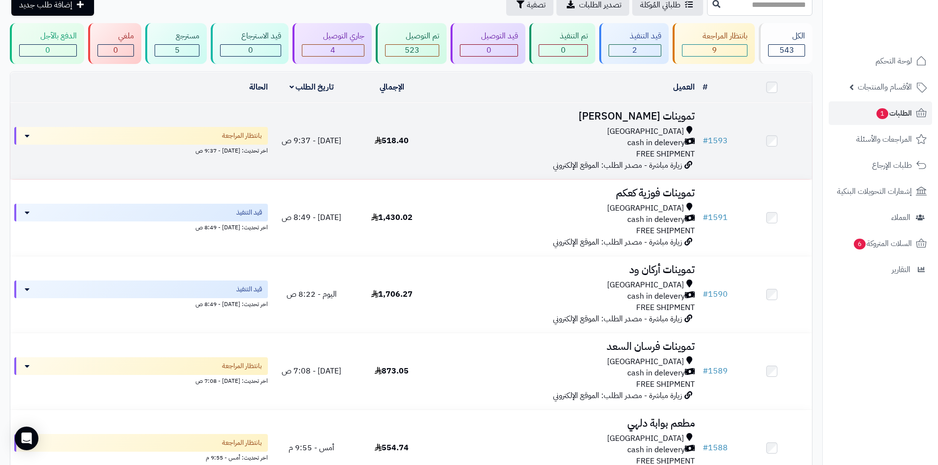
click at [477, 147] on div "[GEOGRAPHIC_DATA] cash in delevery FREE SHIPMENT" at bounding box center [565, 143] width 259 height 34
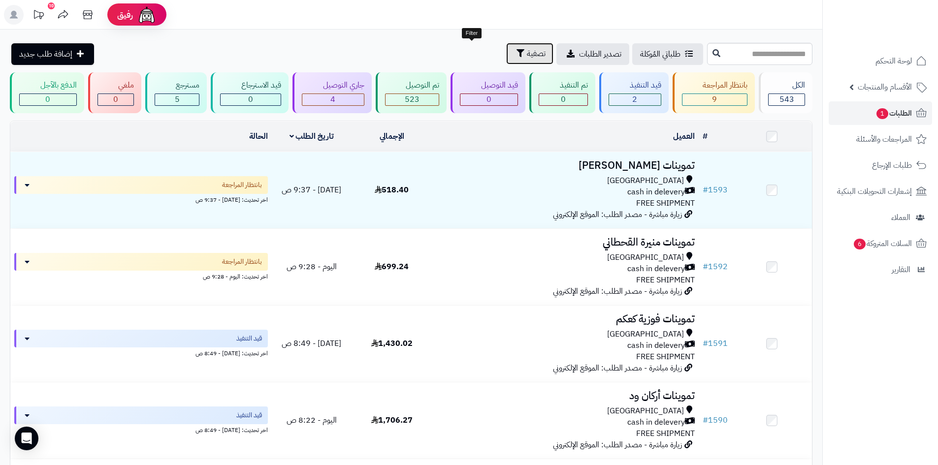
click at [517, 49] on icon "button" at bounding box center [521, 53] width 8 height 8
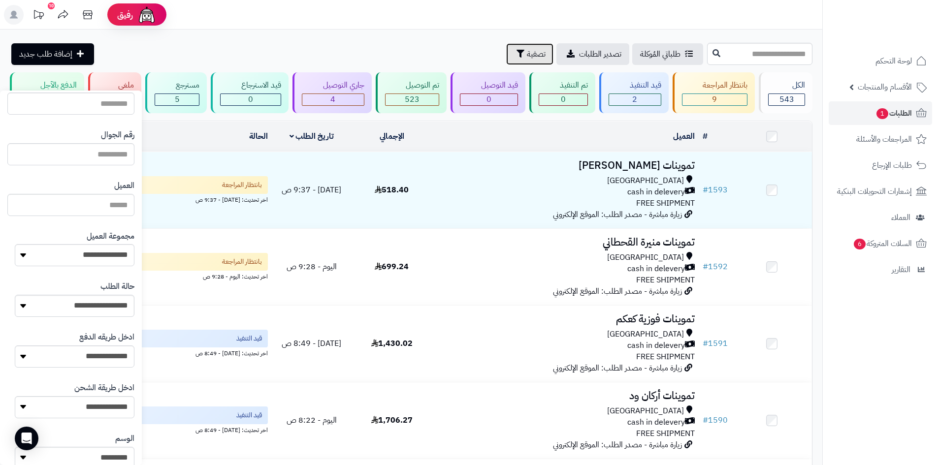
scroll to position [89, 0]
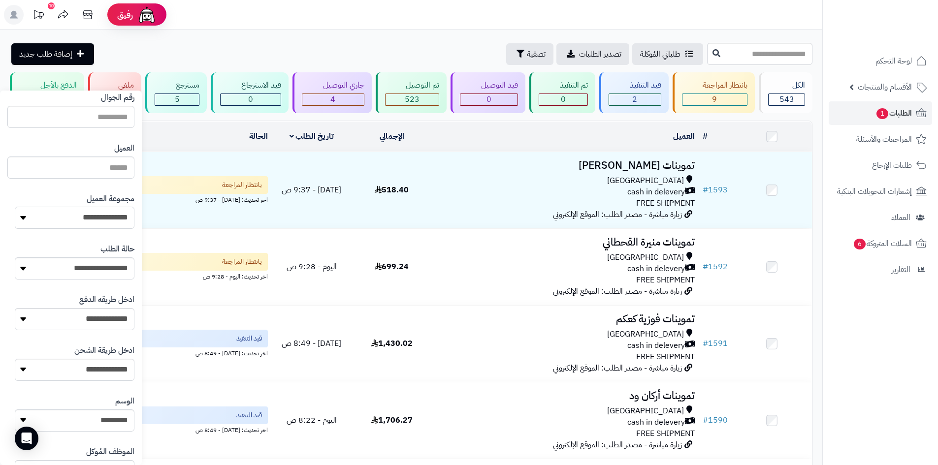
click at [68, 220] on select "**********" at bounding box center [75, 218] width 120 height 22
select select "*"
click at [15, 207] on select "**********" at bounding box center [75, 218] width 120 height 22
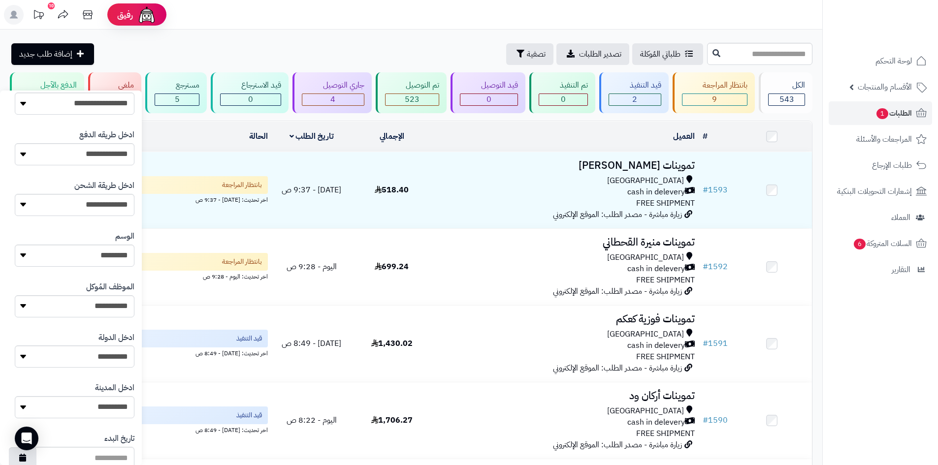
scroll to position [419, 0]
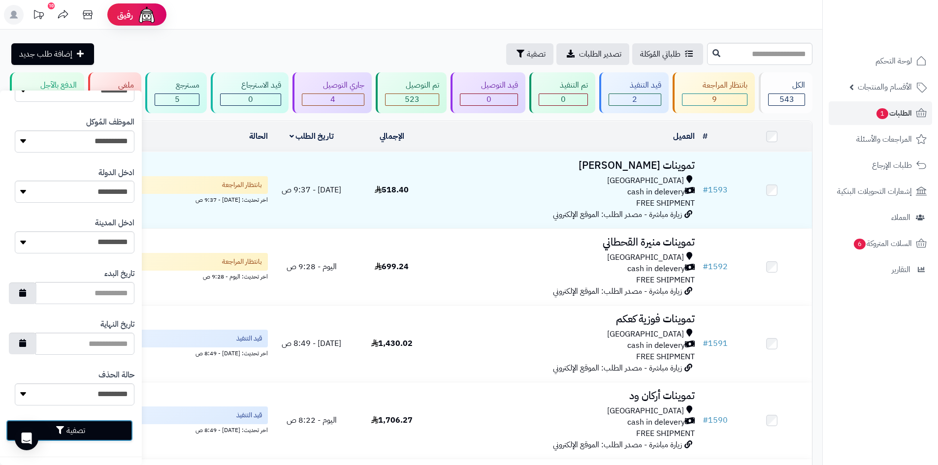
click at [61, 428] on icon "button" at bounding box center [60, 431] width 8 height 8
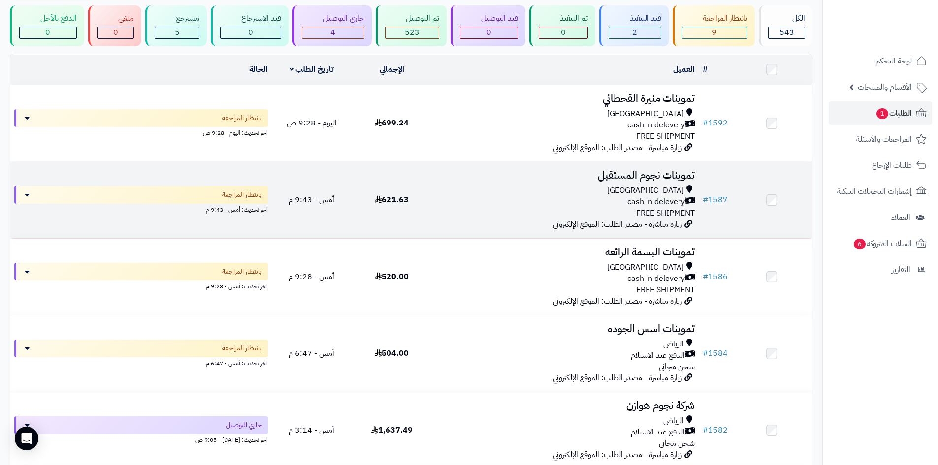
scroll to position [49, 0]
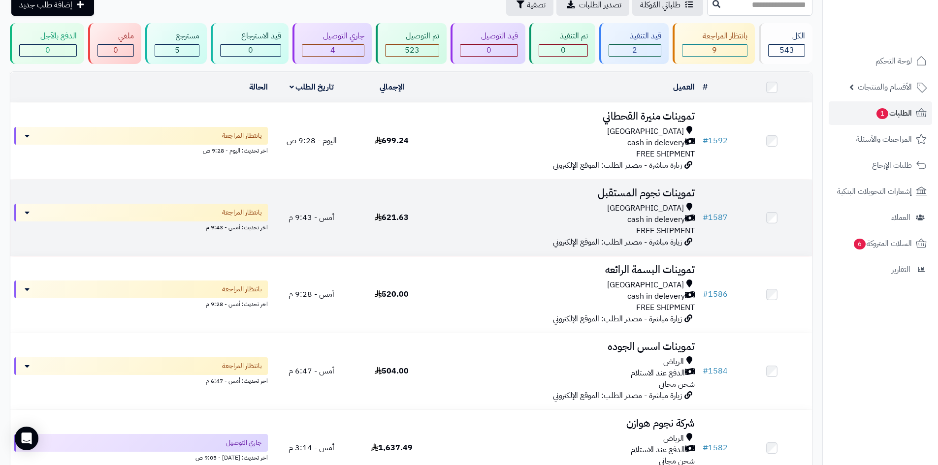
click at [496, 223] on div "cash in delevery" at bounding box center [565, 219] width 259 height 11
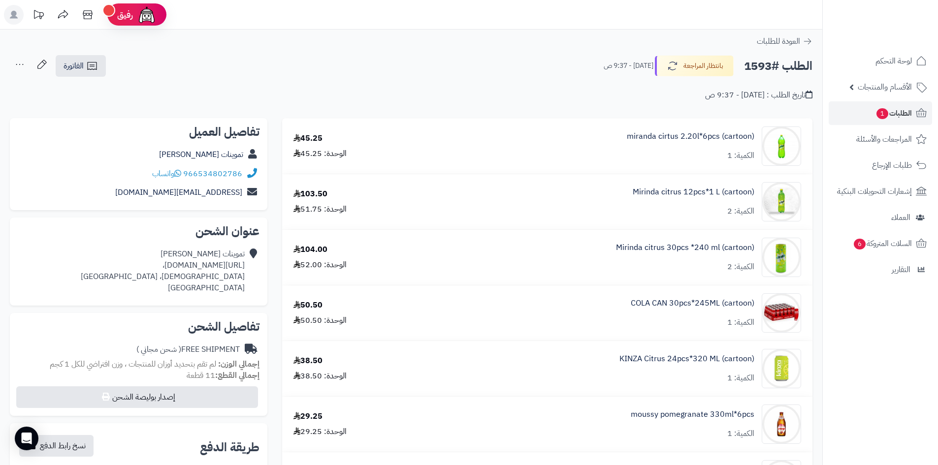
click at [111, 66] on div "الطلب #1593 بانتظار المراجعة [DATE] - 9:37 ص الفاتورة طباعة الفاتورة إرسال الفا…" at bounding box center [411, 66] width 803 height 23
click at [103, 68] on link "الفاتورة" at bounding box center [81, 66] width 50 height 22
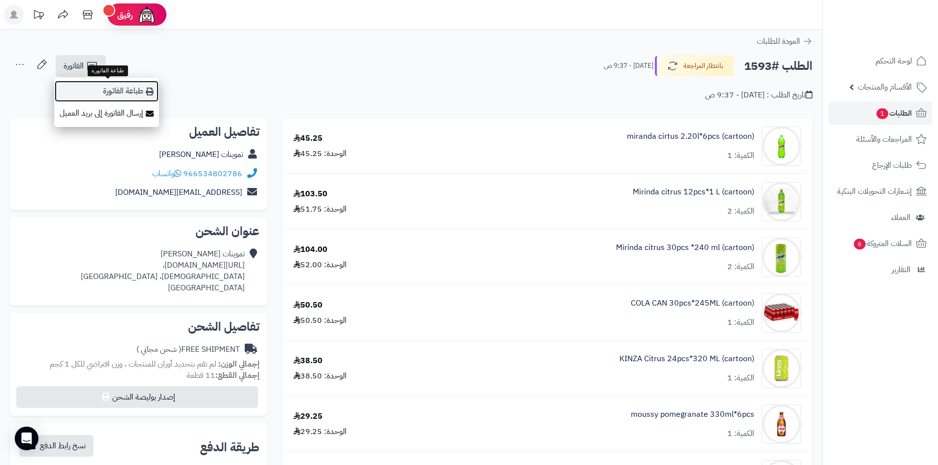
click at [111, 84] on link "طباعة الفاتورة" at bounding box center [106, 91] width 105 height 22
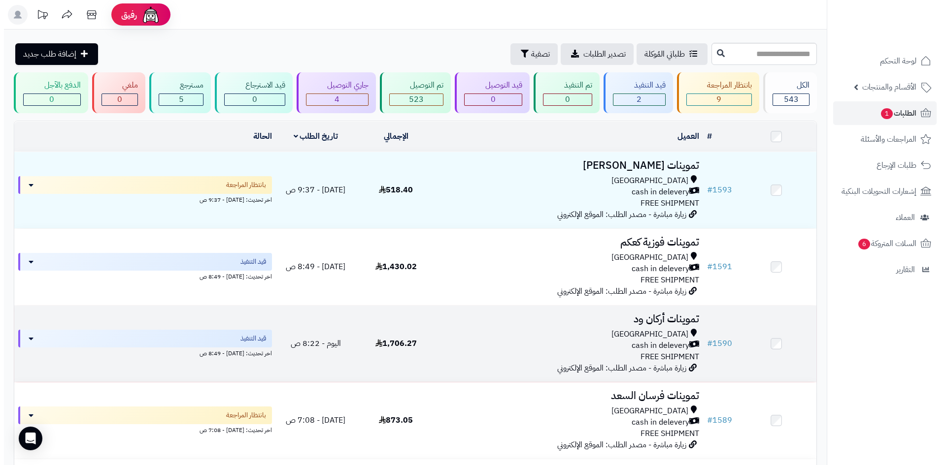
scroll to position [49, 0]
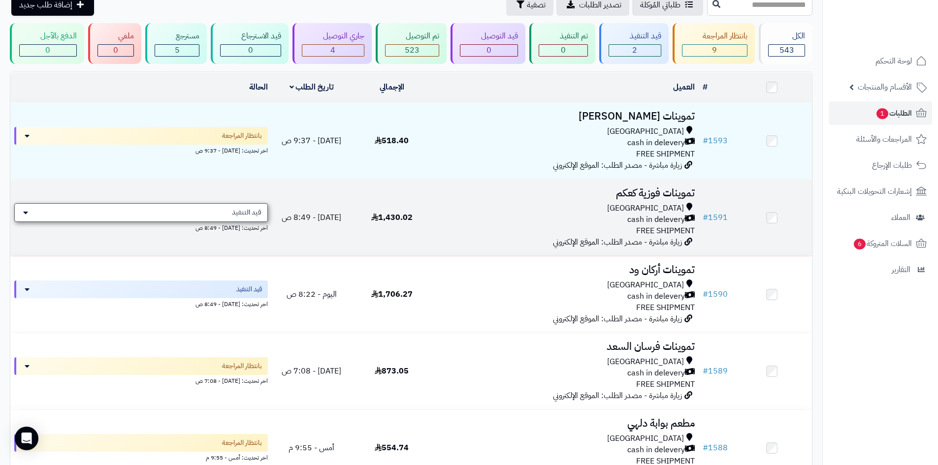
click at [240, 210] on span "قيد التنفيذ" at bounding box center [247, 213] width 30 height 10
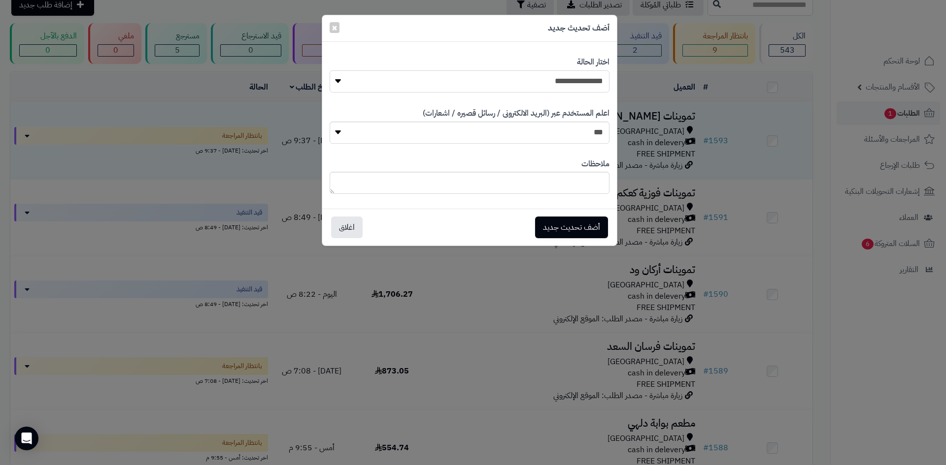
click at [481, 88] on select "**********" at bounding box center [469, 81] width 280 height 22
select select "**"
click at [329, 70] on select "**********" at bounding box center [469, 81] width 280 height 22
click at [563, 222] on button "أضف تحديث جديد" at bounding box center [571, 227] width 73 height 22
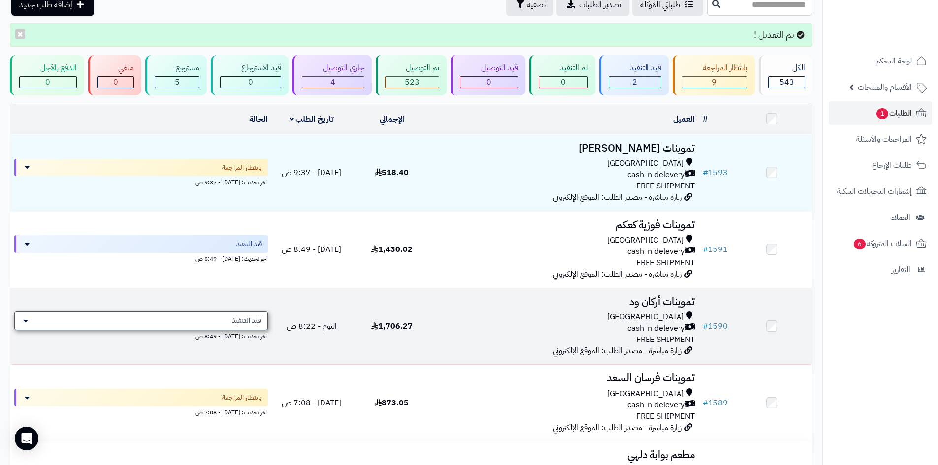
click at [230, 313] on div "قيد التنفيذ" at bounding box center [141, 321] width 254 height 19
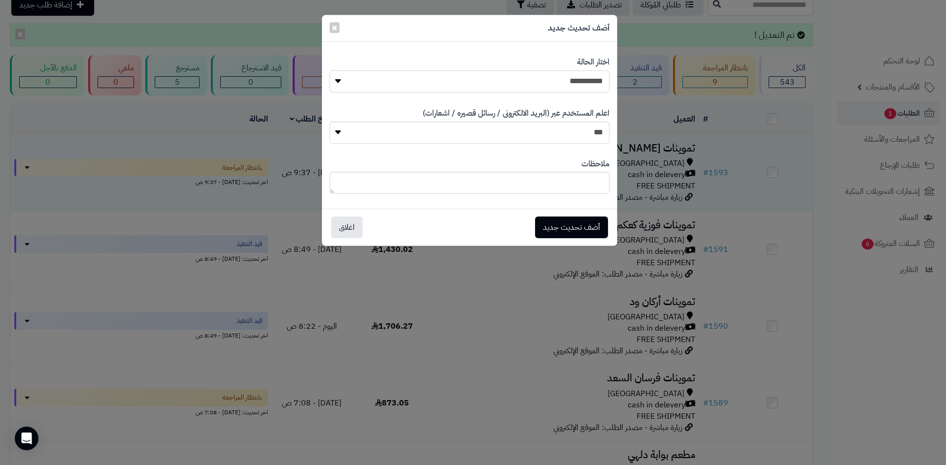
click at [536, 92] on select "**********" at bounding box center [469, 81] width 280 height 22
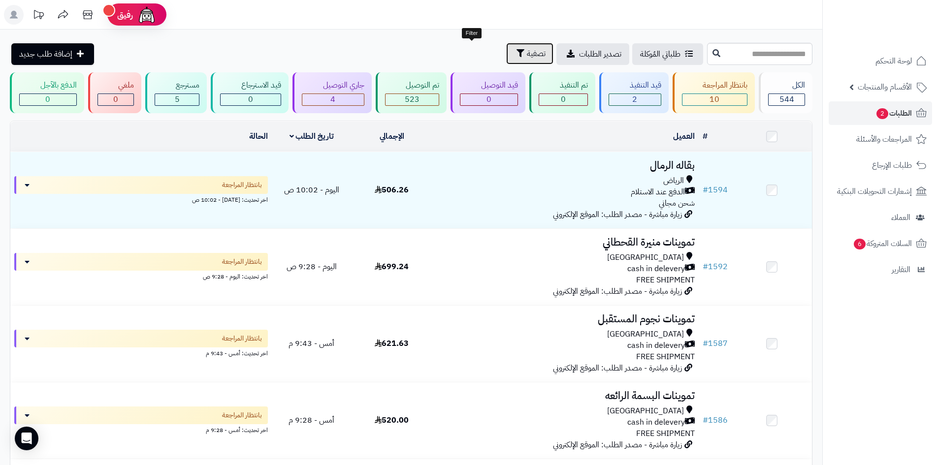
click at [527, 59] on span "تصفية" at bounding box center [536, 54] width 19 height 12
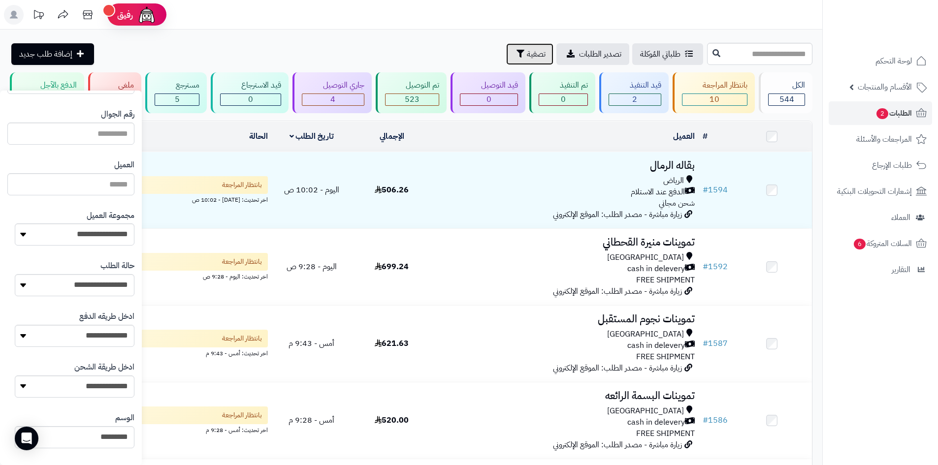
scroll to position [73, 0]
click at [45, 232] on select "**********" at bounding box center [75, 233] width 120 height 22
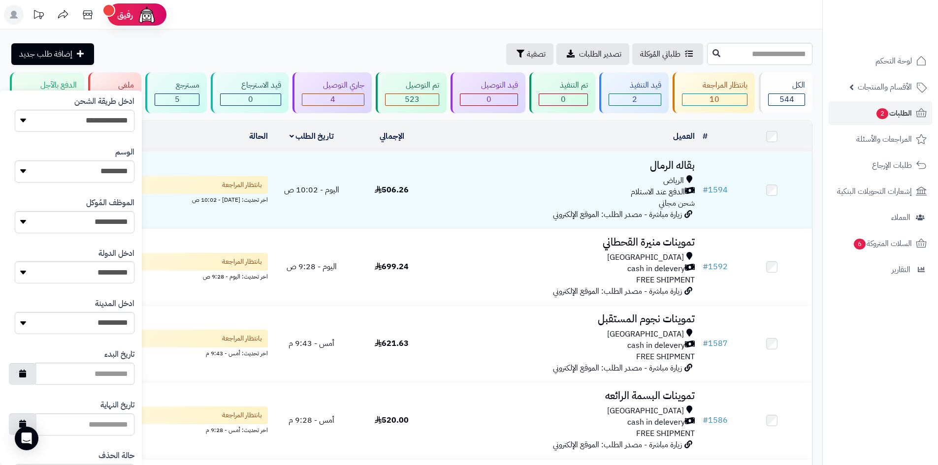
scroll to position [394, 0]
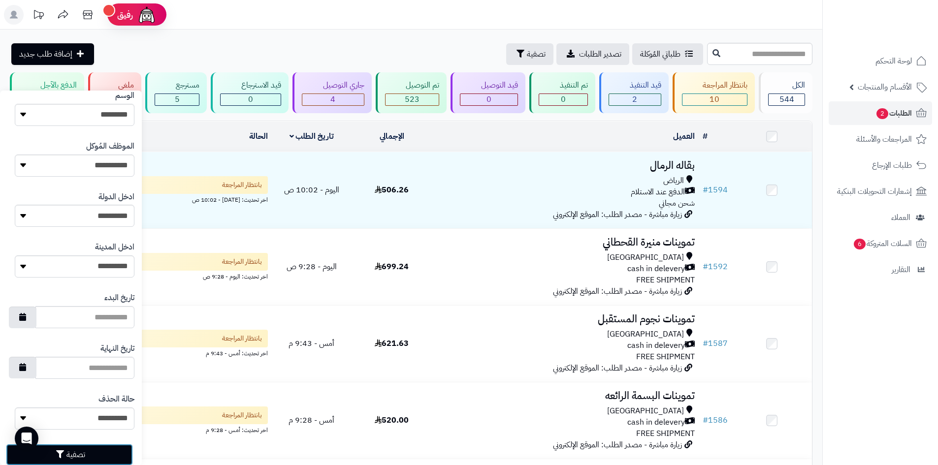
click at [60, 463] on button "تصفية" at bounding box center [69, 455] width 127 height 22
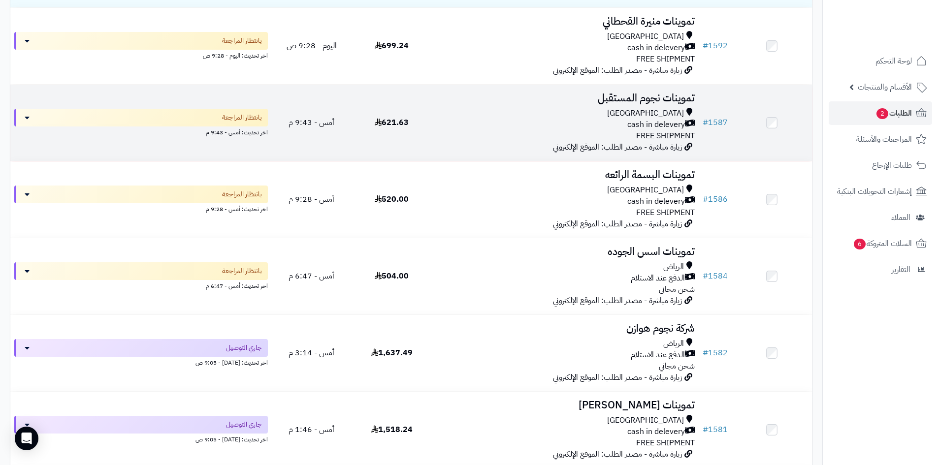
scroll to position [246, 0]
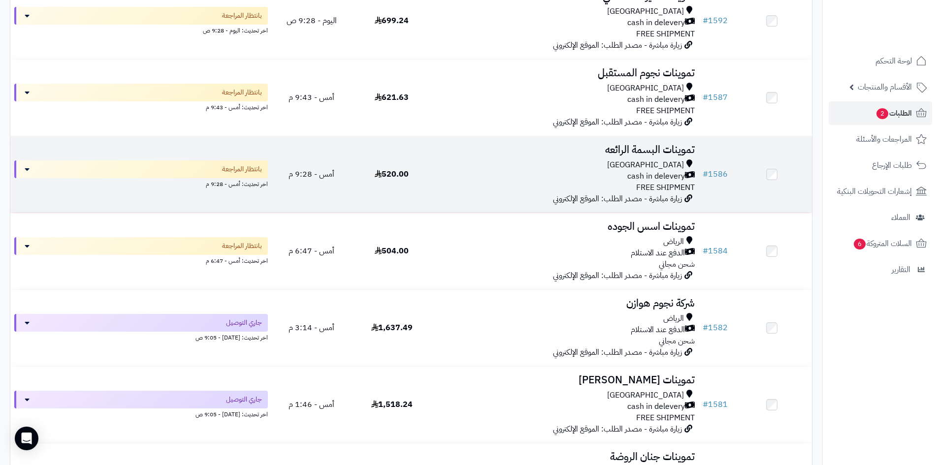
click at [593, 183] on div "[GEOGRAPHIC_DATA] cash in delevery FREE SHIPMENT" at bounding box center [565, 177] width 259 height 34
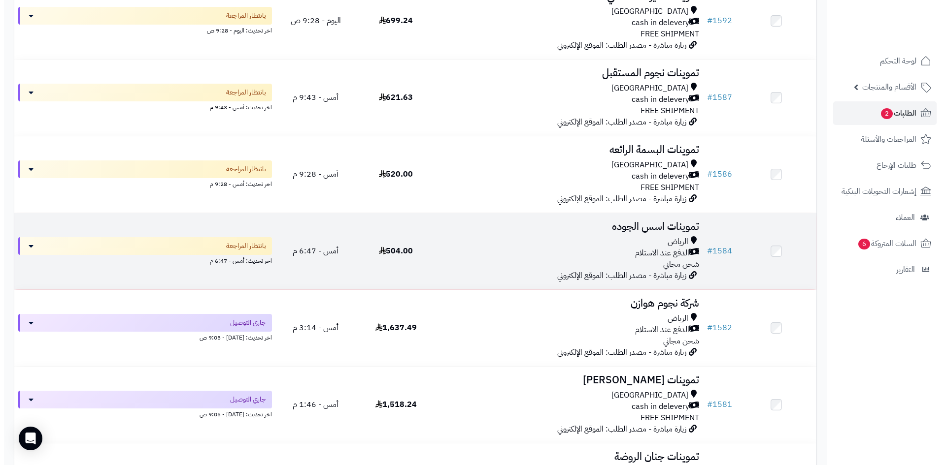
scroll to position [99, 0]
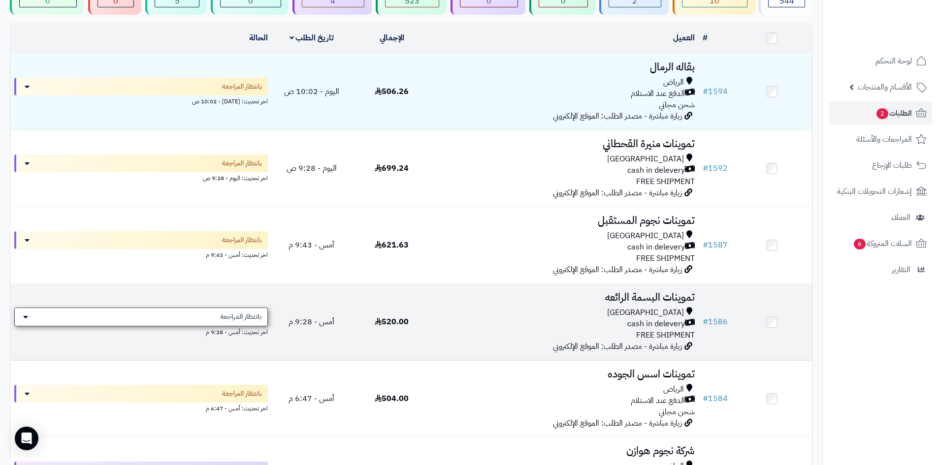
click at [245, 316] on span "بانتظار المراجعة" at bounding box center [240, 317] width 41 height 10
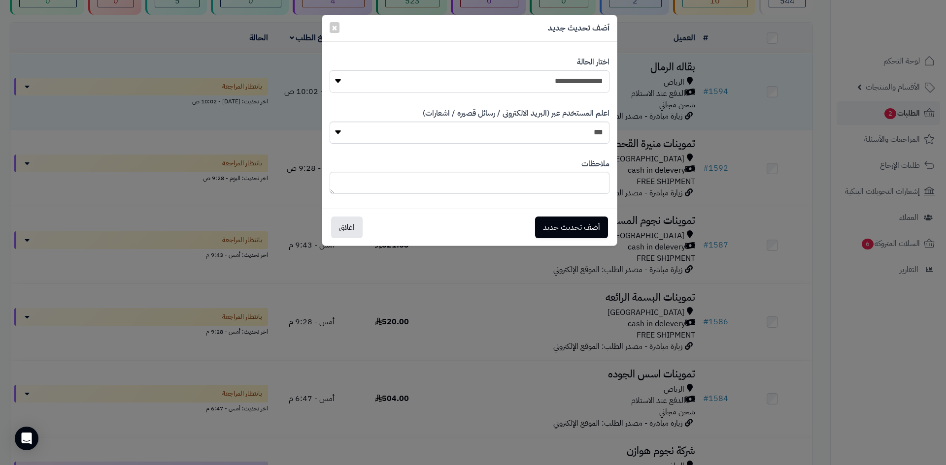
click at [466, 77] on select "**********" at bounding box center [469, 81] width 280 height 22
select select "*"
click at [329, 70] on select "**********" at bounding box center [469, 81] width 280 height 22
click at [545, 223] on button "أضف تحديث جديد" at bounding box center [571, 227] width 73 height 22
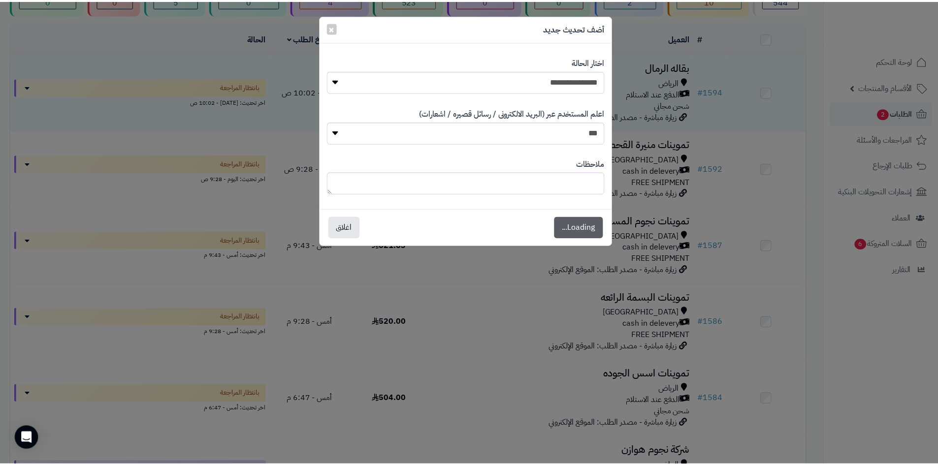
scroll to position [131, 0]
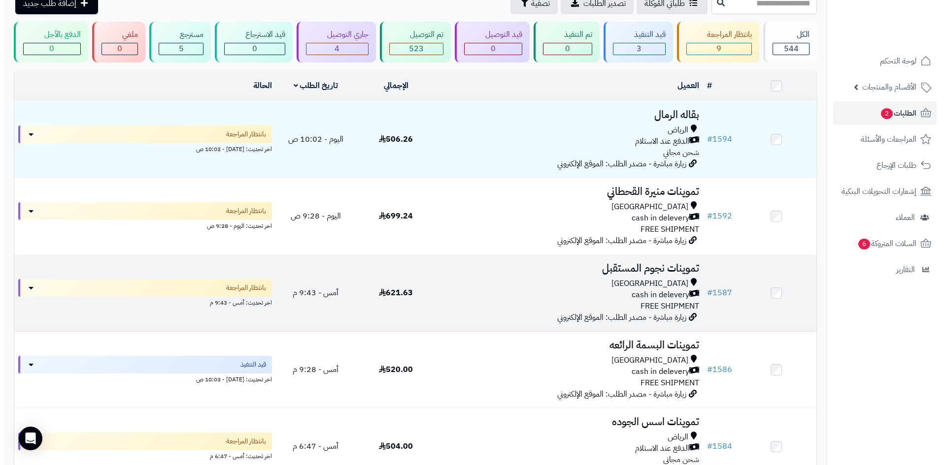
scroll to position [99, 0]
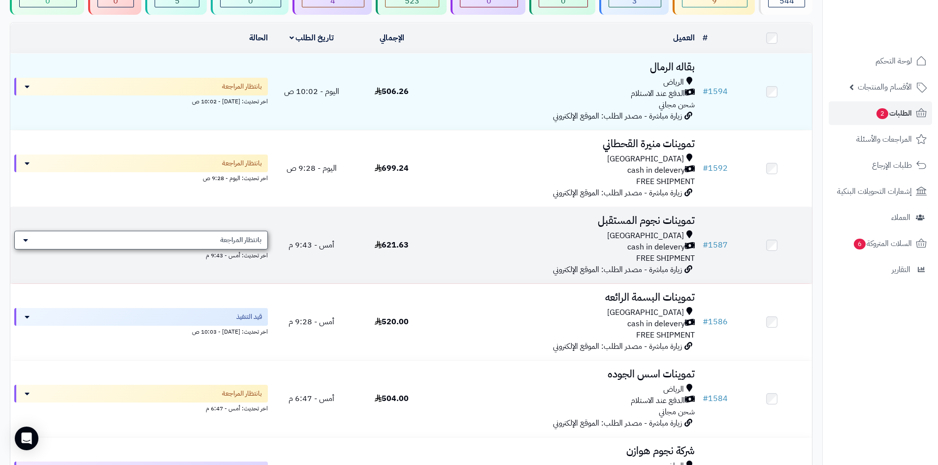
click at [238, 244] on div "بانتظار المراجعة" at bounding box center [141, 240] width 254 height 19
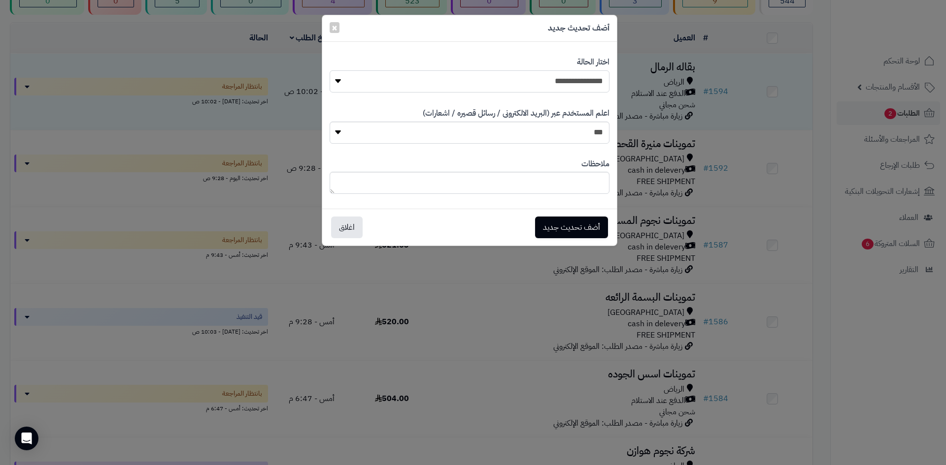
click at [483, 83] on select "**********" at bounding box center [469, 81] width 280 height 22
click at [329, 70] on select "**********" at bounding box center [469, 81] width 280 height 22
click at [554, 86] on select "**********" at bounding box center [469, 81] width 280 height 22
select select "*"
click at [329, 70] on select "**********" at bounding box center [469, 81] width 280 height 22
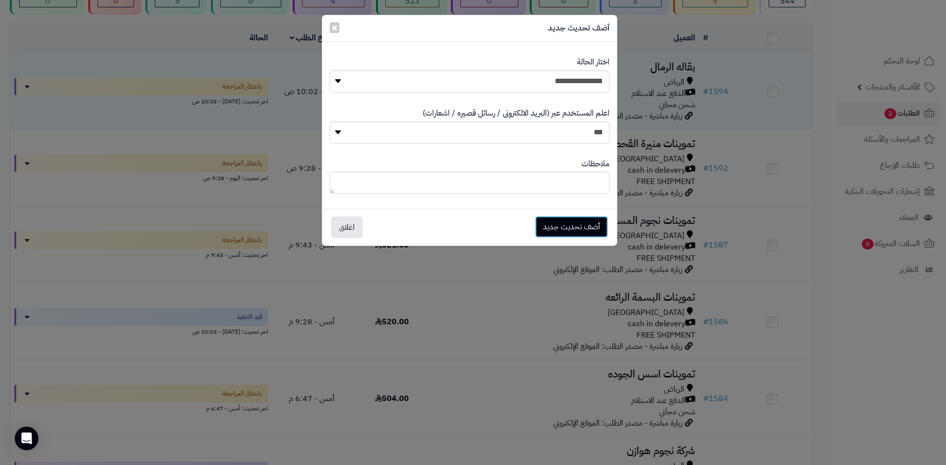
click at [596, 223] on button "أضف تحديث جديد" at bounding box center [571, 227] width 73 height 22
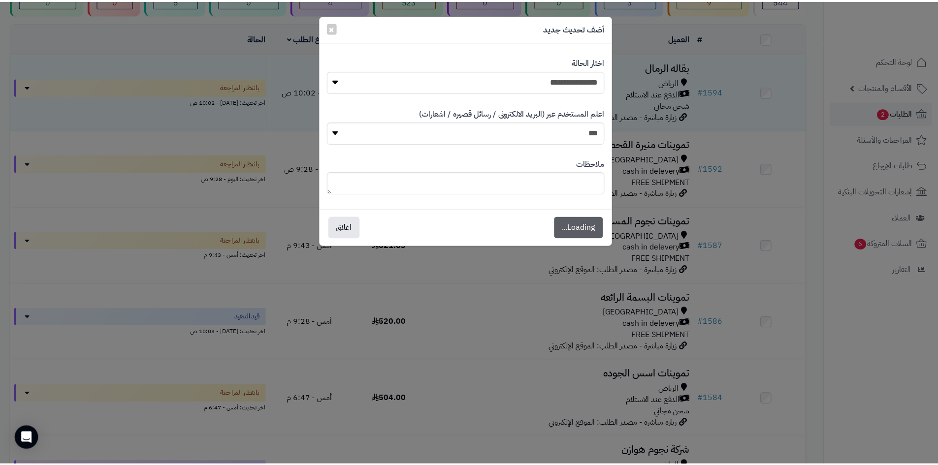
scroll to position [131, 0]
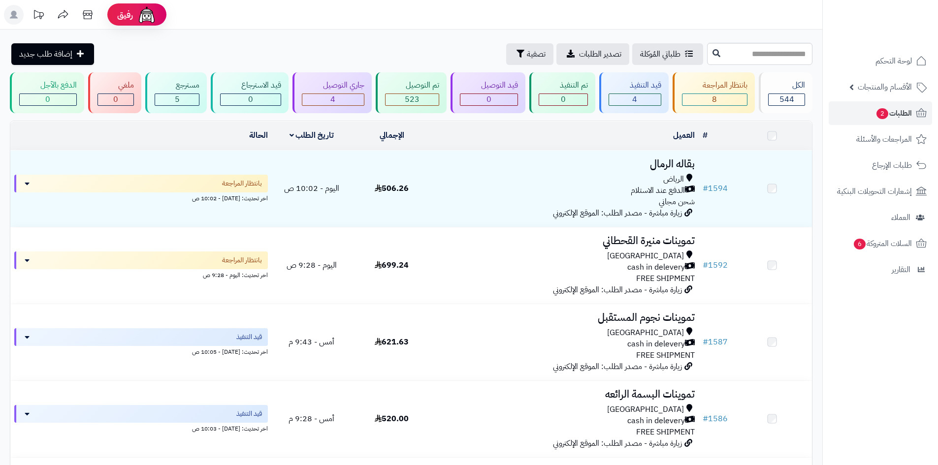
scroll to position [99, 0]
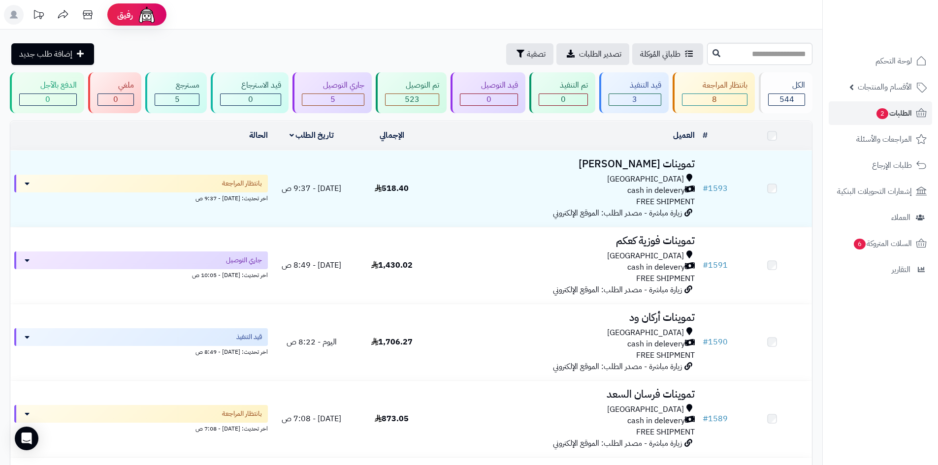
scroll to position [49, 0]
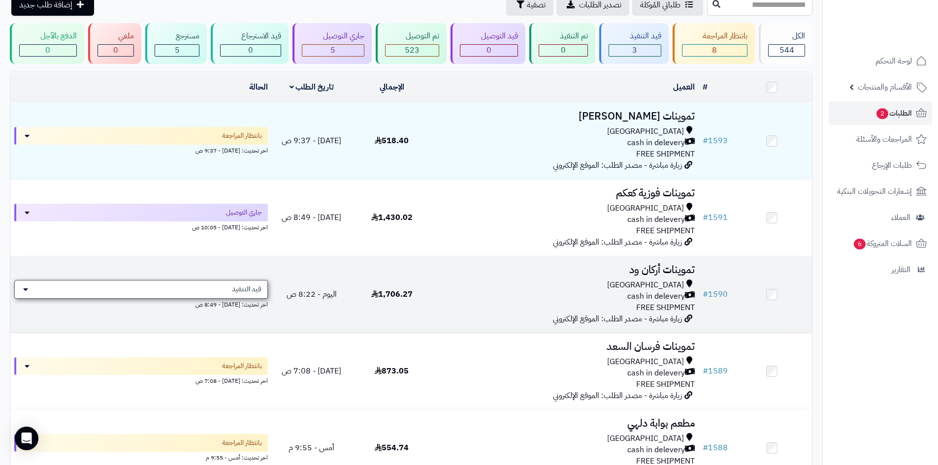
click at [237, 288] on span "قيد التنفيذ" at bounding box center [247, 290] width 30 height 10
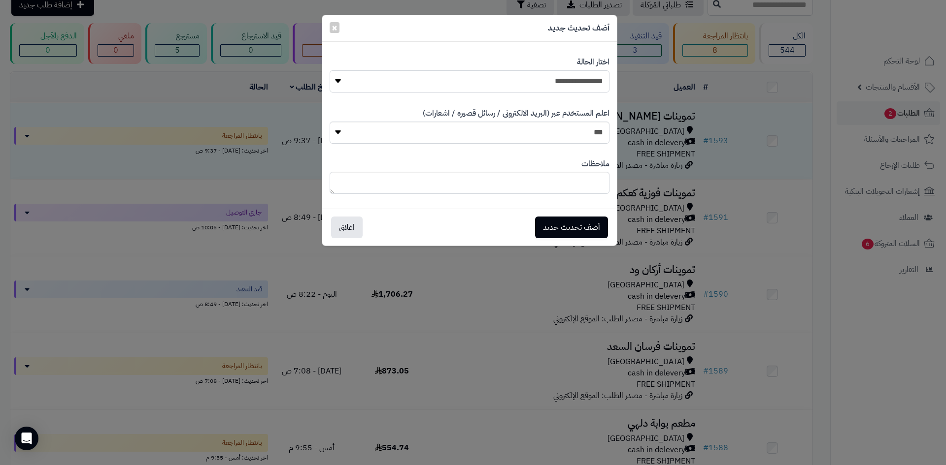
click at [420, 79] on select "**********" at bounding box center [469, 81] width 280 height 22
select select "**"
click at [329, 70] on select "**********" at bounding box center [469, 81] width 280 height 22
click at [563, 222] on button "أضف تحديث جديد" at bounding box center [571, 227] width 73 height 22
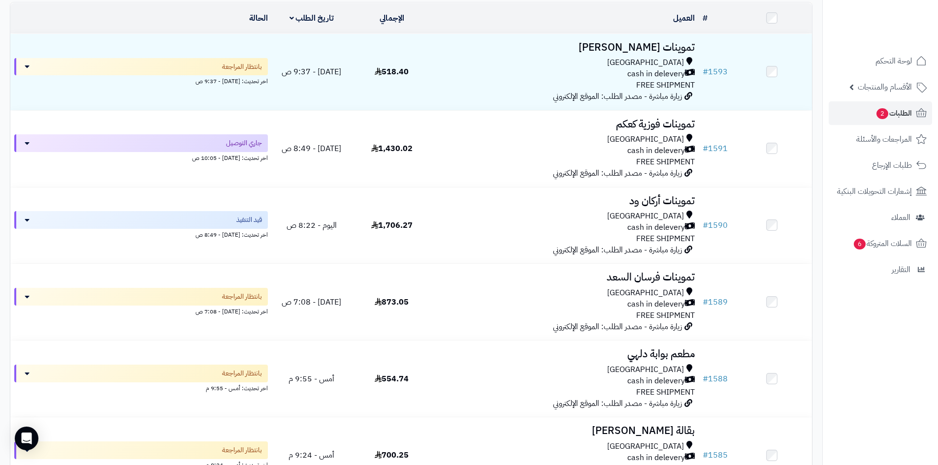
scroll to position [197, 0]
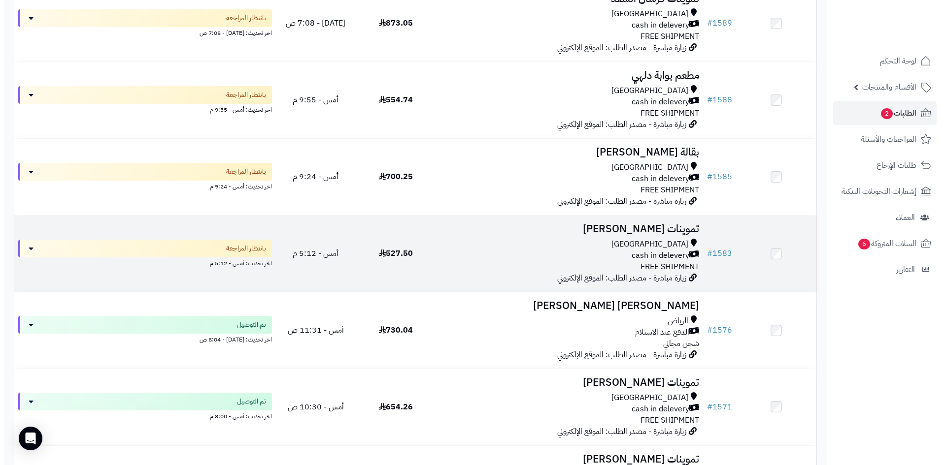
scroll to position [412, 0]
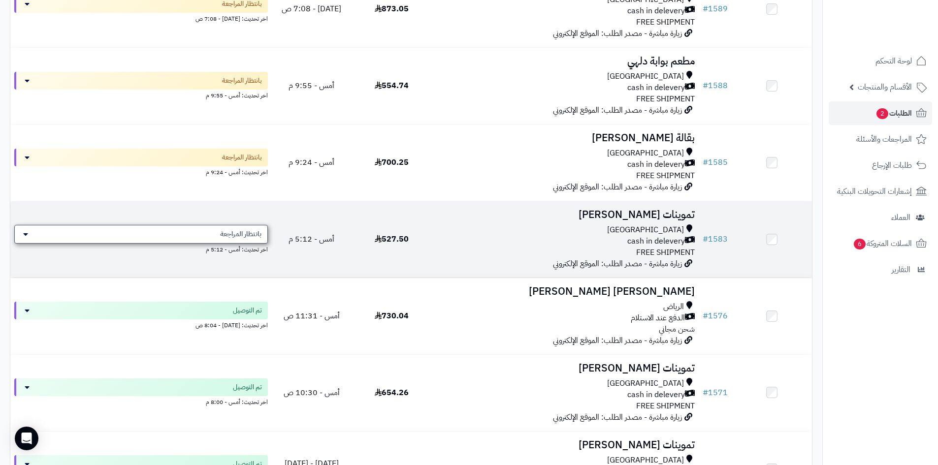
click at [235, 237] on span "بانتظار المراجعة" at bounding box center [240, 235] width 41 height 10
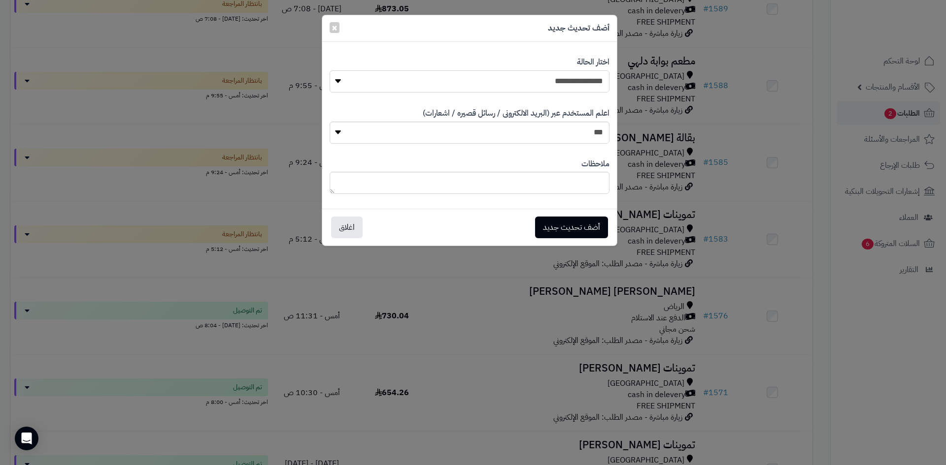
drag, startPoint x: 523, startPoint y: 79, endPoint x: 526, endPoint y: 89, distance: 10.3
click at [523, 79] on select "**********" at bounding box center [469, 81] width 280 height 22
select select "*"
click at [329, 70] on select "**********" at bounding box center [469, 81] width 280 height 22
click at [564, 229] on button "أضف تحديث جديد" at bounding box center [571, 227] width 73 height 22
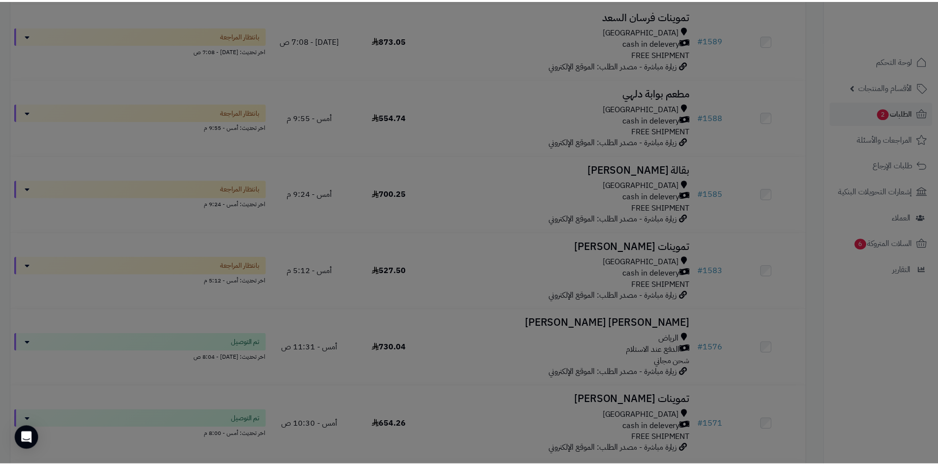
scroll to position [444, 0]
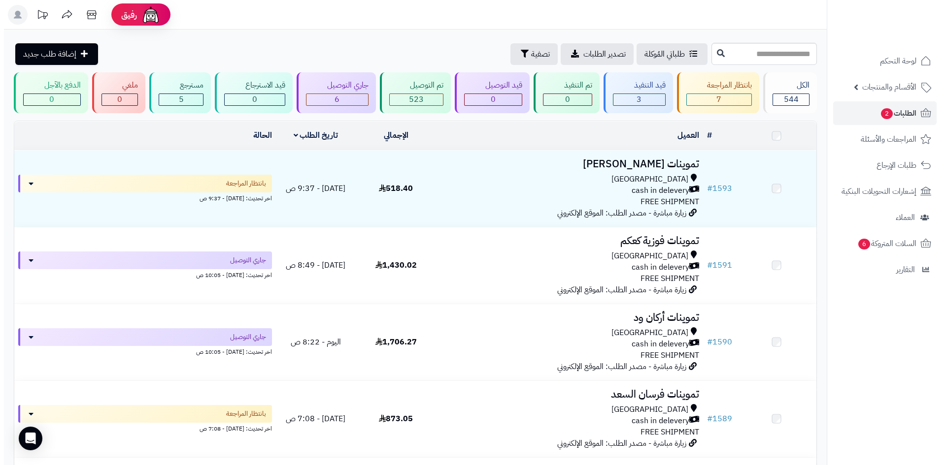
scroll to position [412, 0]
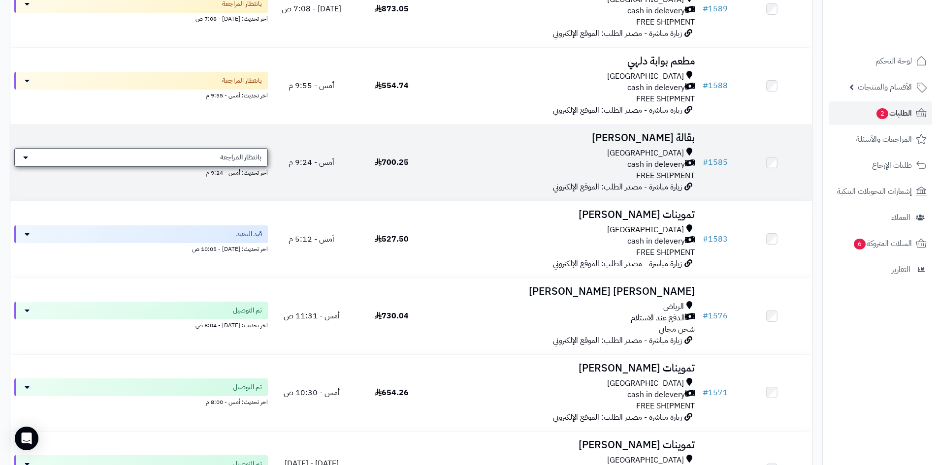
click at [165, 163] on div "بانتظار المراجعة" at bounding box center [141, 157] width 254 height 19
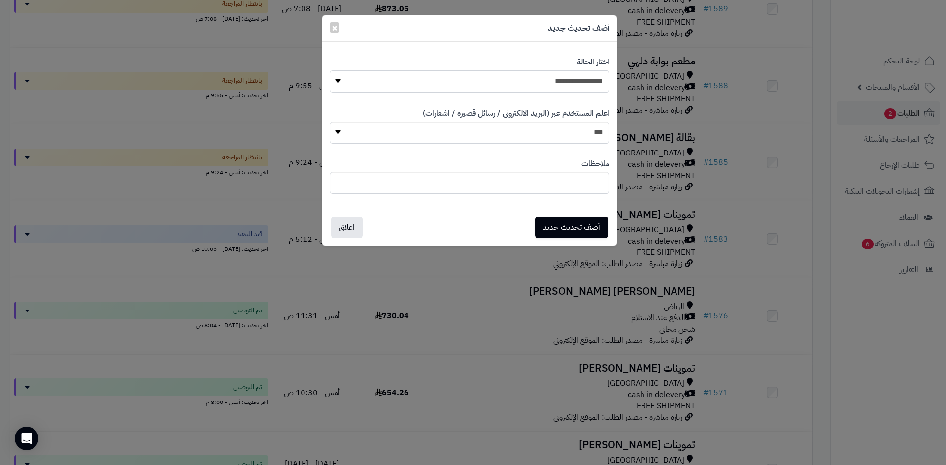
drag, startPoint x: 527, startPoint y: 78, endPoint x: 532, endPoint y: 88, distance: 11.5
click at [528, 80] on select "**********" at bounding box center [469, 81] width 280 height 22
select select "*"
click at [329, 70] on select "**********" at bounding box center [469, 81] width 280 height 22
click at [572, 221] on button "أضف تحديث جديد" at bounding box center [571, 227] width 73 height 22
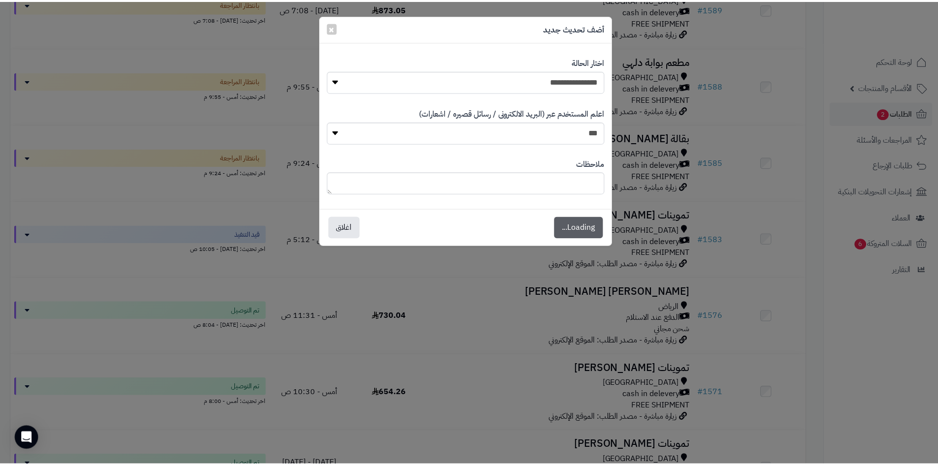
scroll to position [444, 0]
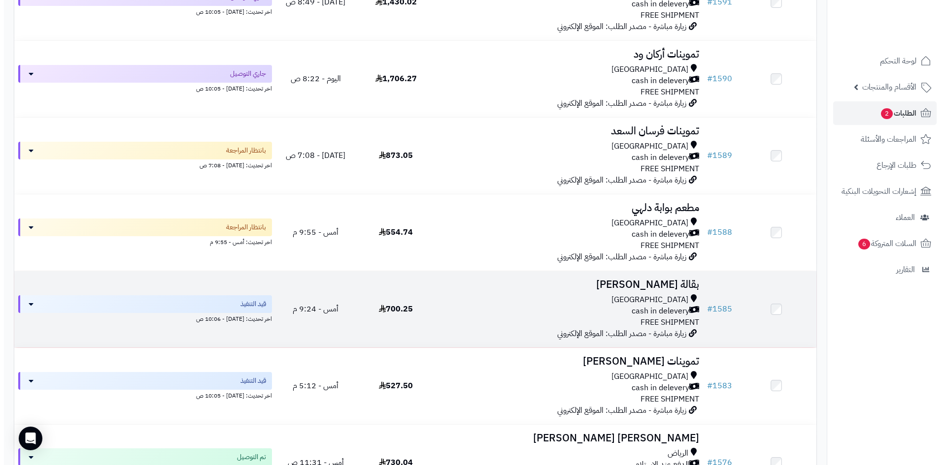
scroll to position [264, 0]
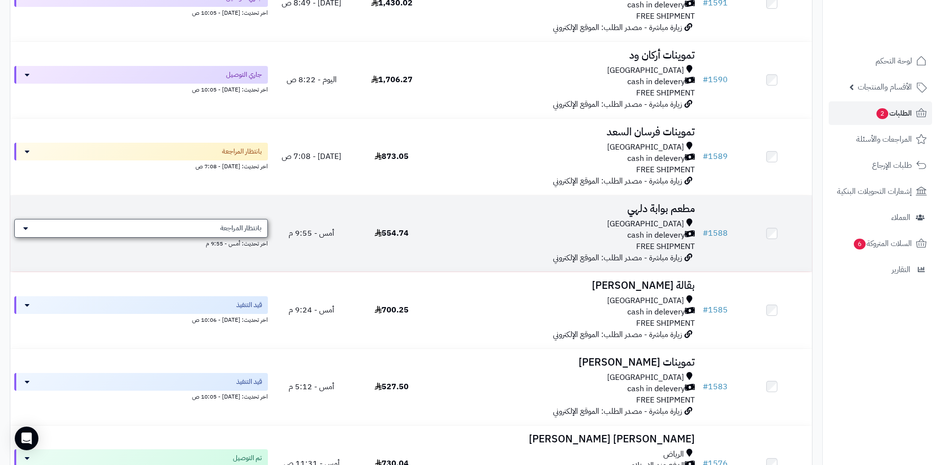
click at [201, 232] on div "بانتظار المراجعة" at bounding box center [141, 228] width 254 height 19
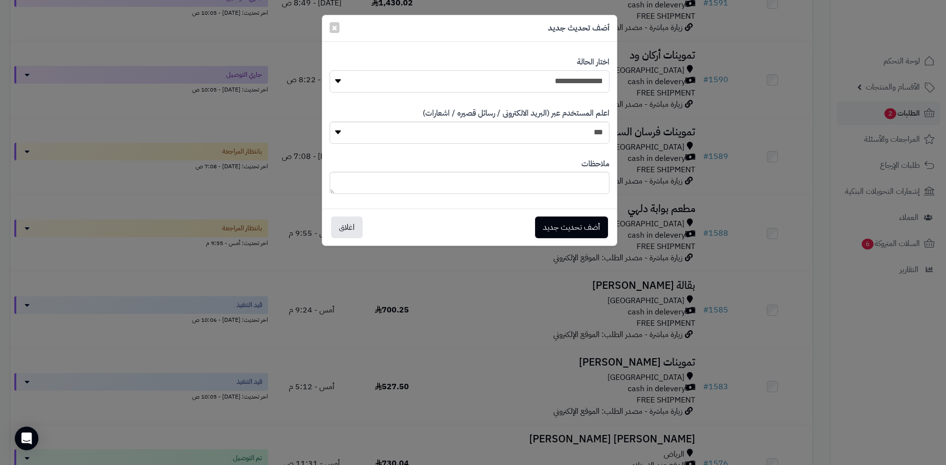
click at [445, 84] on select "**********" at bounding box center [469, 81] width 280 height 22
select select "*"
click at [329, 70] on select "**********" at bounding box center [469, 81] width 280 height 22
click at [559, 232] on button "أضف تحديث جديد" at bounding box center [571, 227] width 73 height 22
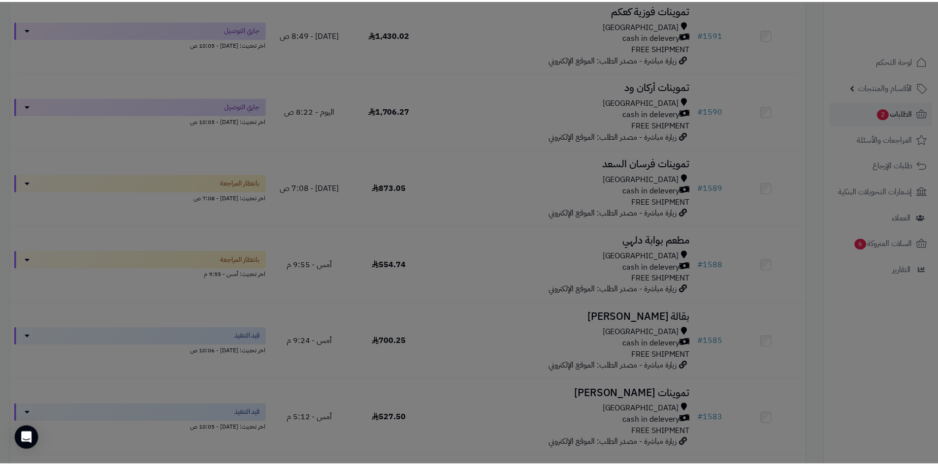
scroll to position [296, 0]
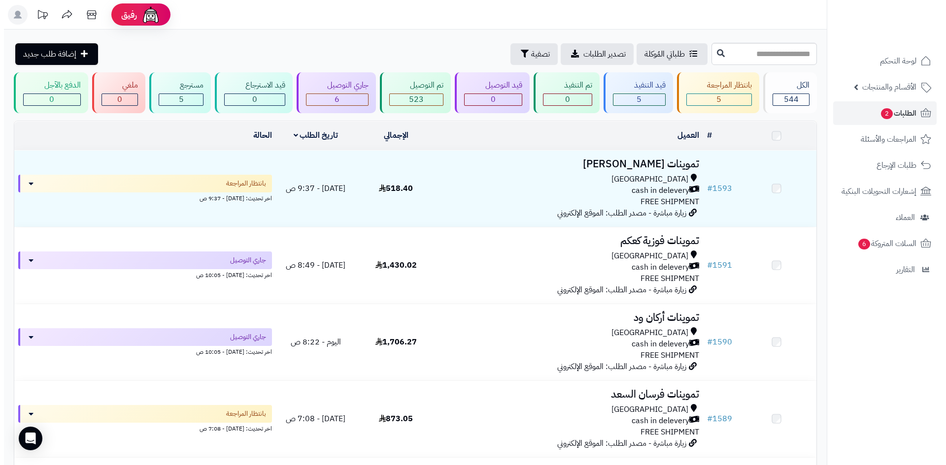
scroll to position [264, 0]
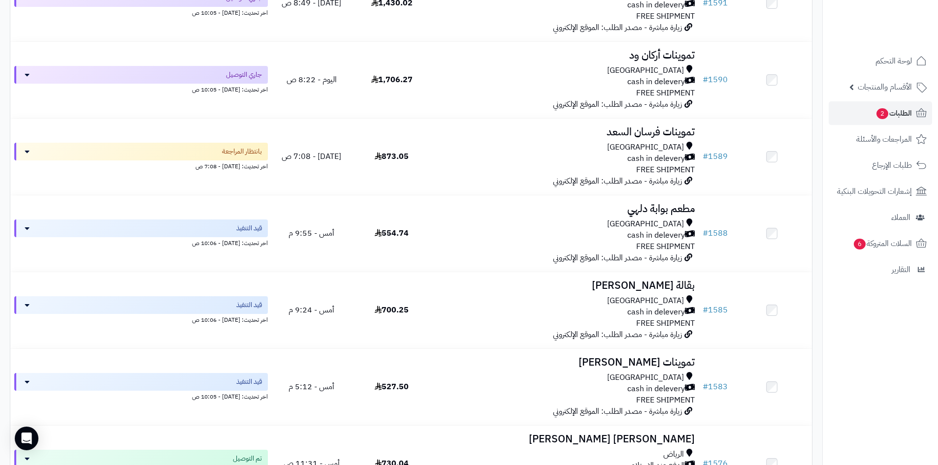
click at [227, 157] on div "بانتظار المراجعة" at bounding box center [141, 152] width 254 height 18
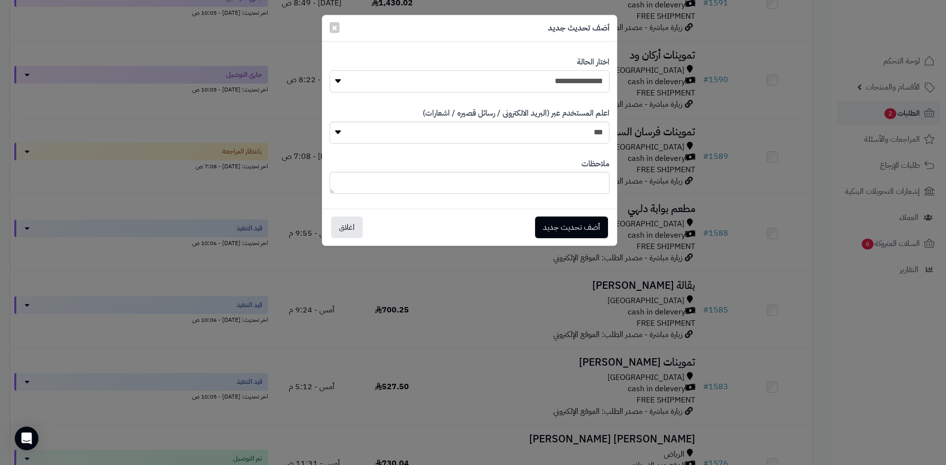
click at [521, 86] on select "**********" at bounding box center [469, 81] width 280 height 22
select select "*"
click at [329, 70] on select "**********" at bounding box center [469, 81] width 280 height 22
click at [564, 221] on button "أضف تحديث جديد" at bounding box center [571, 227] width 73 height 22
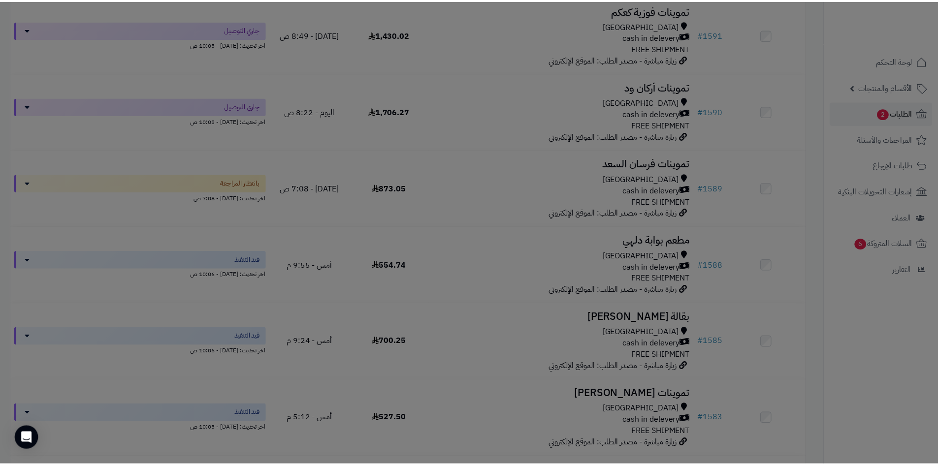
scroll to position [296, 0]
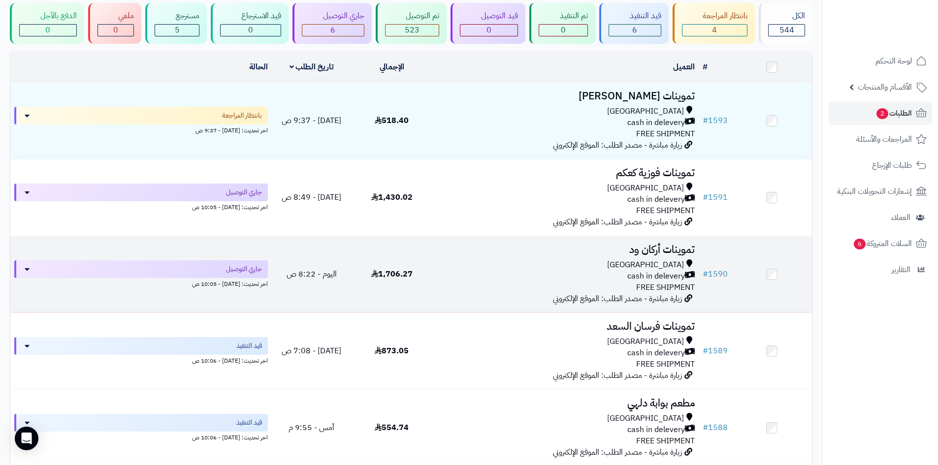
scroll to position [18, 0]
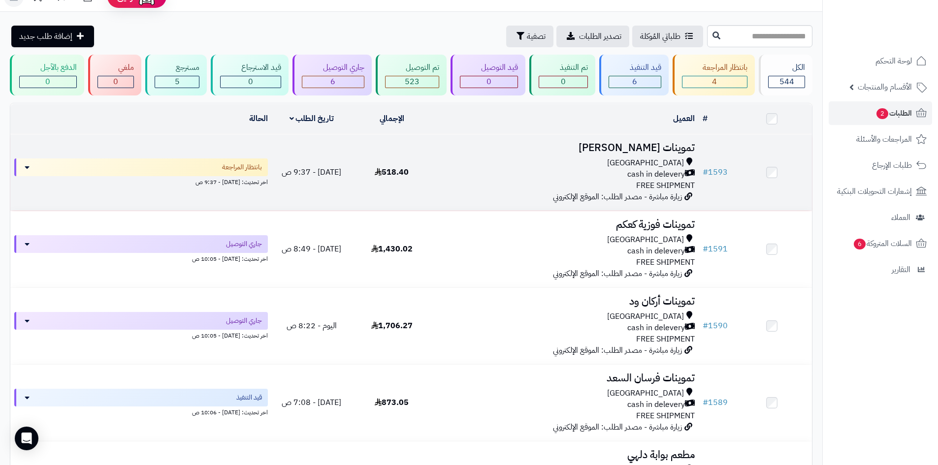
click at [461, 161] on div "[GEOGRAPHIC_DATA]" at bounding box center [565, 163] width 259 height 11
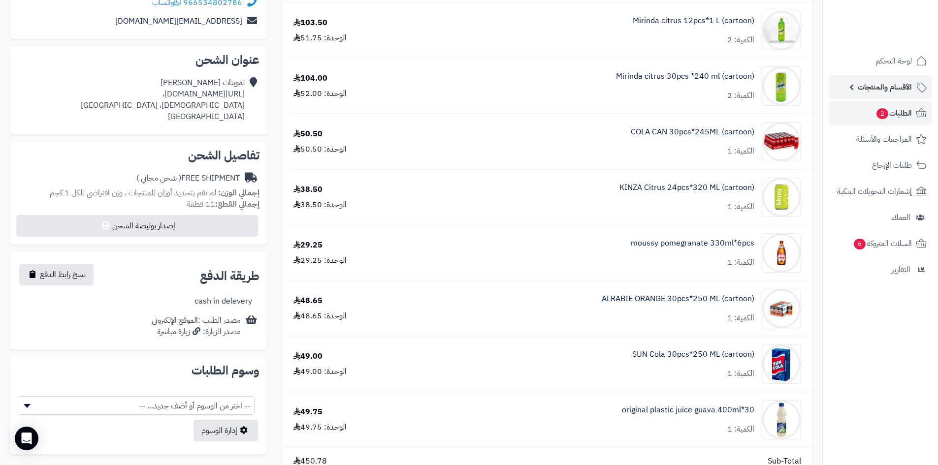
scroll to position [49, 0]
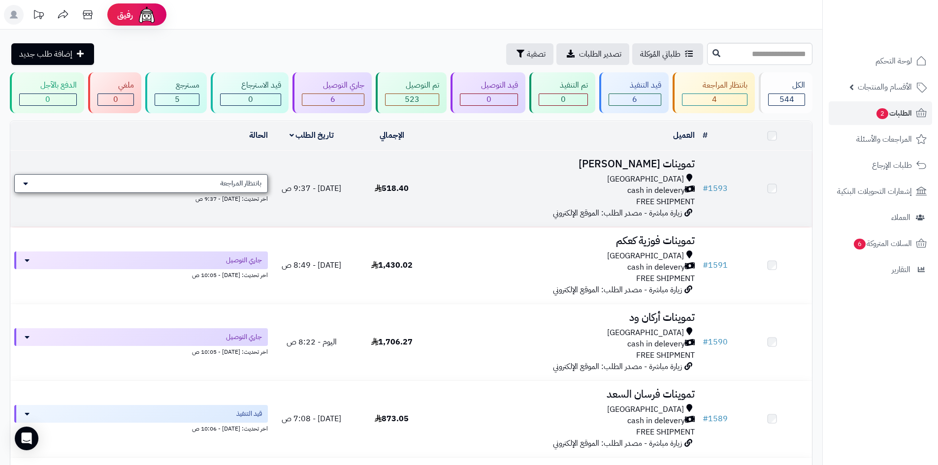
scroll to position [18, 0]
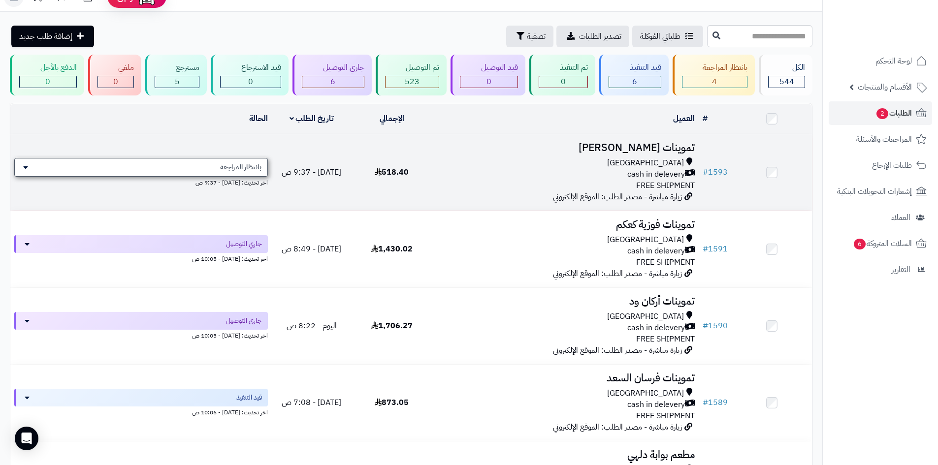
click at [212, 159] on div "بانتظار المراجعة" at bounding box center [141, 167] width 254 height 19
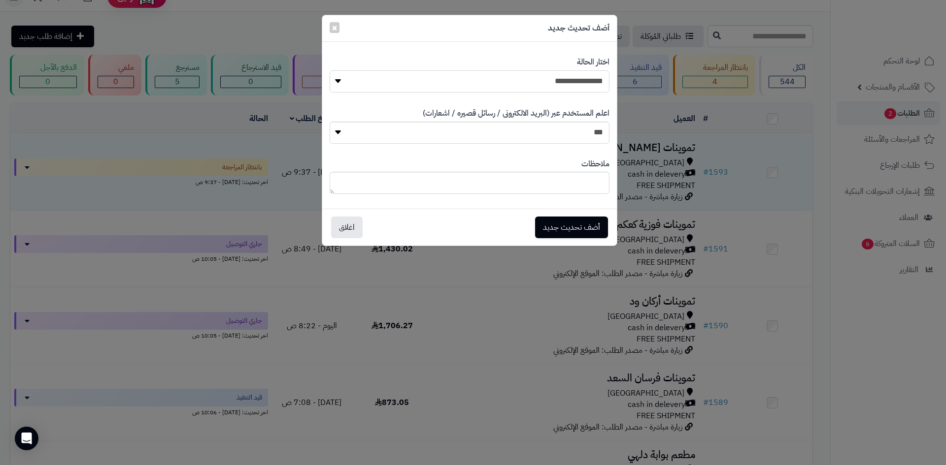
click at [455, 77] on select "**********" at bounding box center [469, 81] width 280 height 22
select select "*"
click at [329, 70] on select "**********" at bounding box center [469, 81] width 280 height 22
click at [593, 234] on button "أضف تحديث جديد" at bounding box center [571, 227] width 73 height 22
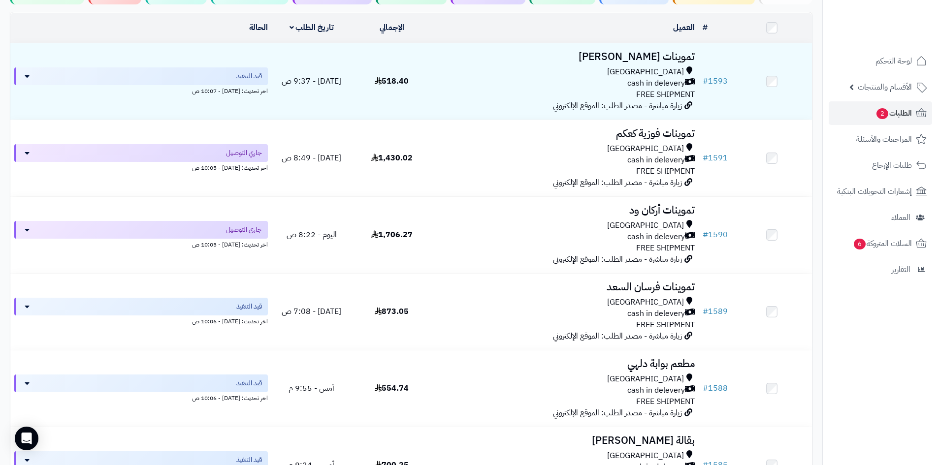
scroll to position [49, 0]
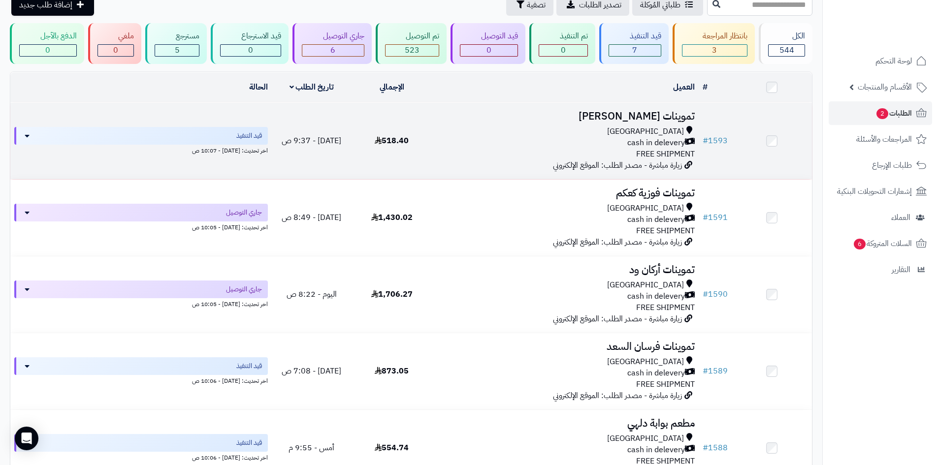
click at [584, 149] on div "[GEOGRAPHIC_DATA] cash in delevery FREE SHIPMENT" at bounding box center [565, 143] width 259 height 34
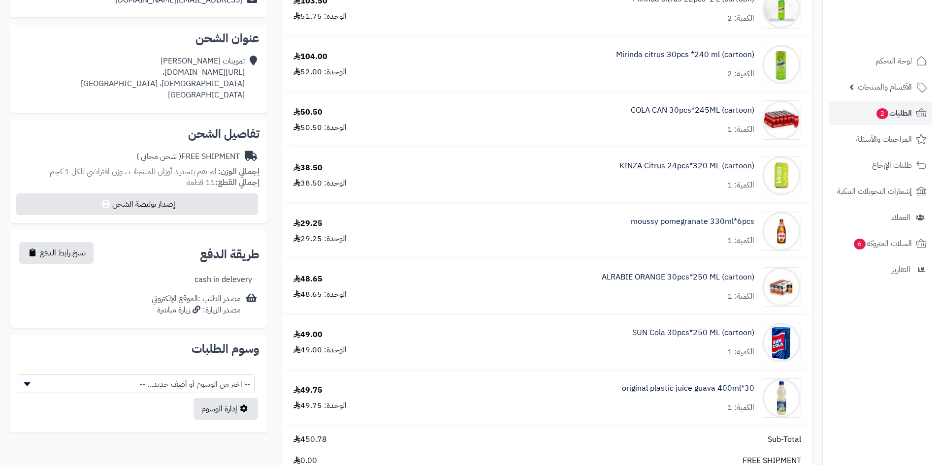
scroll to position [197, 0]
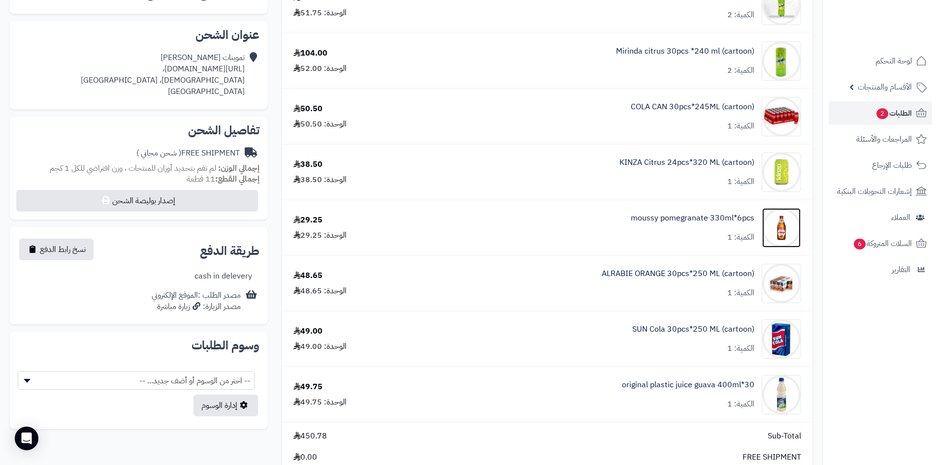
click at [783, 222] on img at bounding box center [781, 227] width 38 height 39
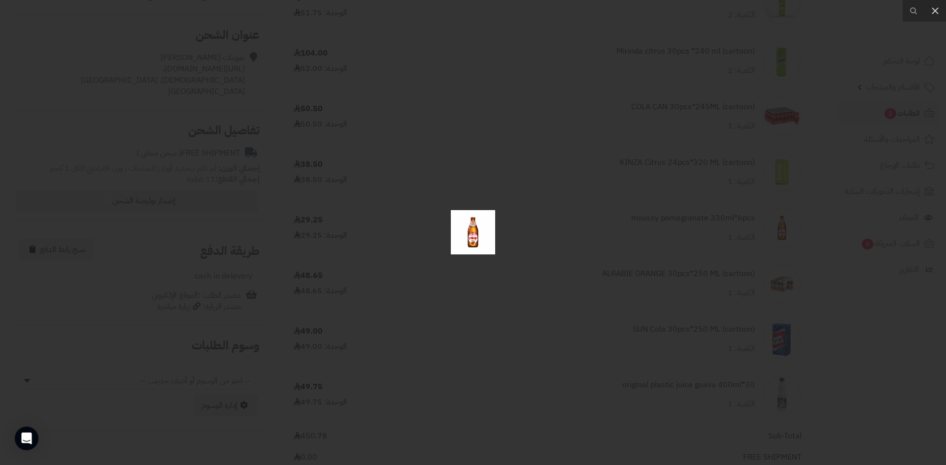
click at [596, 283] on div at bounding box center [473, 232] width 946 height 465
